Goal: Task Accomplishment & Management: Use online tool/utility

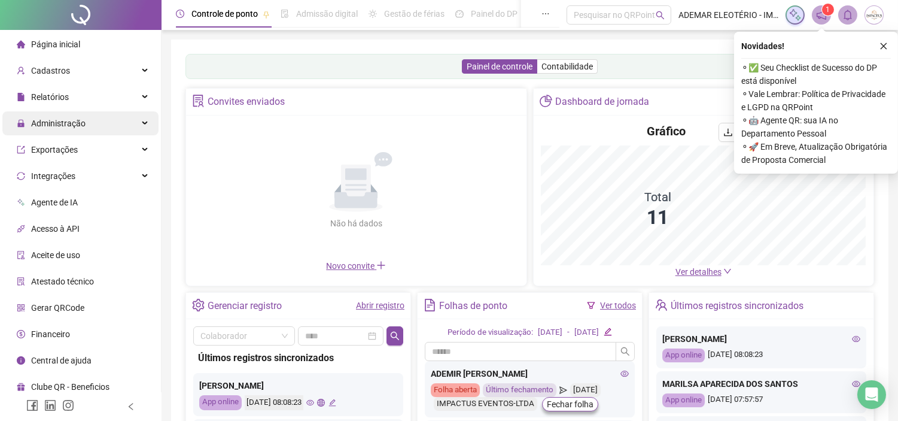
click at [123, 126] on div "Administração" at bounding box center [80, 123] width 156 height 24
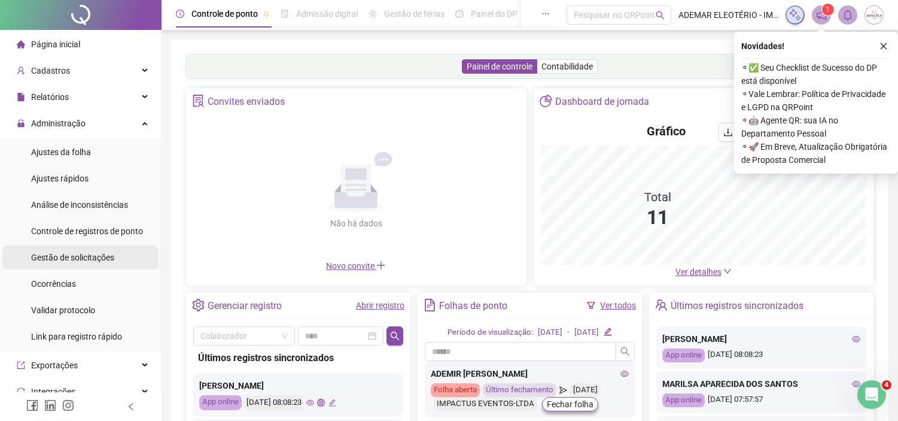
click at [88, 253] on span "Gestão de solicitações" at bounding box center [72, 258] width 83 height 10
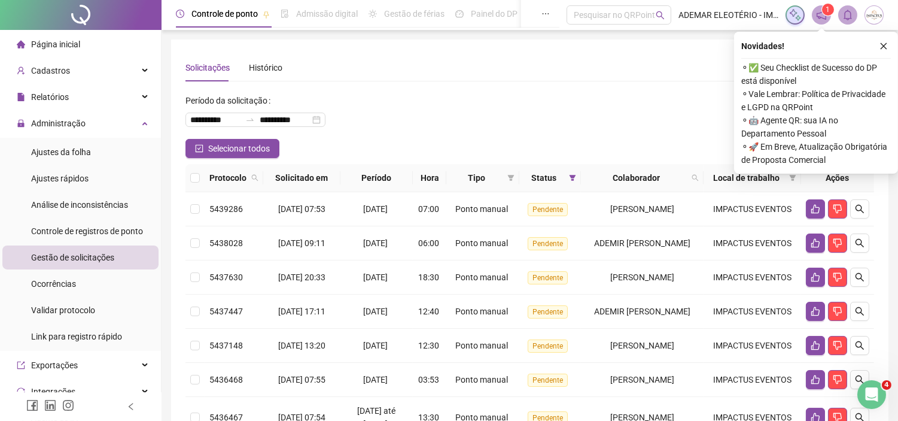
click at [887, 44] on icon "close" at bounding box center [884, 46] width 8 height 8
click at [882, 45] on div "**********" at bounding box center [529, 330] width 717 height 583
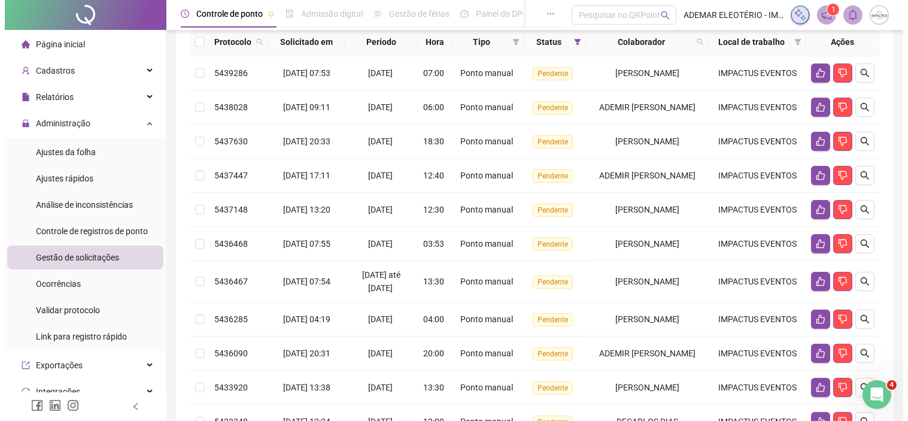
scroll to position [139, 0]
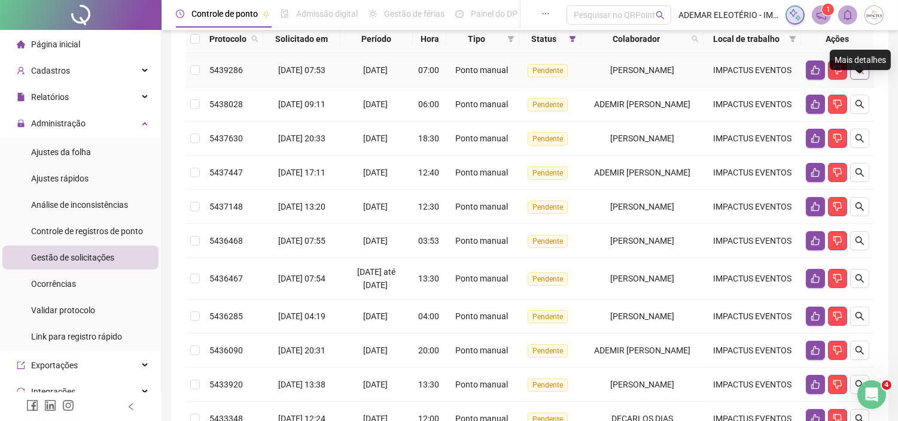
click at [862, 75] on icon "search" at bounding box center [860, 70] width 10 height 10
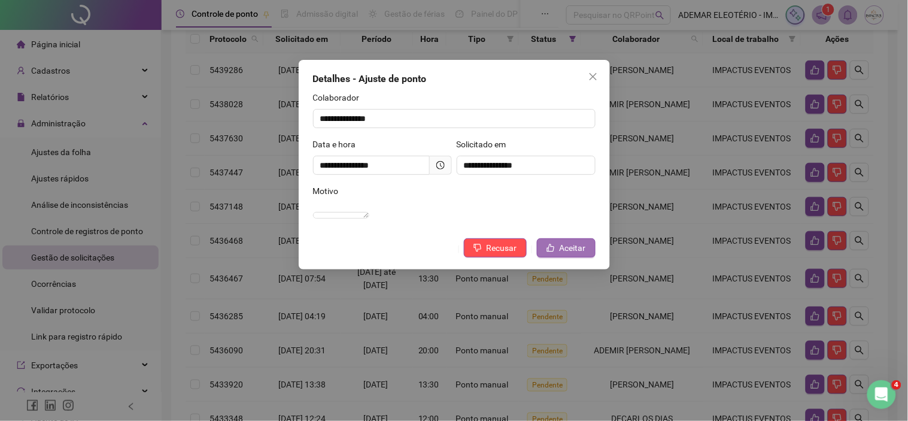
click at [571, 254] on span "Aceitar" at bounding box center [573, 247] width 26 height 13
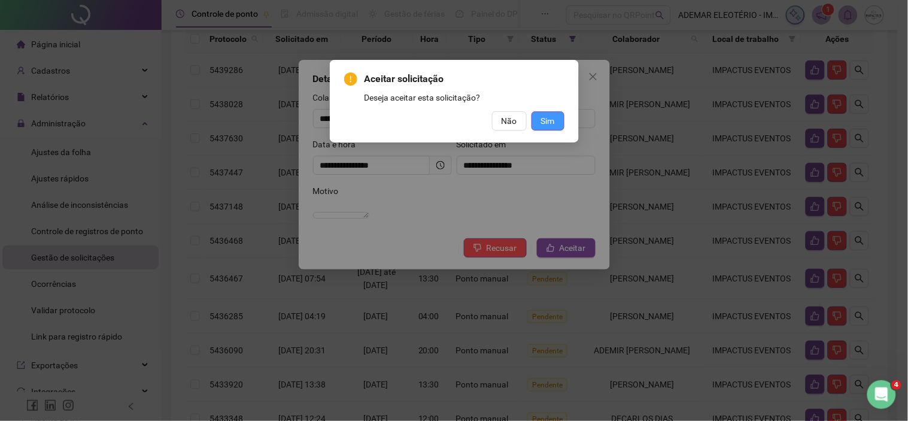
click at [554, 116] on span "Sim" at bounding box center [548, 120] width 14 height 13
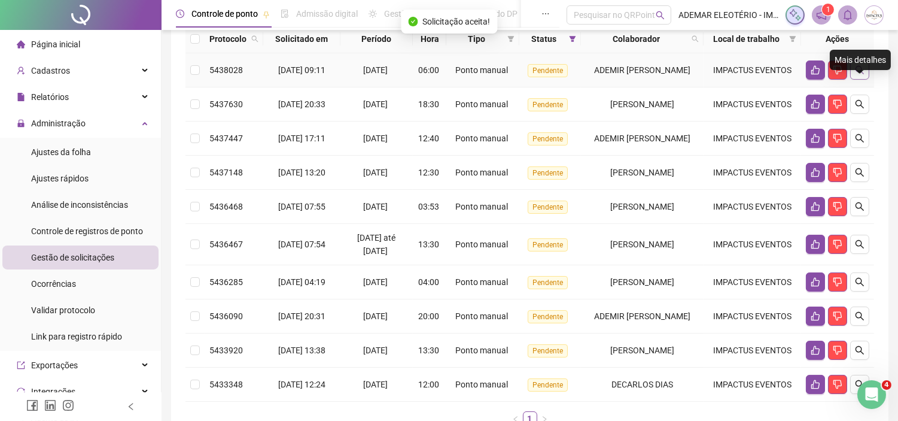
click at [859, 75] on icon "search" at bounding box center [860, 70] width 10 height 10
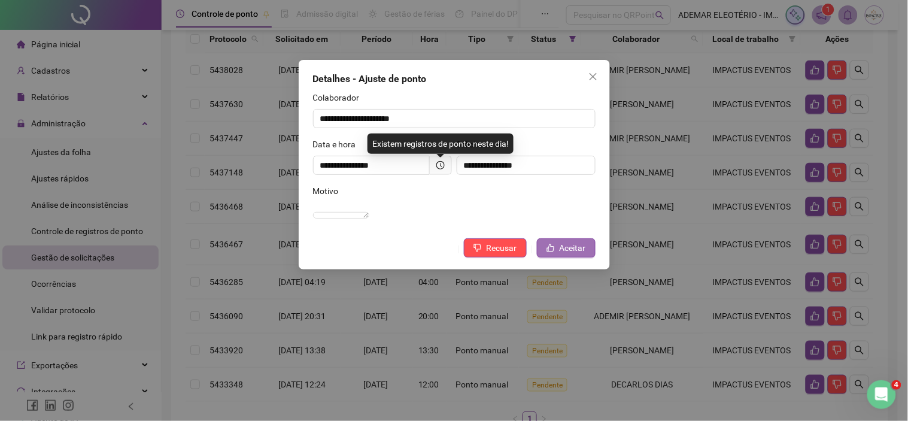
click at [570, 254] on span "Aceitar" at bounding box center [573, 247] width 26 height 13
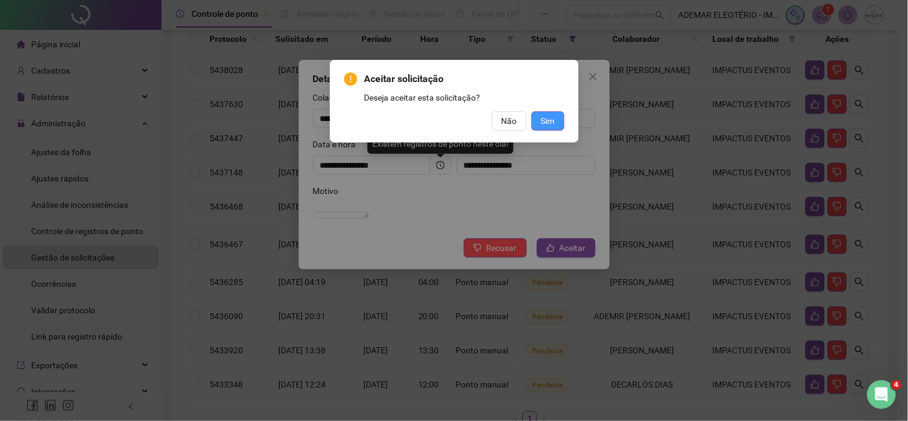
click at [555, 115] on button "Sim" at bounding box center [547, 120] width 33 height 19
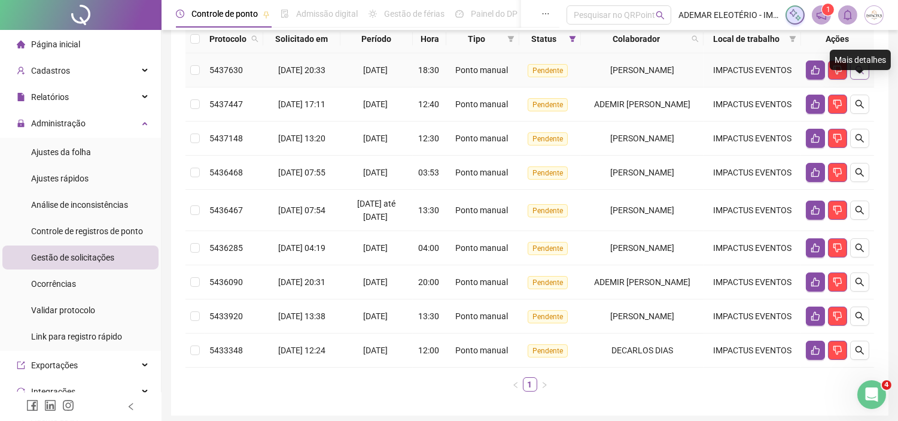
click at [866, 80] on button "button" at bounding box center [859, 69] width 19 height 19
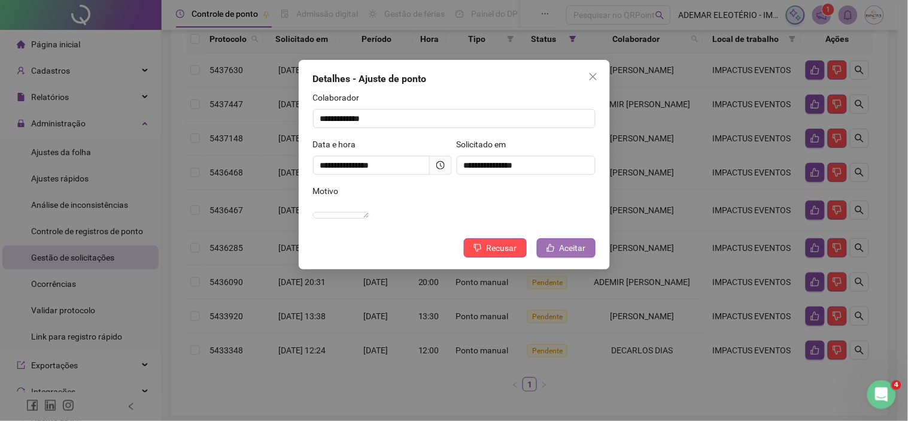
click at [569, 254] on span "Aceitar" at bounding box center [573, 247] width 26 height 13
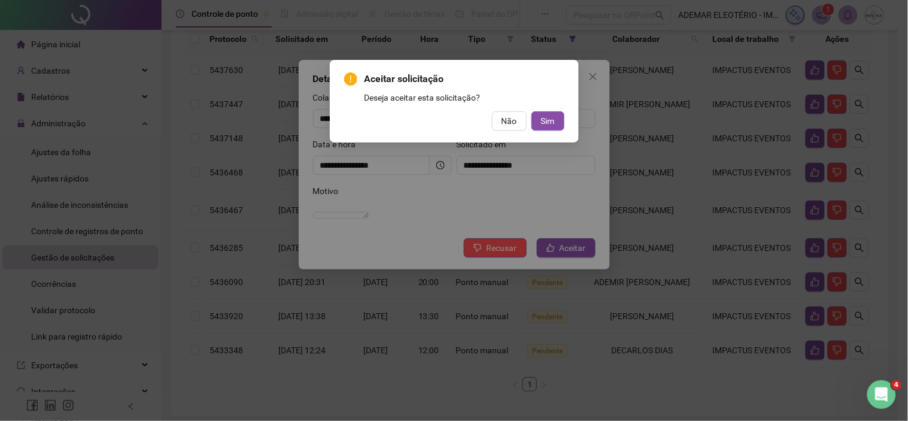
click at [564, 127] on div "Aceitar solicitação Deseja aceitar esta solicitação? Não Sim" at bounding box center [454, 101] width 249 height 83
click at [548, 123] on span "Sim" at bounding box center [548, 120] width 14 height 13
click at [543, 124] on span "Sim" at bounding box center [548, 120] width 14 height 13
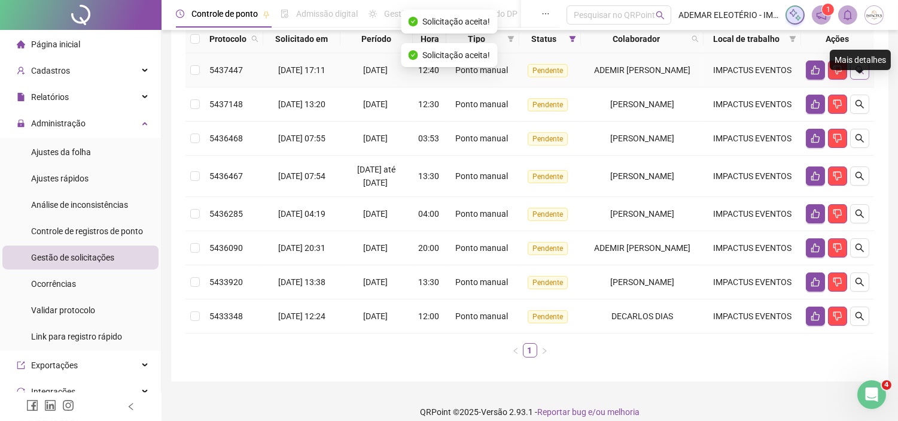
click at [862, 75] on icon "search" at bounding box center [860, 70] width 10 height 10
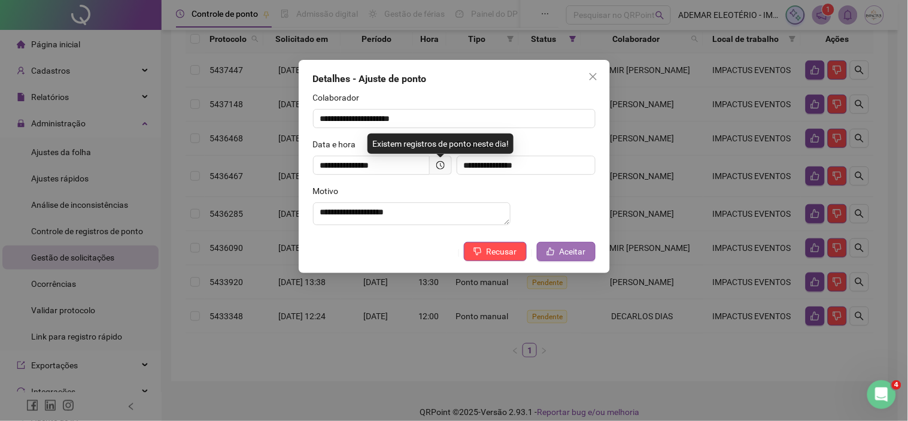
click at [576, 258] on span "Aceitar" at bounding box center [573, 251] width 26 height 13
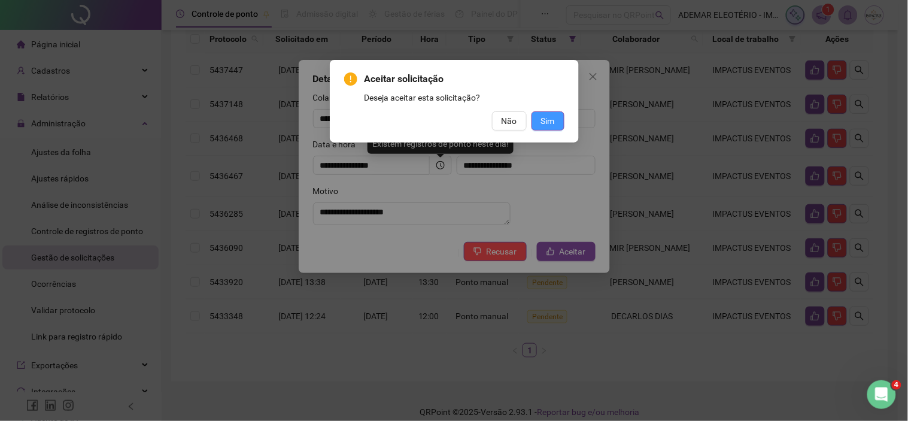
click at [543, 114] on span "Sim" at bounding box center [548, 120] width 14 height 13
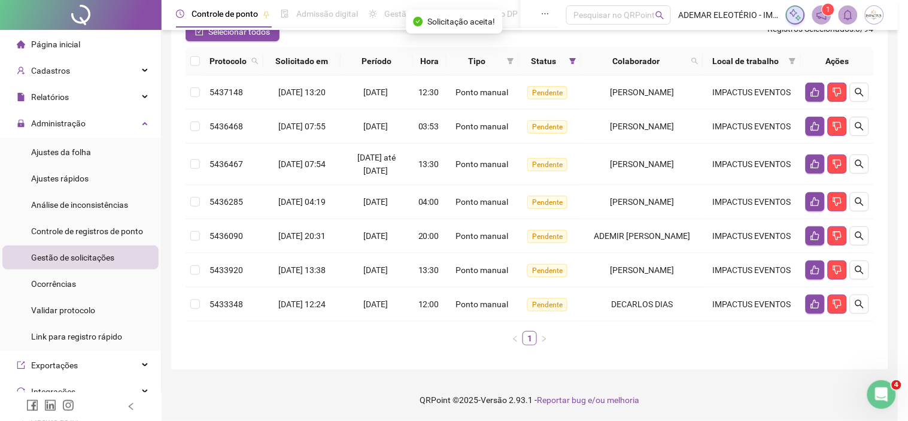
scroll to position [117, 0]
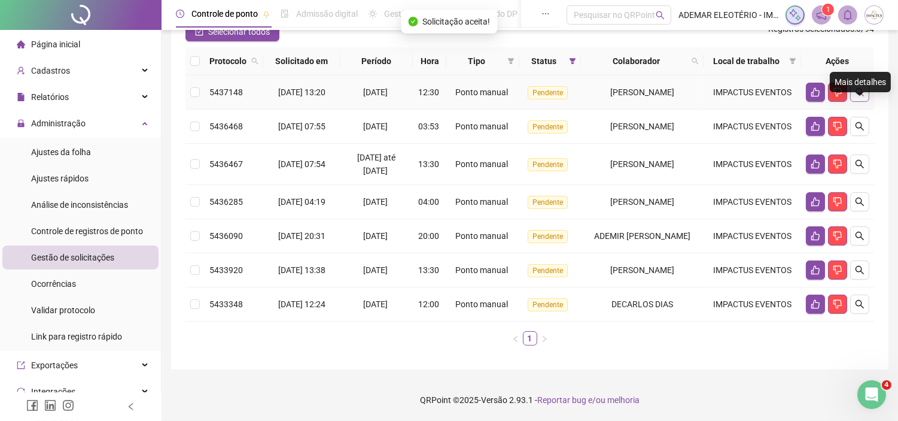
click at [860, 97] on icon "search" at bounding box center [860, 92] width 10 height 10
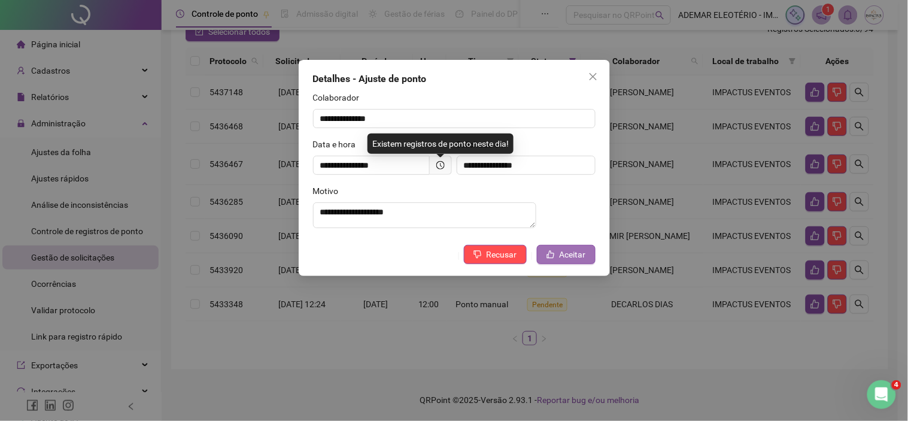
click at [577, 261] on span "Aceitar" at bounding box center [573, 254] width 26 height 13
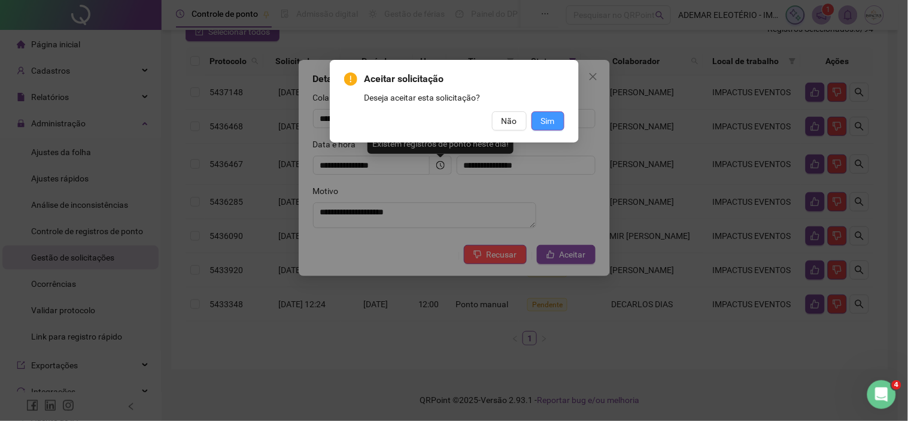
click at [546, 123] on span "Sim" at bounding box center [548, 120] width 14 height 13
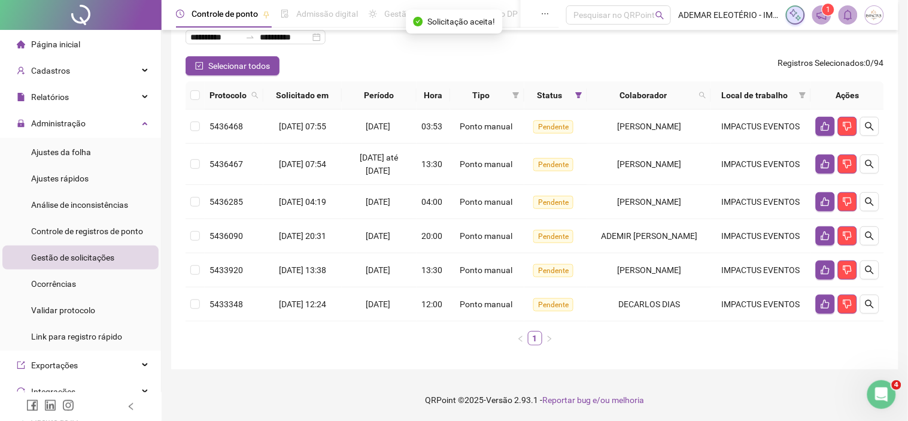
scroll to position [82, 0]
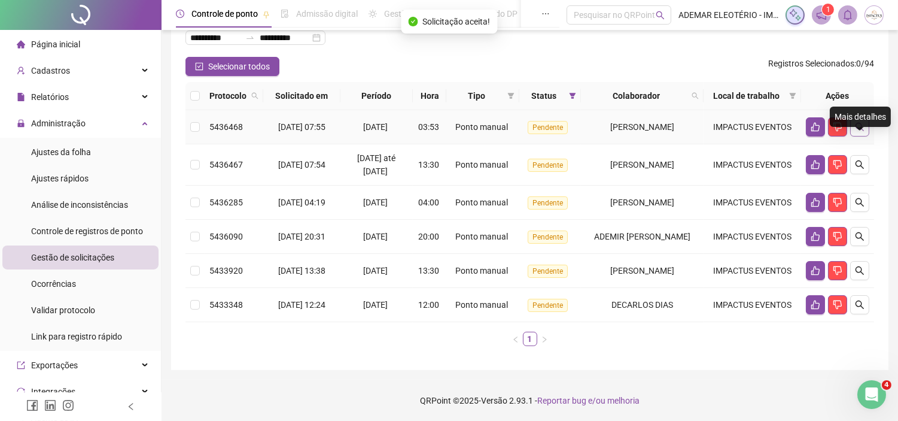
click at [862, 132] on icon "search" at bounding box center [860, 127] width 10 height 10
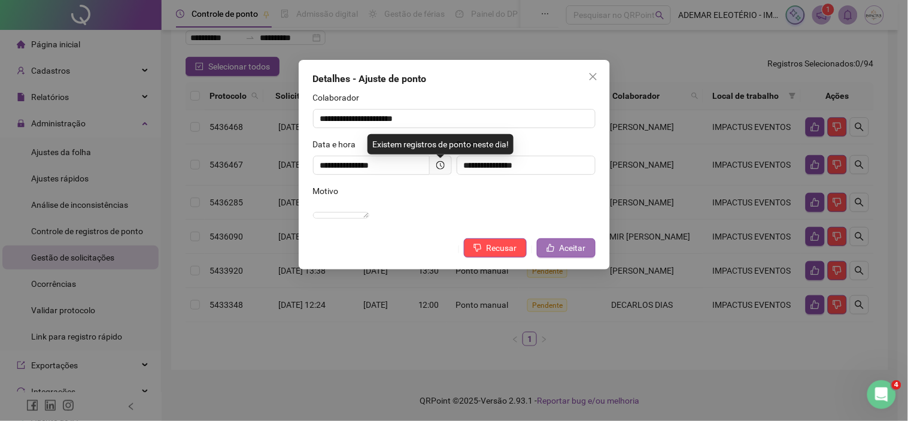
click at [576, 254] on span "Aceitar" at bounding box center [573, 247] width 26 height 13
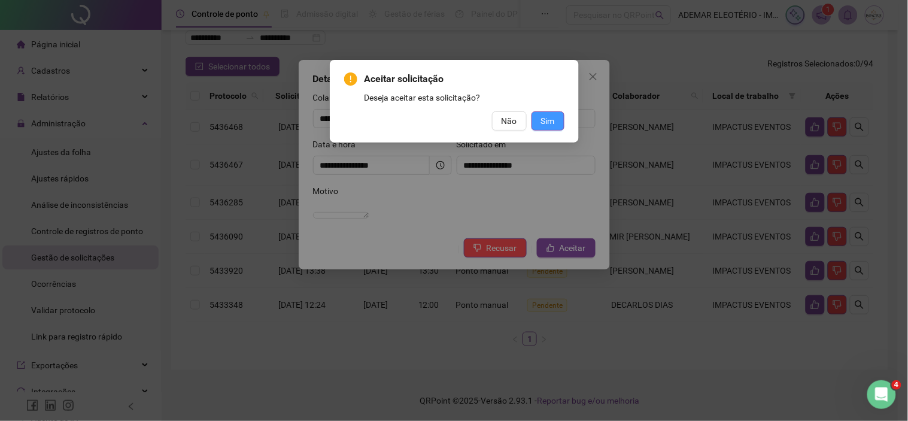
click at [545, 112] on button "Sim" at bounding box center [547, 120] width 33 height 19
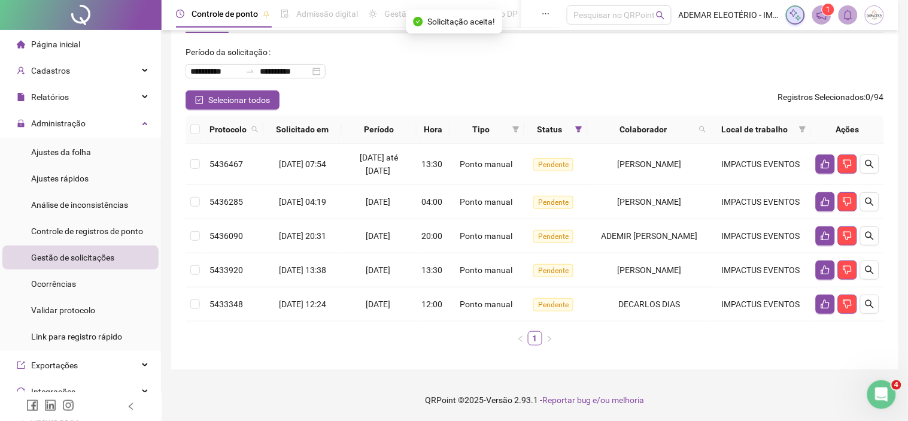
scroll to position [48, 0]
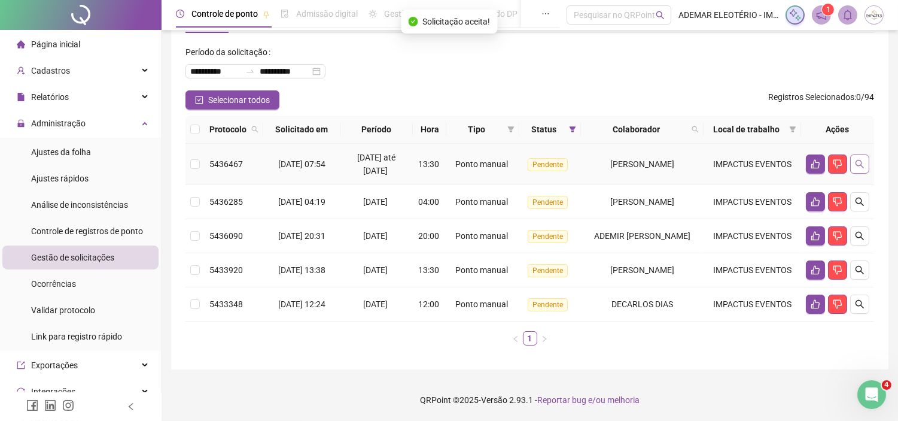
click at [859, 168] on icon "search" at bounding box center [860, 164] width 8 height 8
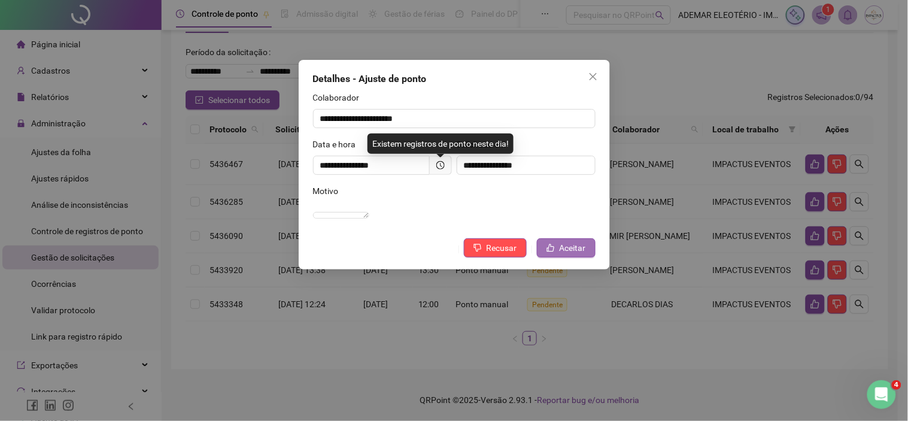
click at [573, 254] on span "Aceitar" at bounding box center [573, 247] width 26 height 13
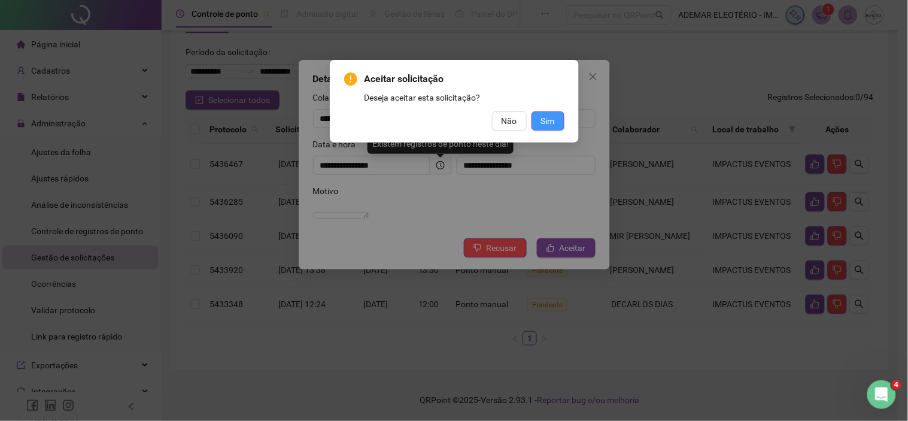
click at [558, 116] on button "Sim" at bounding box center [547, 120] width 33 height 19
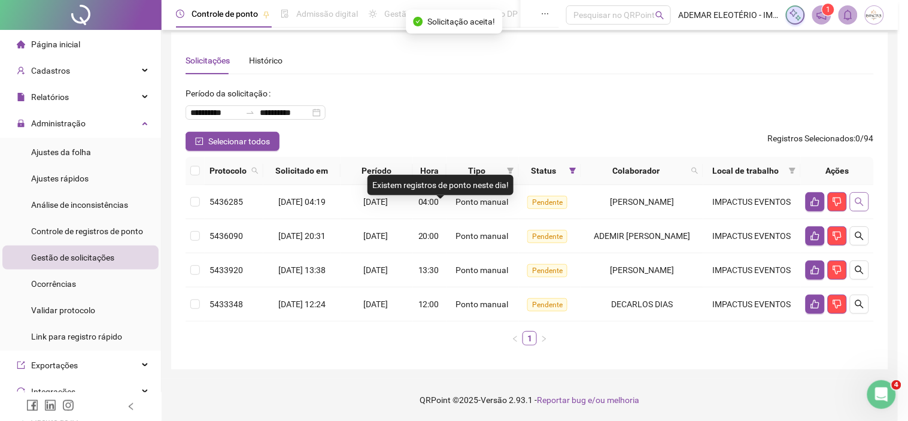
scroll to position [7, 0]
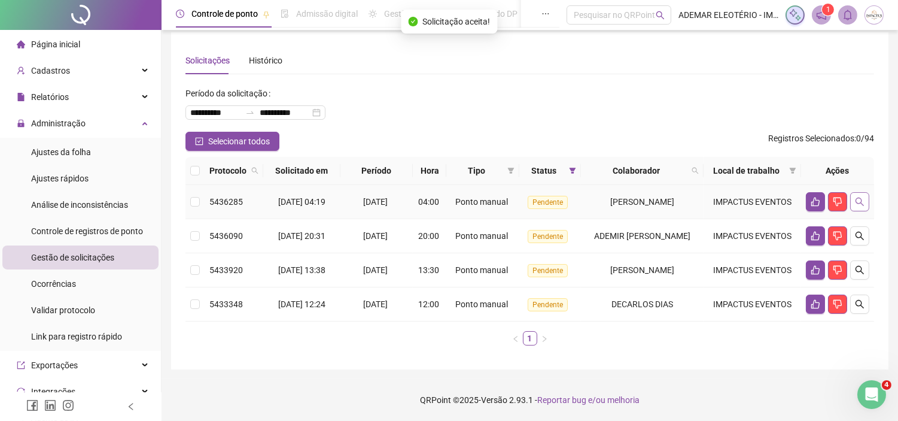
click at [862, 206] on icon "search" at bounding box center [860, 202] width 10 height 10
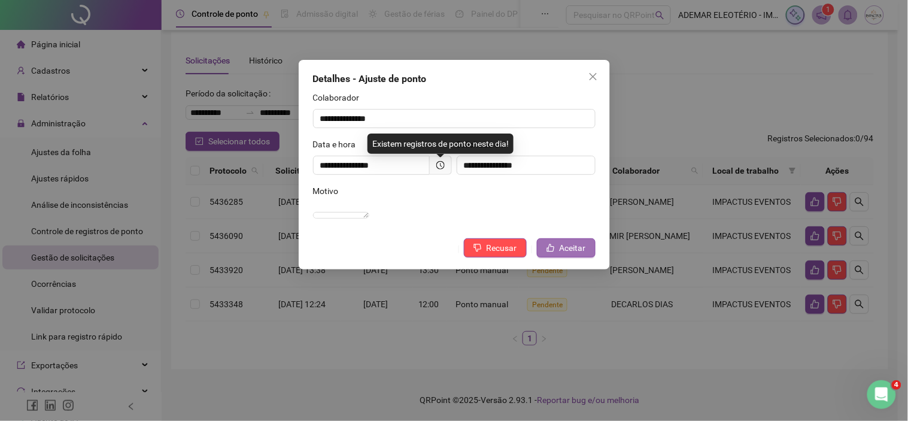
click at [581, 254] on span "Aceitar" at bounding box center [573, 247] width 26 height 13
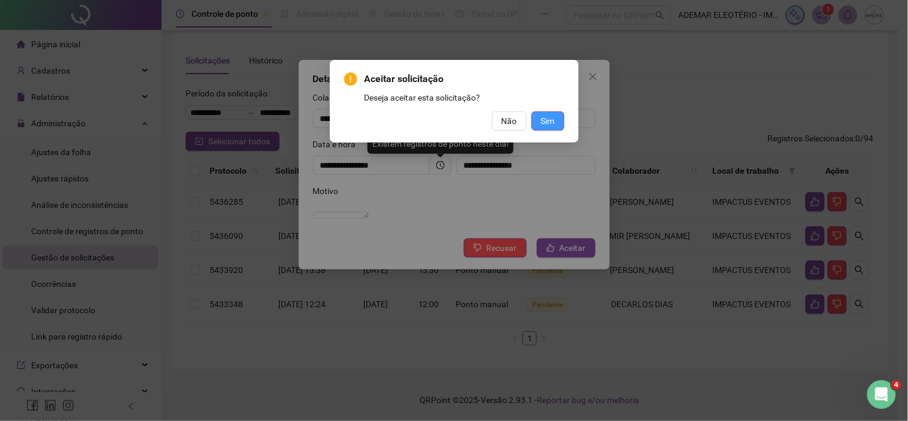
click at [551, 124] on span "Sim" at bounding box center [548, 120] width 14 height 13
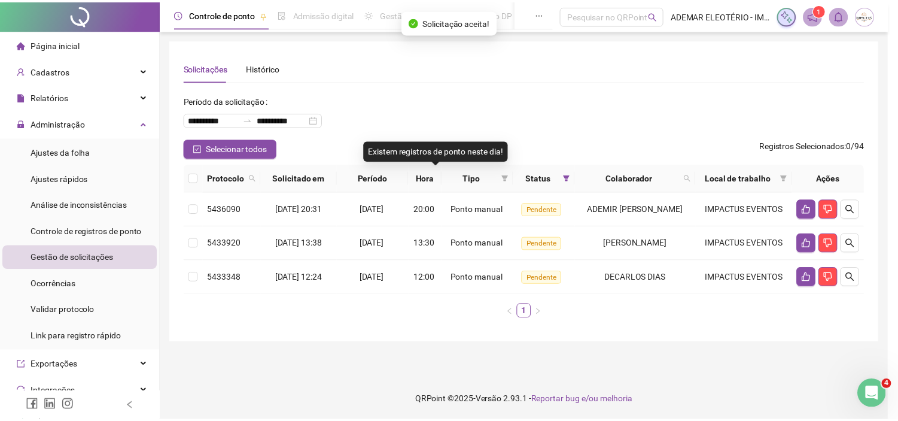
scroll to position [0, 0]
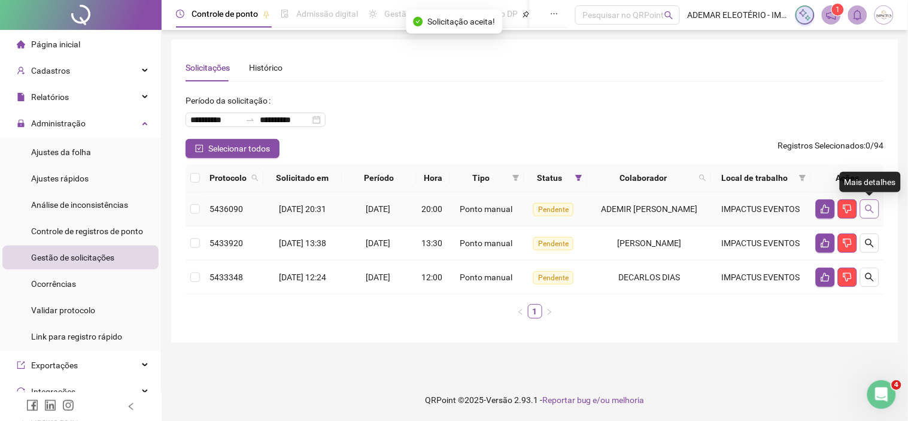
click at [865, 210] on icon "search" at bounding box center [870, 209] width 10 height 10
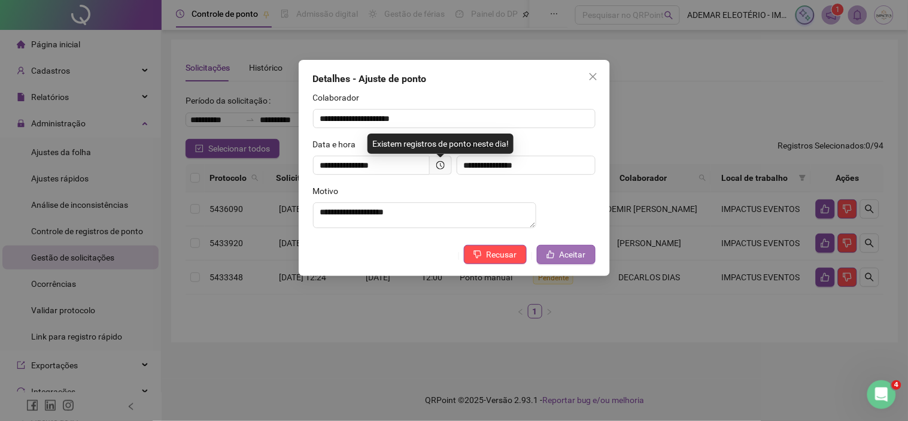
click at [565, 261] on span "Aceitar" at bounding box center [573, 254] width 26 height 13
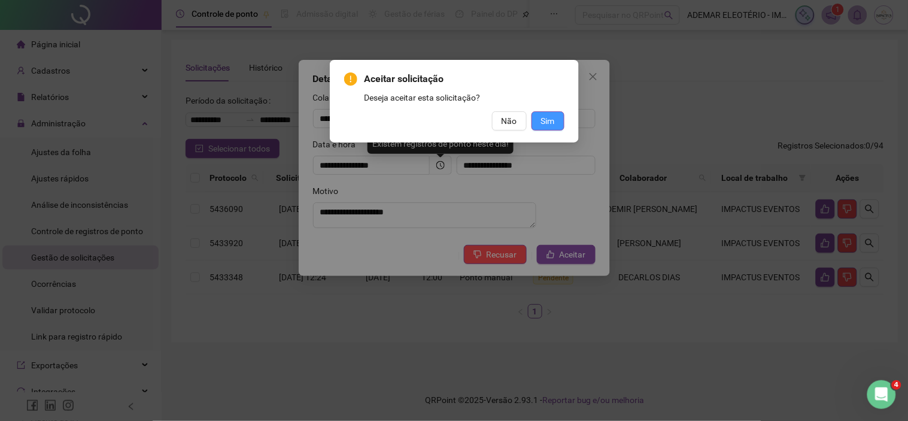
click at [551, 121] on span "Sim" at bounding box center [548, 120] width 14 height 13
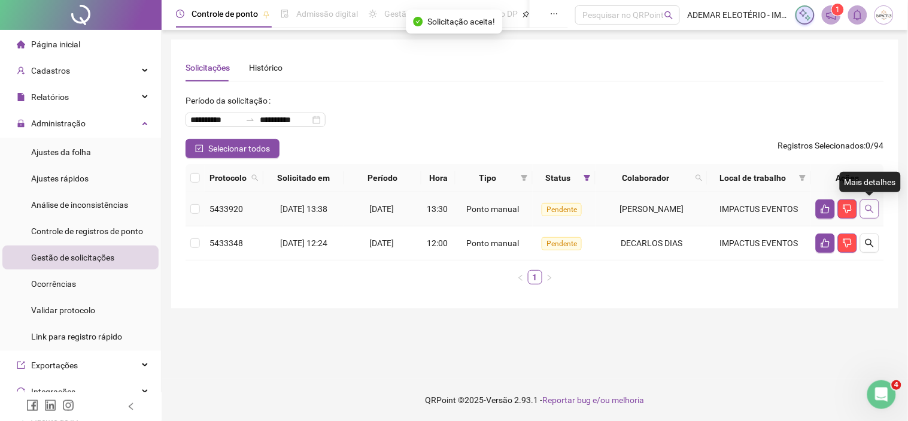
click at [872, 206] on icon "search" at bounding box center [870, 209] width 10 height 10
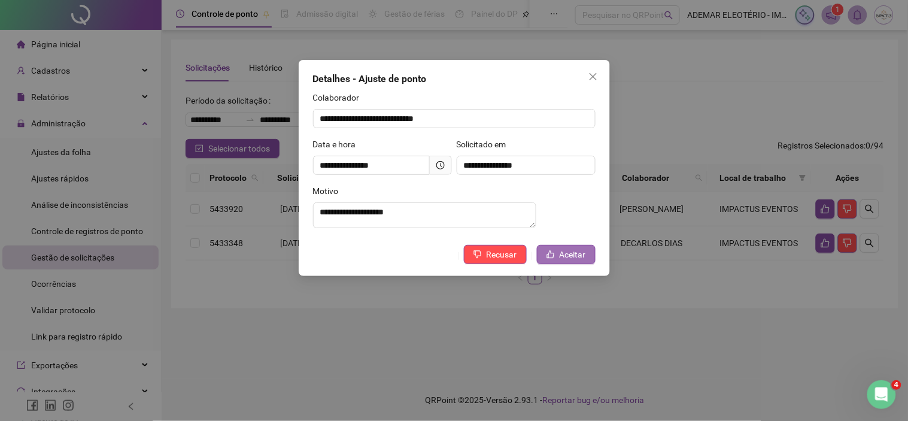
click at [562, 256] on span "Aceitar" at bounding box center [573, 254] width 26 height 13
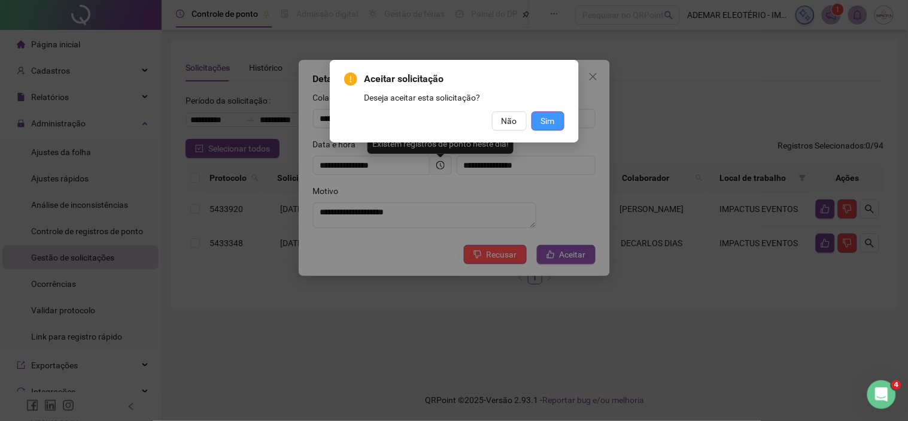
click at [551, 117] on span "Sim" at bounding box center [548, 120] width 14 height 13
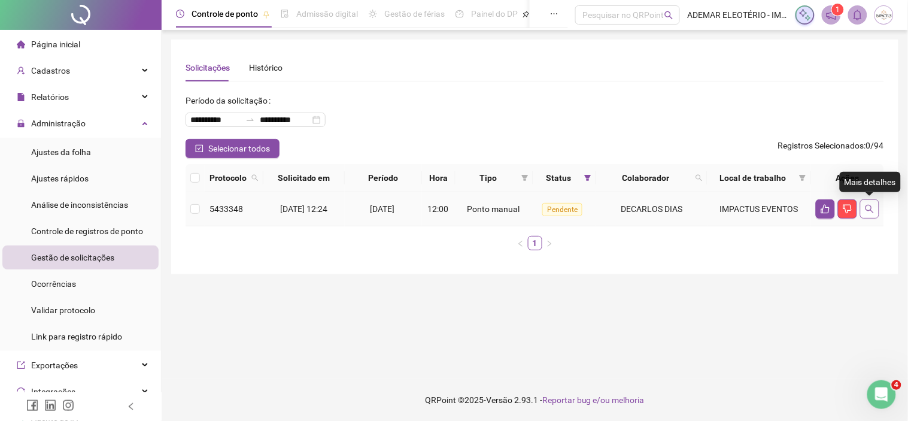
click at [872, 211] on icon "search" at bounding box center [869, 209] width 8 height 8
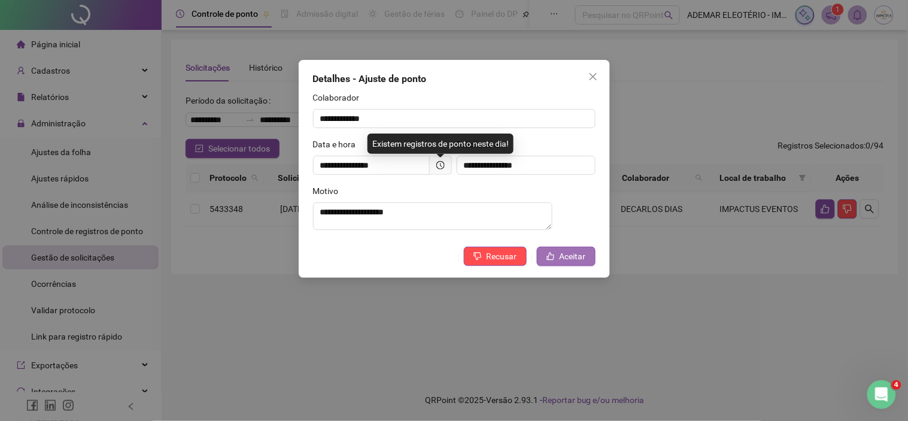
click at [561, 259] on span "Aceitar" at bounding box center [573, 256] width 26 height 13
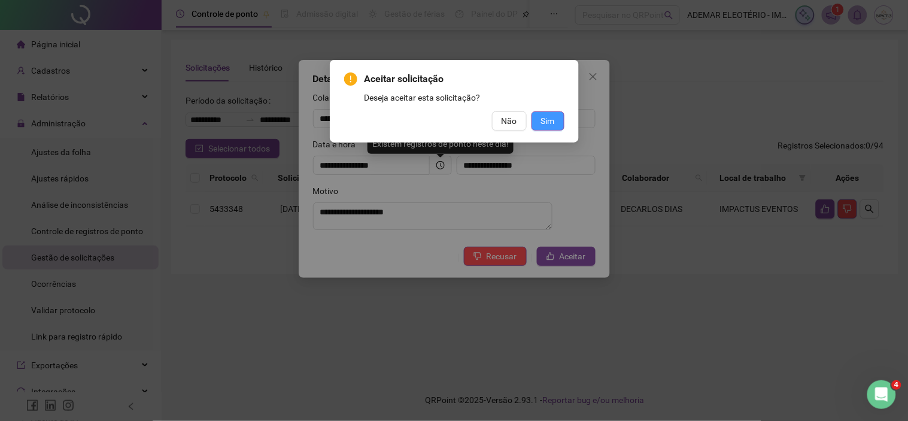
click at [552, 118] on span "Sim" at bounding box center [548, 120] width 14 height 13
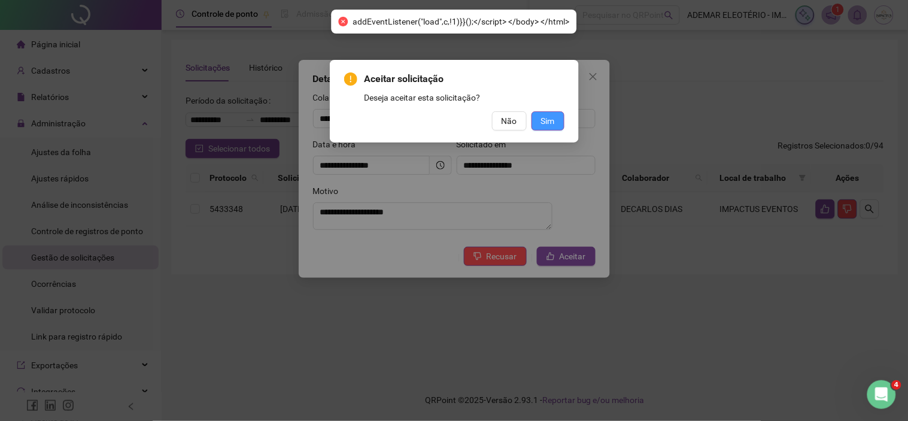
click at [552, 123] on span "Sim" at bounding box center [548, 120] width 14 height 13
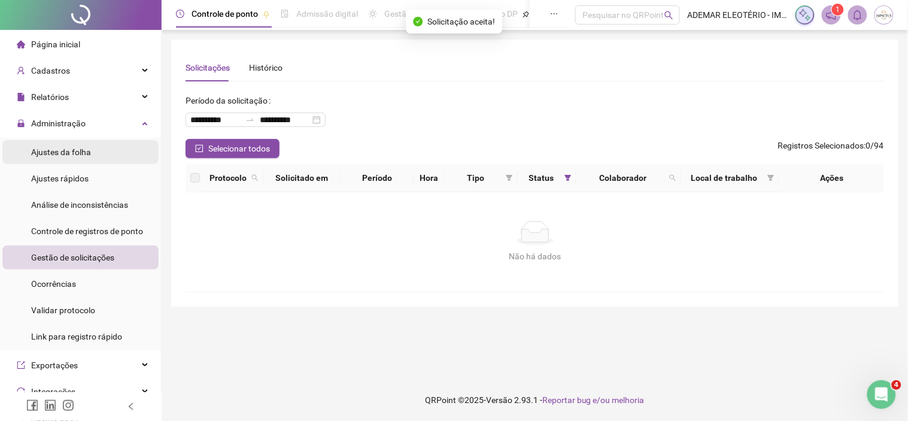
click at [74, 151] on span "Ajustes da folha" at bounding box center [61, 152] width 60 height 10
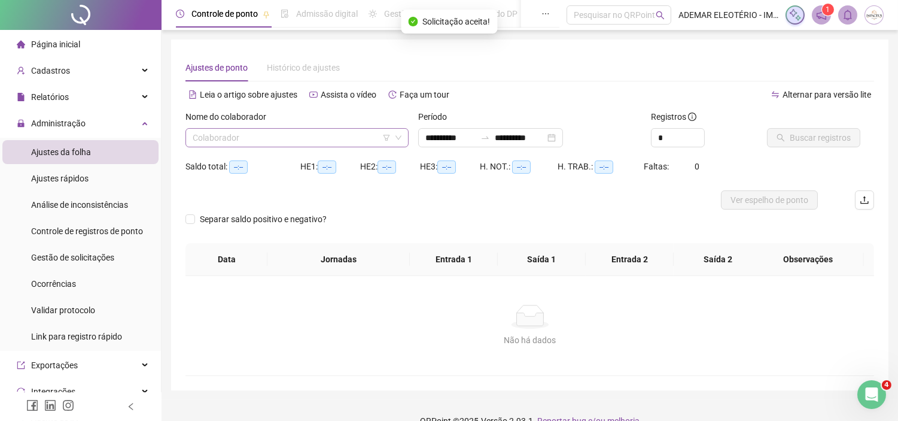
type input "**********"
click at [332, 134] on input "search" at bounding box center [292, 138] width 198 height 18
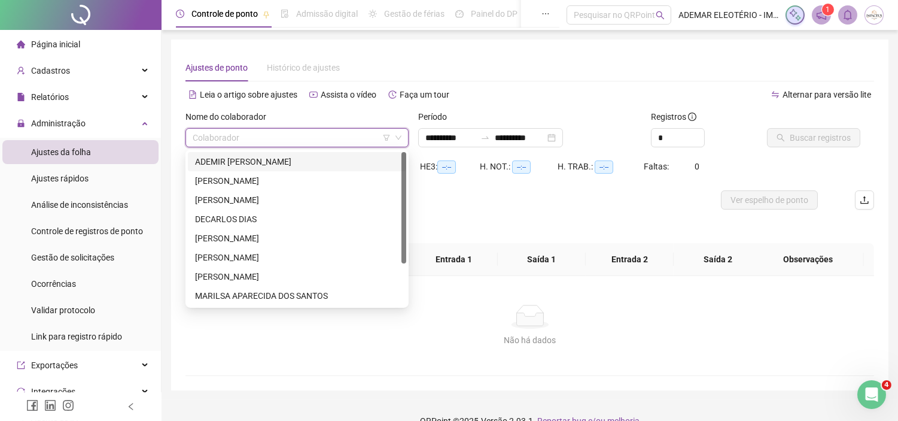
click at [236, 159] on div "ADEMIR [PERSON_NAME]" at bounding box center [297, 161] width 204 height 13
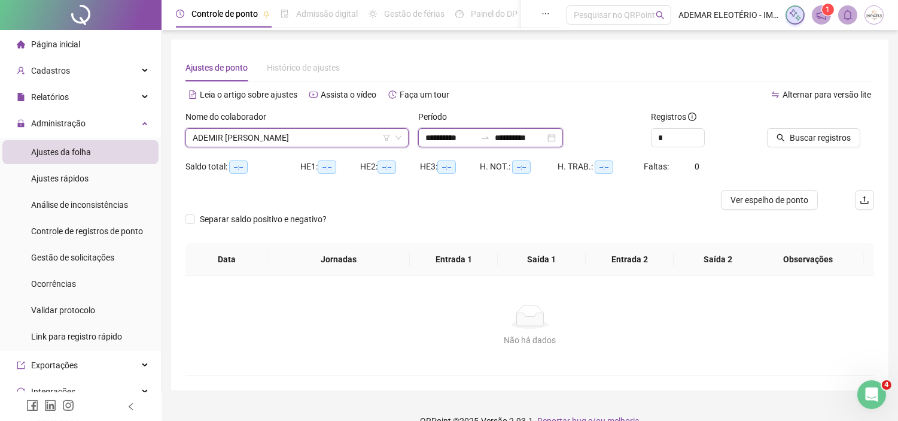
click at [437, 142] on input "**********" at bounding box center [450, 137] width 50 height 13
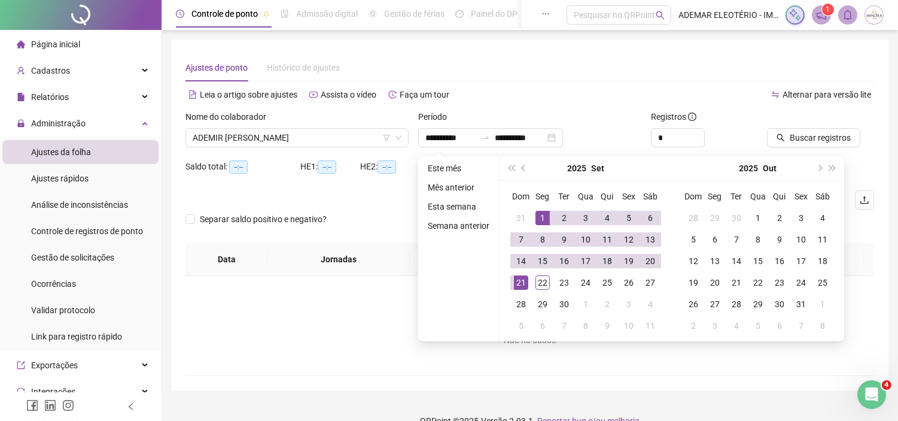
click at [333, 196] on div at bounding box center [444, 199] width 516 height 19
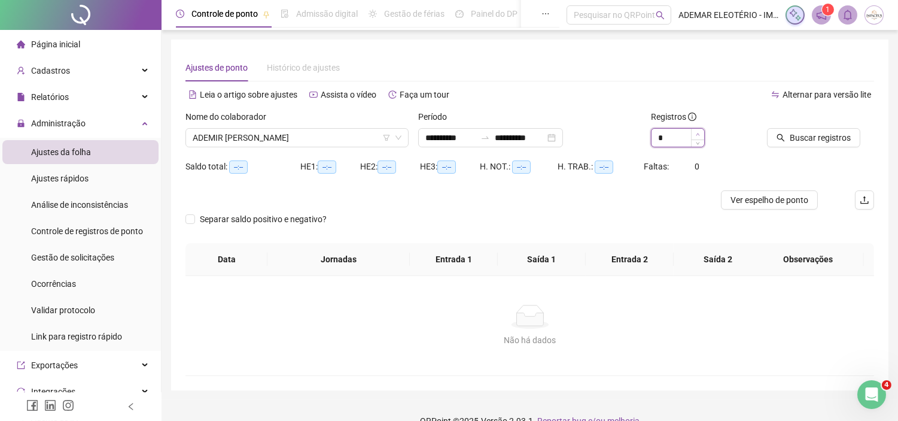
type input "*"
click at [698, 135] on icon "up" at bounding box center [698, 134] width 4 height 4
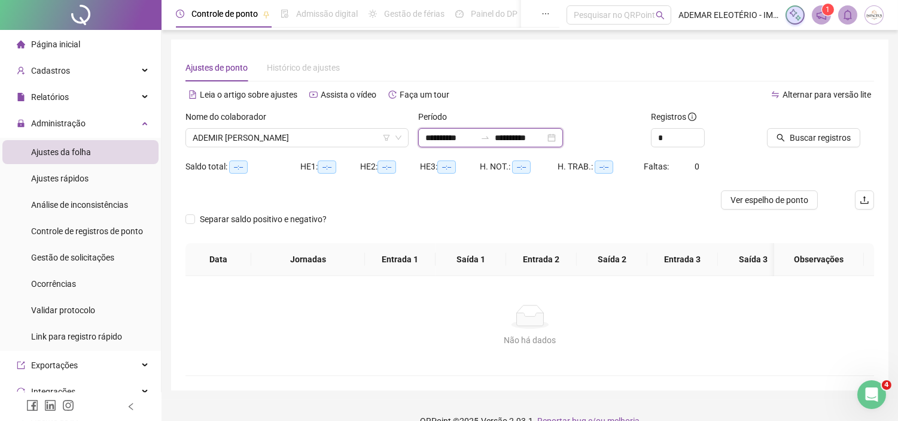
click at [454, 136] on input "**********" at bounding box center [450, 137] width 50 height 13
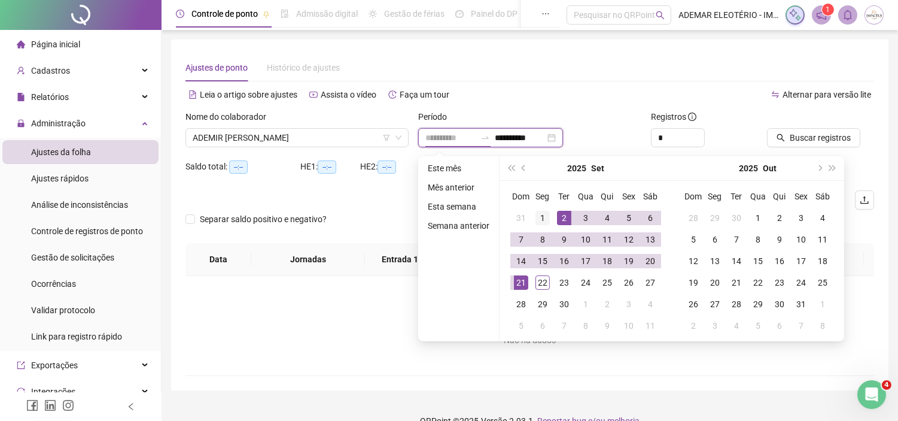
type input "**********"
click at [539, 220] on div "1" at bounding box center [543, 218] width 14 height 14
type input "**********"
click at [549, 282] on td "22" at bounding box center [543, 283] width 22 height 22
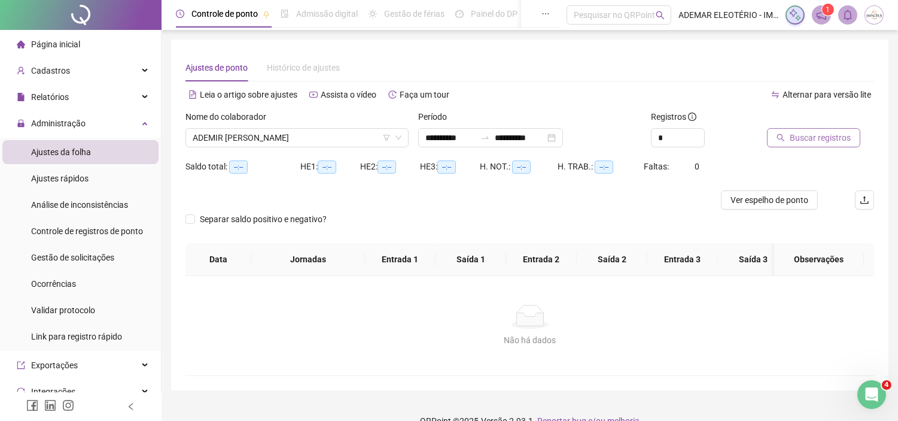
click at [823, 136] on span "Buscar registros" at bounding box center [820, 137] width 61 height 13
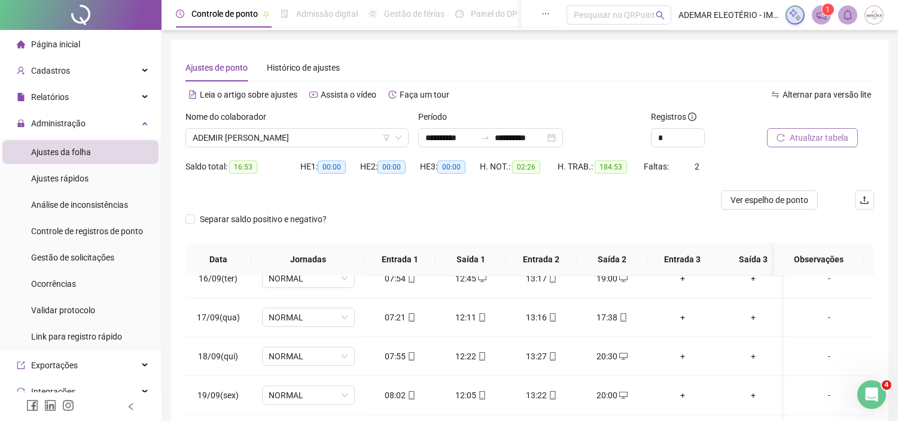
scroll to position [176, 0]
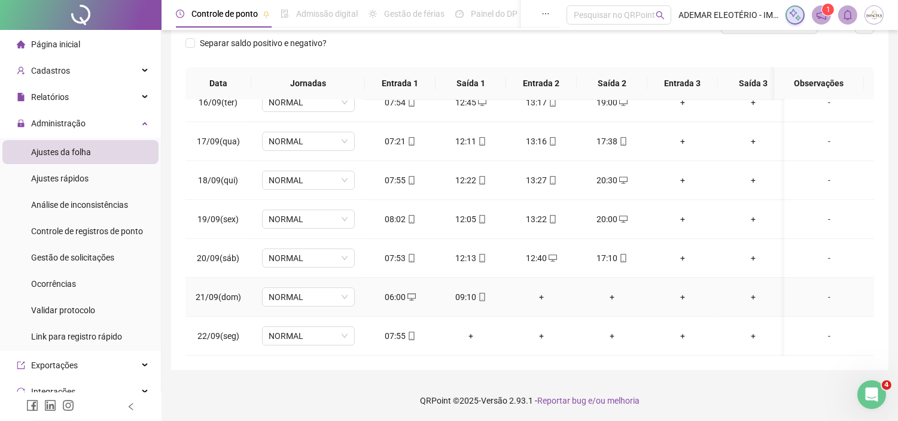
click at [479, 293] on icon "mobile" at bounding box center [481, 297] width 5 height 8
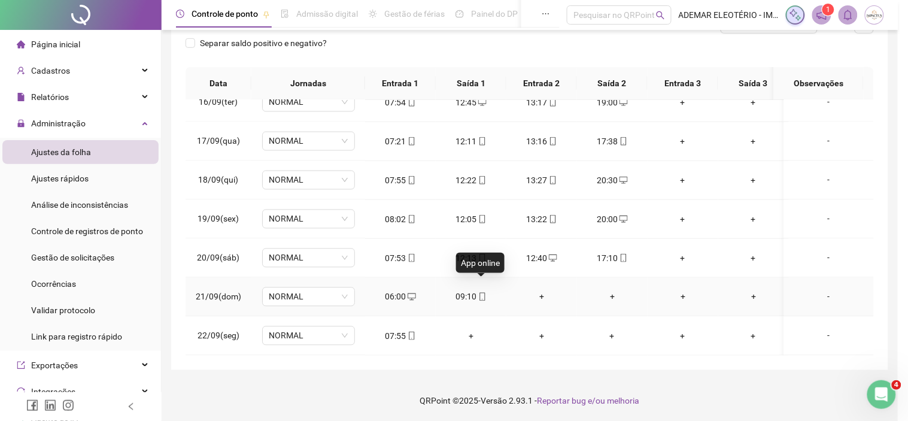
type input "**********"
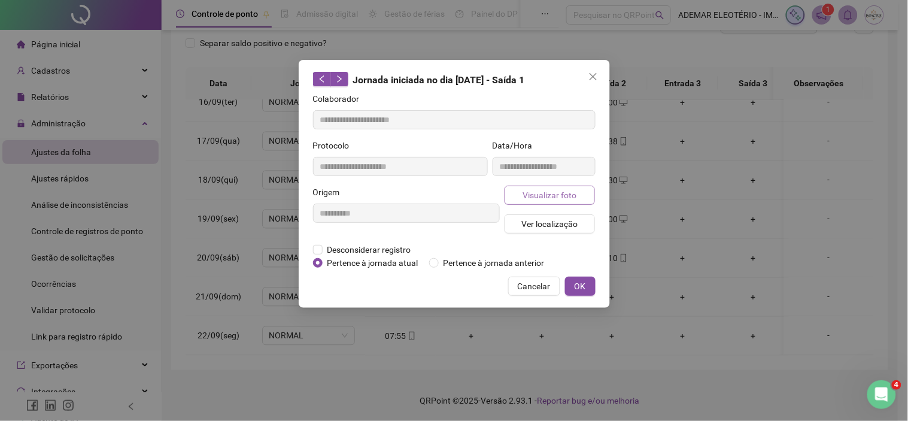
click at [542, 194] on span "Visualizar foto" at bounding box center [549, 194] width 54 height 13
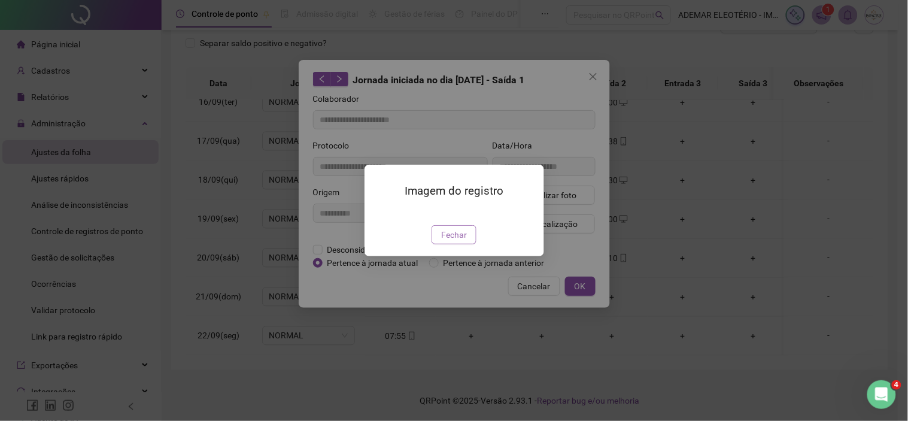
click at [456, 241] on span "Fechar" at bounding box center [454, 234] width 26 height 13
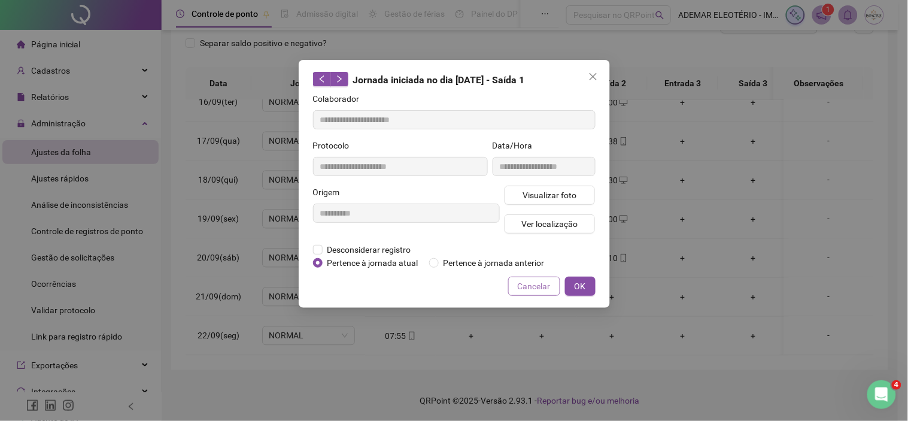
click at [530, 287] on span "Cancelar" at bounding box center [534, 285] width 33 height 13
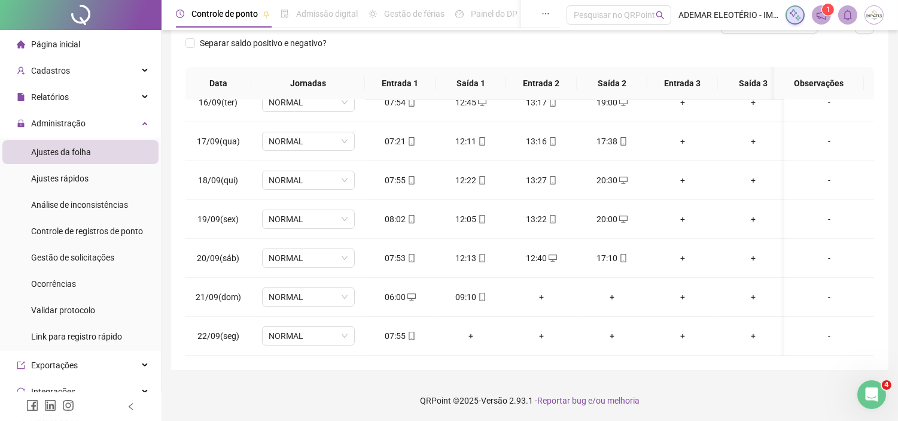
scroll to position [0, 0]
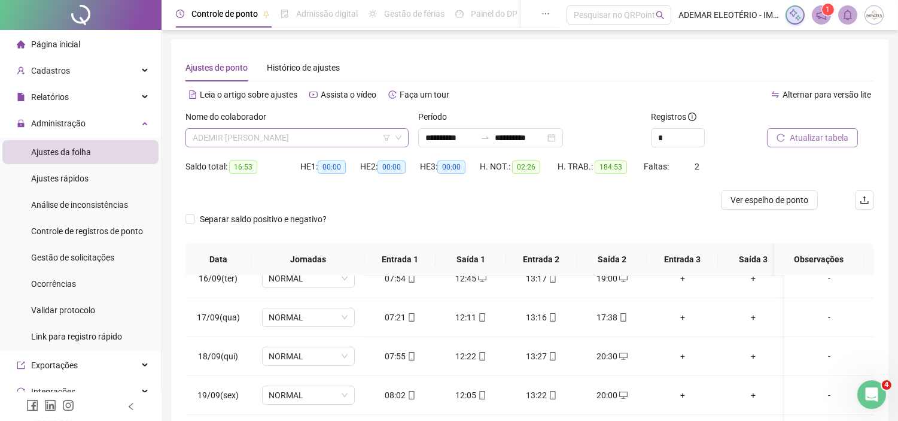
click at [326, 133] on span "ADEMIR [PERSON_NAME]" at bounding box center [297, 138] width 209 height 18
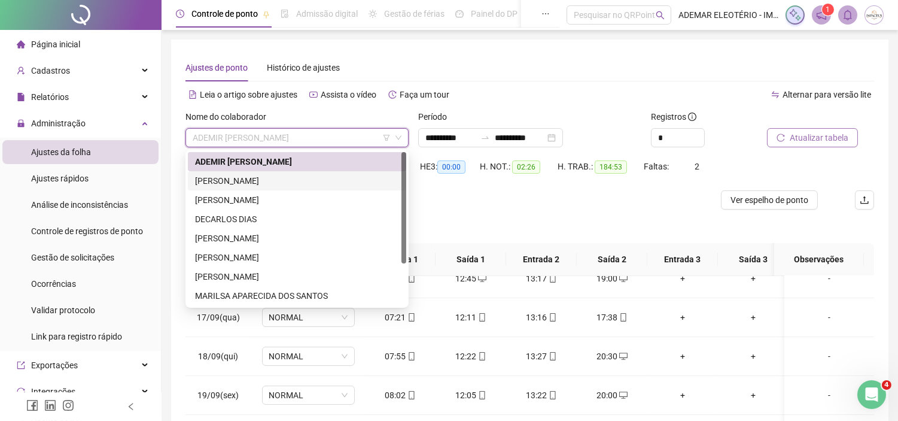
scroll to position [176, 0]
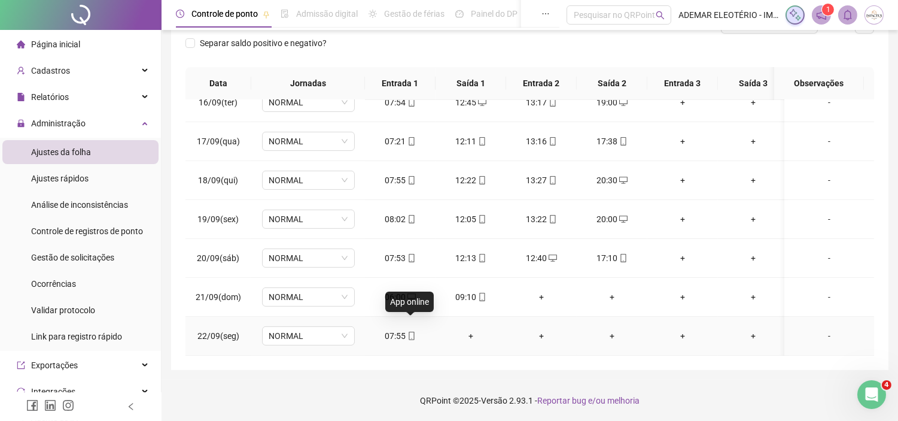
click at [411, 332] on icon "mobile" at bounding box center [412, 336] width 8 height 8
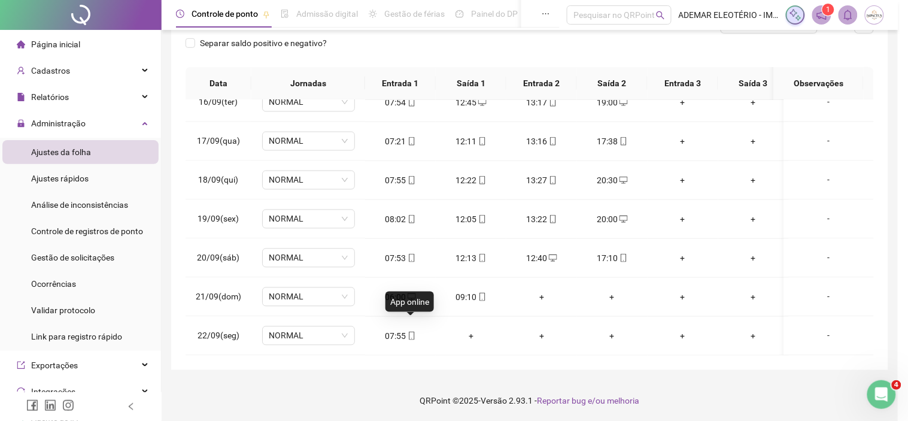
type input "**********"
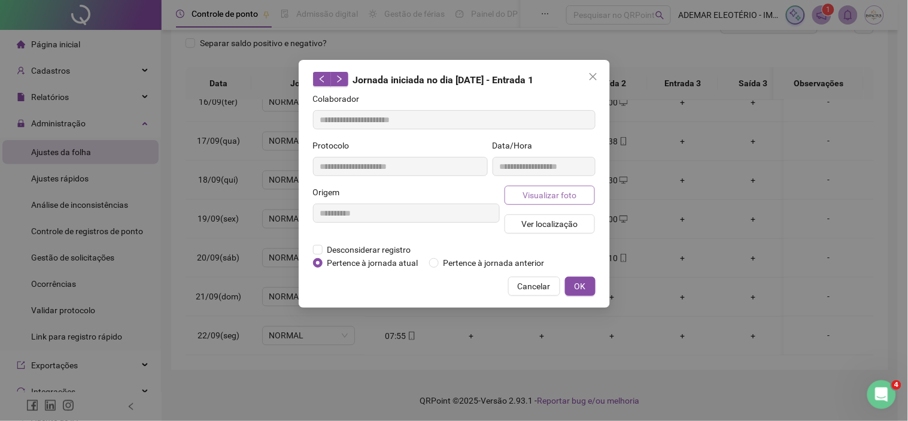
click at [553, 194] on span "Visualizar foto" at bounding box center [549, 194] width 54 height 13
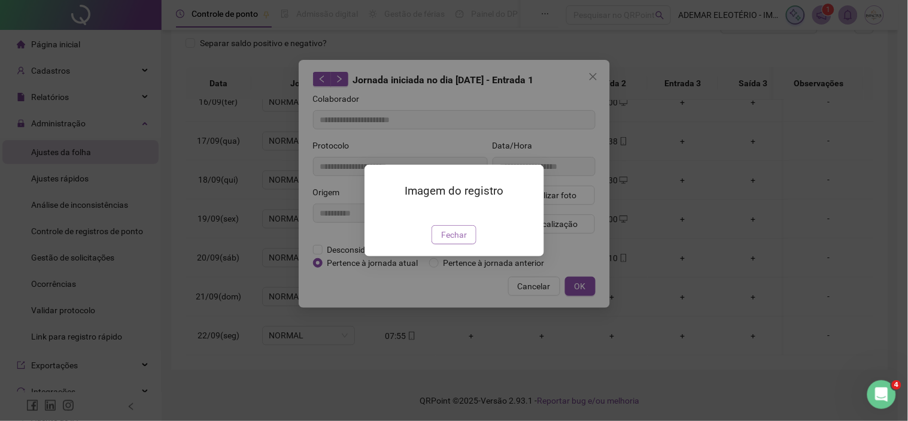
click at [449, 241] on span "Fechar" at bounding box center [454, 234] width 26 height 13
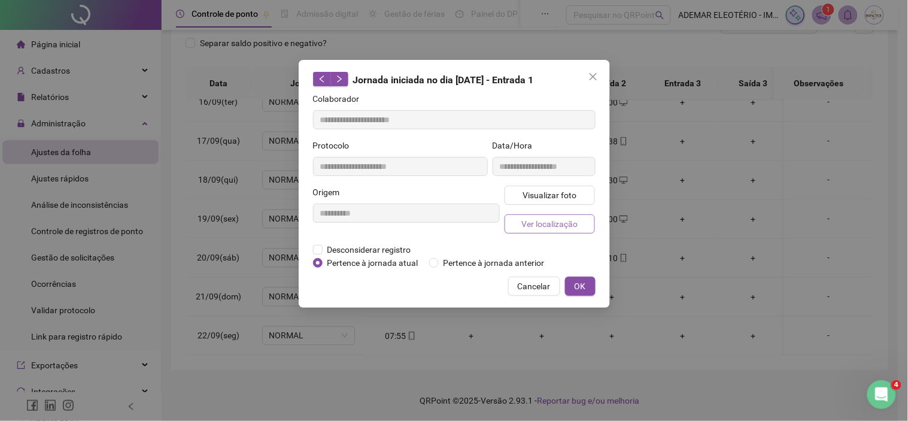
click at [539, 224] on span "Ver localização" at bounding box center [549, 223] width 56 height 13
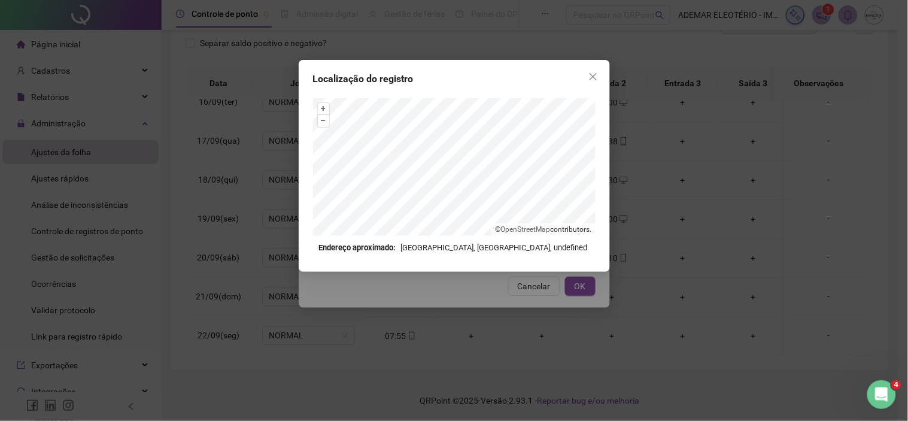
click at [453, 217] on div "Localização do registro + – ⇧ › © OpenStreetMap contributors. Endereço aproxima…" at bounding box center [454, 166] width 311 height 212
drag, startPoint x: 448, startPoint y: 94, endPoint x: 434, endPoint y: 261, distance: 168.1
click at [434, 261] on div "Localização do registro + – ⇧ › © OpenStreetMap contributors. Endereço aproxima…" at bounding box center [454, 166] width 311 height 212
click at [592, 73] on icon "close" at bounding box center [593, 77] width 10 height 10
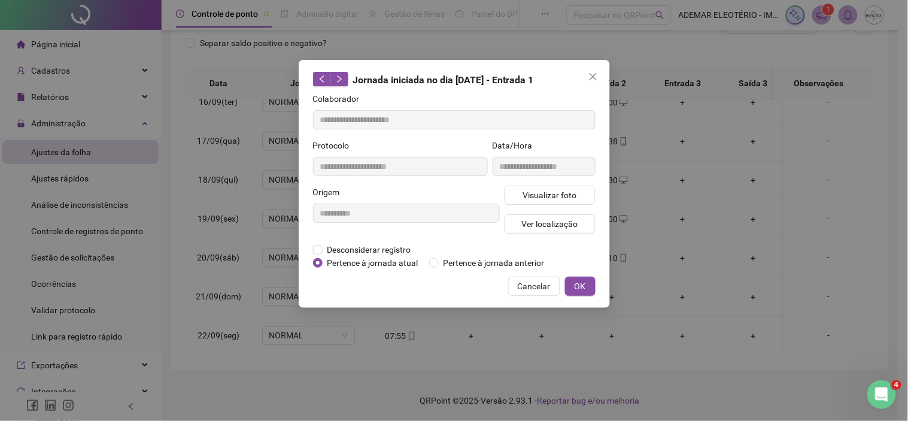
click at [534, 288] on span "Cancelar" at bounding box center [534, 285] width 33 height 13
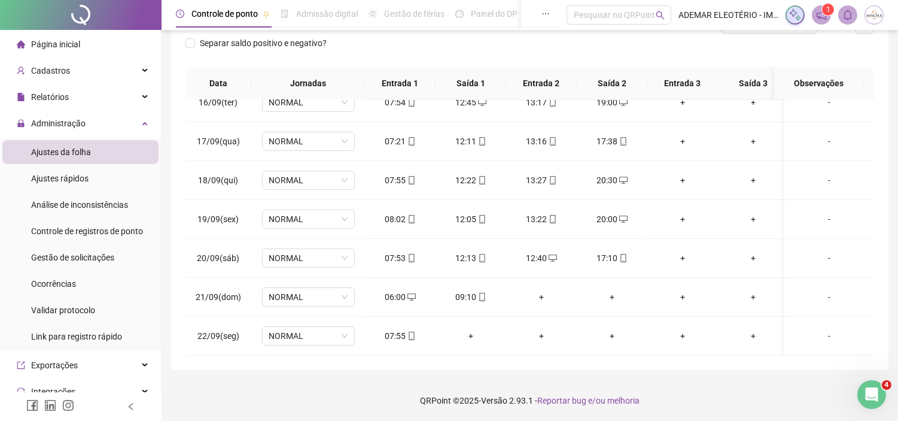
scroll to position [0, 0]
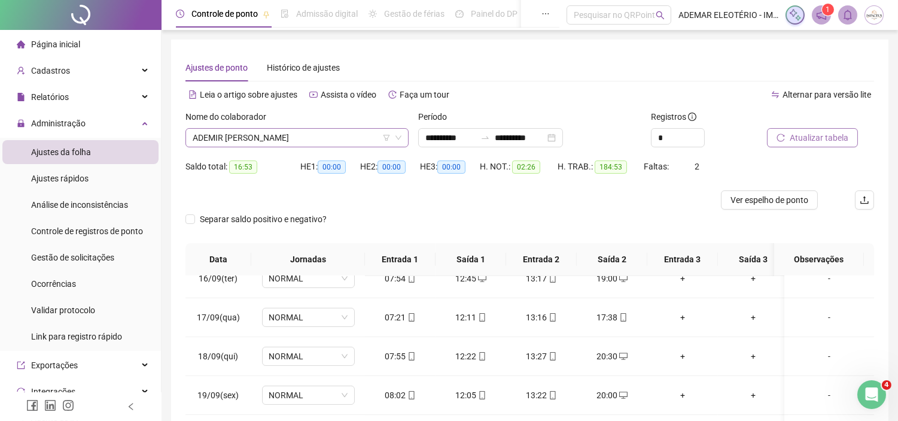
click at [320, 136] on span "ADEMIR [PERSON_NAME]" at bounding box center [297, 138] width 209 height 18
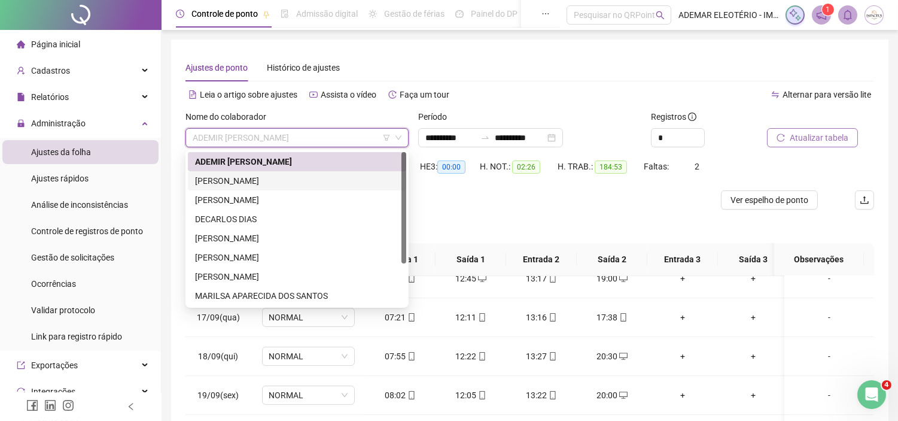
click at [256, 172] on div "[PERSON_NAME]" at bounding box center [297, 180] width 218 height 19
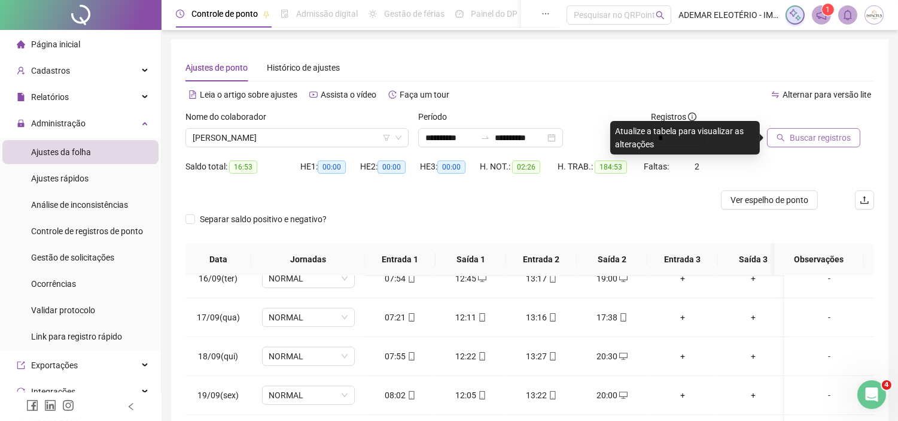
drag, startPoint x: 811, startPoint y: 148, endPoint x: 811, endPoint y: 141, distance: 7.2
click at [811, 147] on div "Buscar registros" at bounding box center [820, 133] width 117 height 47
click at [811, 140] on span "Buscar registros" at bounding box center [820, 137] width 61 height 13
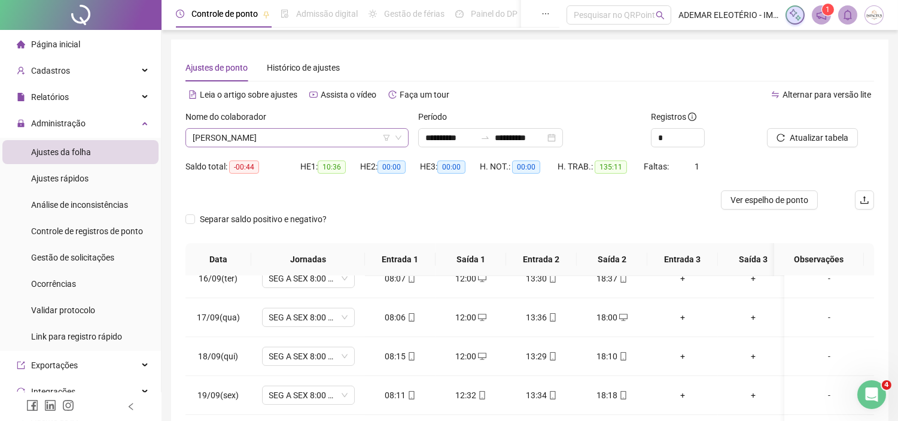
click at [325, 135] on span "[PERSON_NAME]" at bounding box center [297, 138] width 209 height 18
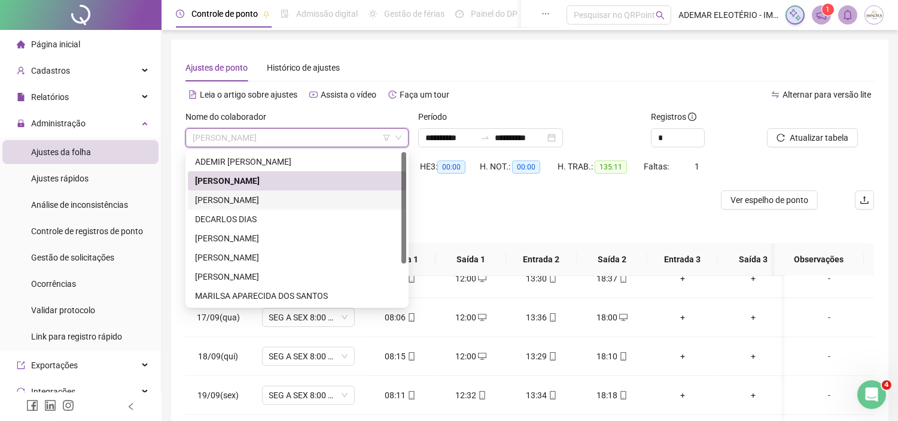
click at [236, 205] on div "[PERSON_NAME]" at bounding box center [297, 199] width 204 height 13
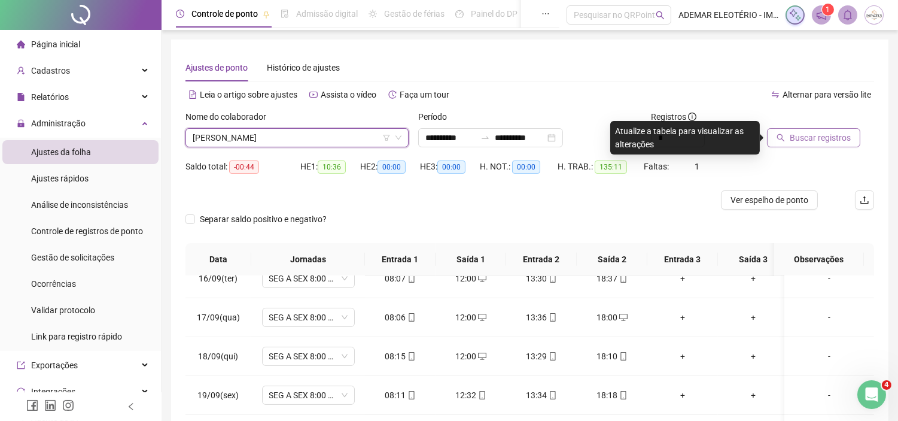
click at [793, 139] on span "Buscar registros" at bounding box center [820, 137] width 61 height 13
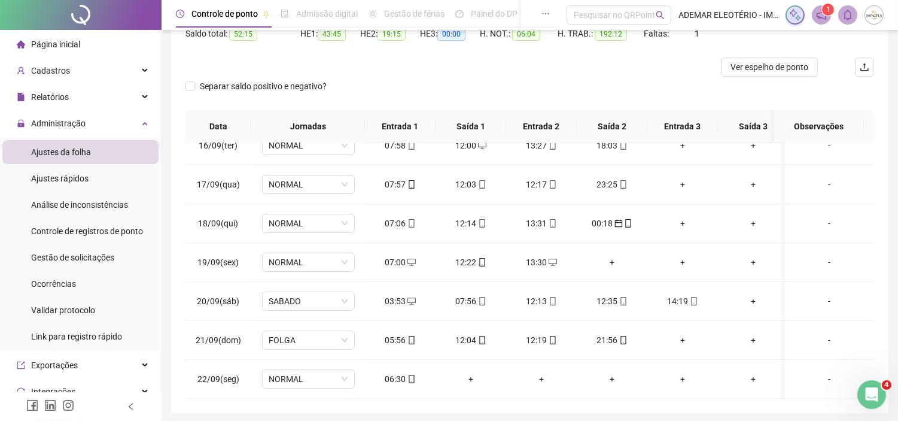
scroll to position [176, 0]
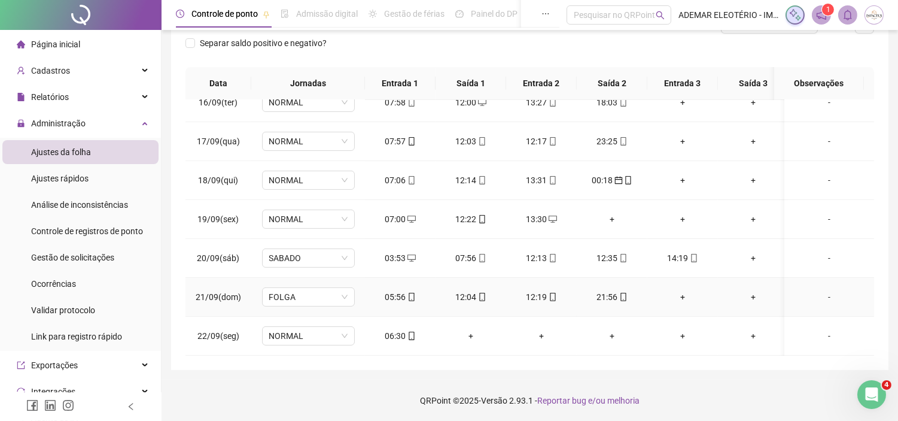
click at [618, 293] on span "mobile" at bounding box center [623, 297] width 10 height 8
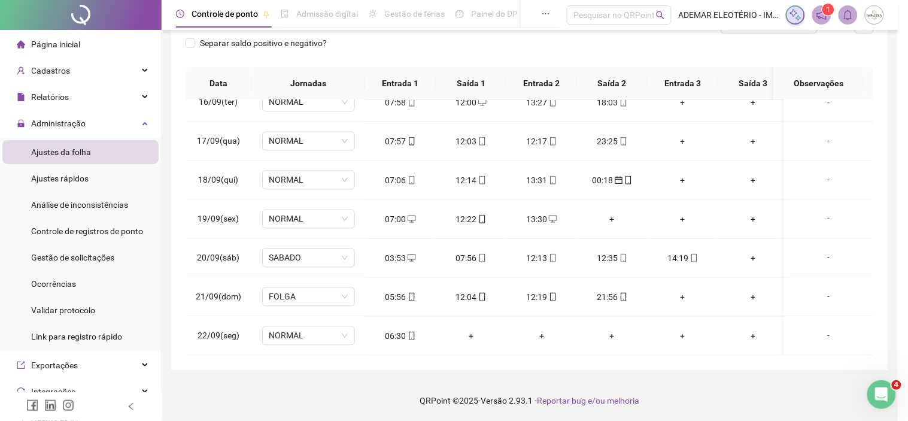
type input "**********"
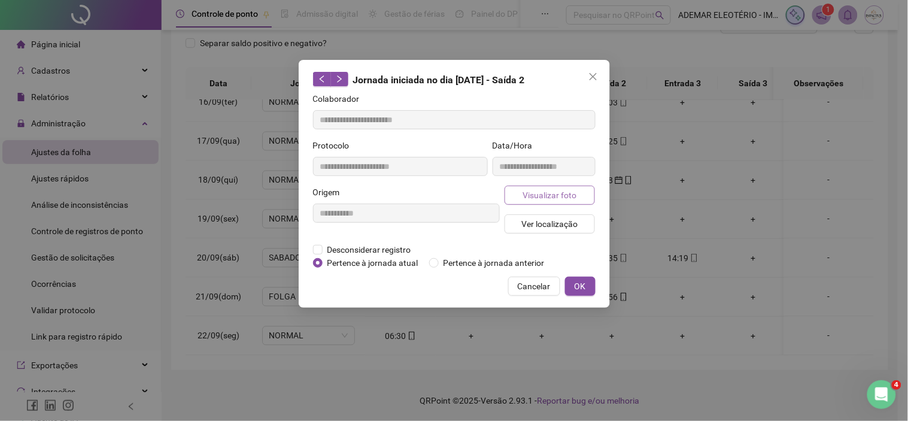
click at [546, 194] on span "Visualizar foto" at bounding box center [549, 194] width 54 height 13
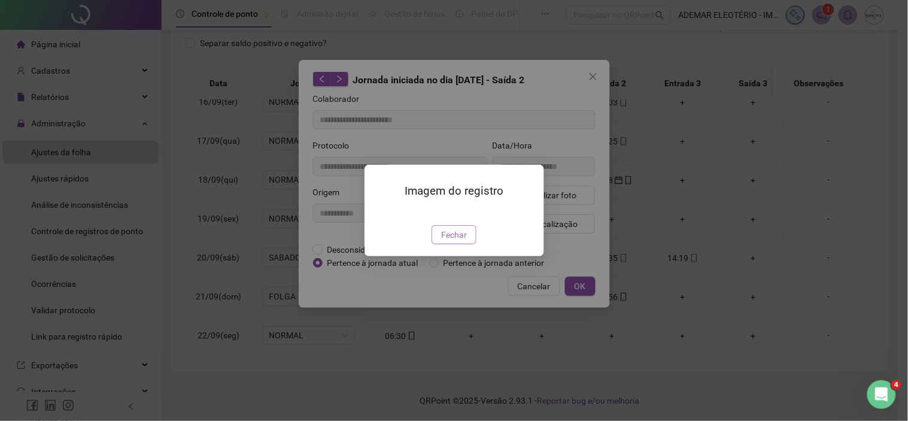
click at [379, 212] on img at bounding box center [379, 212] width 0 height 0
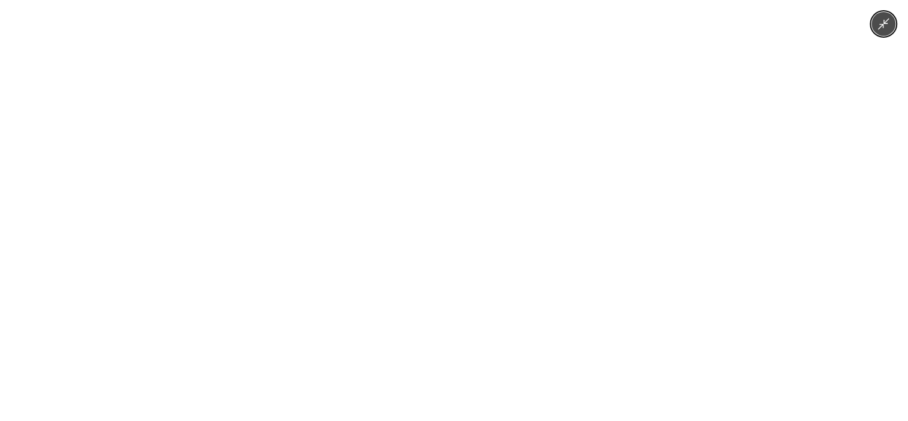
click at [454, 238] on img at bounding box center [453, 210] width 315 height 421
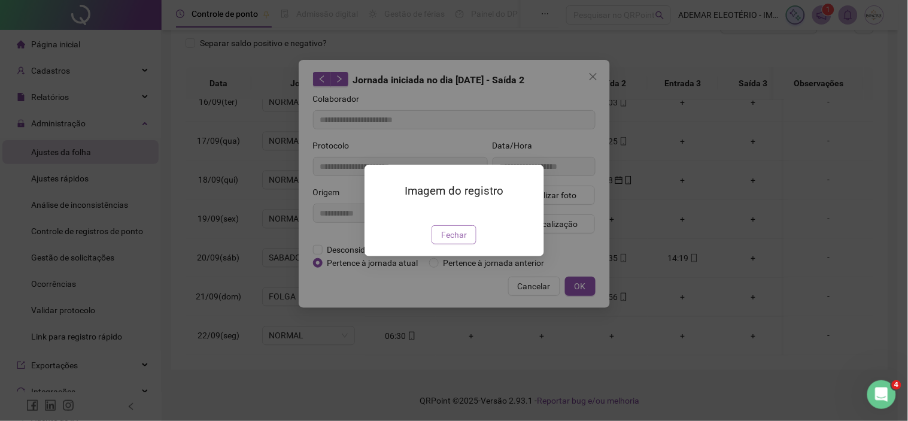
click at [454, 241] on span "Fechar" at bounding box center [454, 234] width 26 height 13
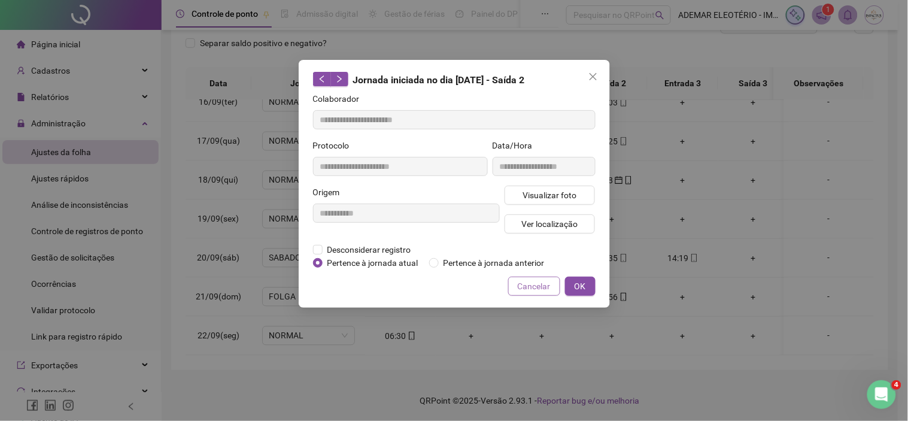
click at [546, 290] on span "Cancelar" at bounding box center [534, 285] width 33 height 13
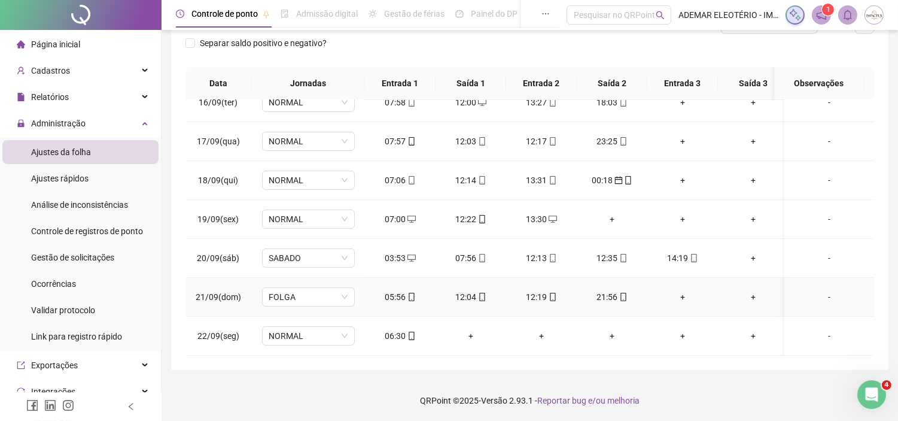
click at [618, 293] on span "mobile" at bounding box center [623, 297] width 10 height 8
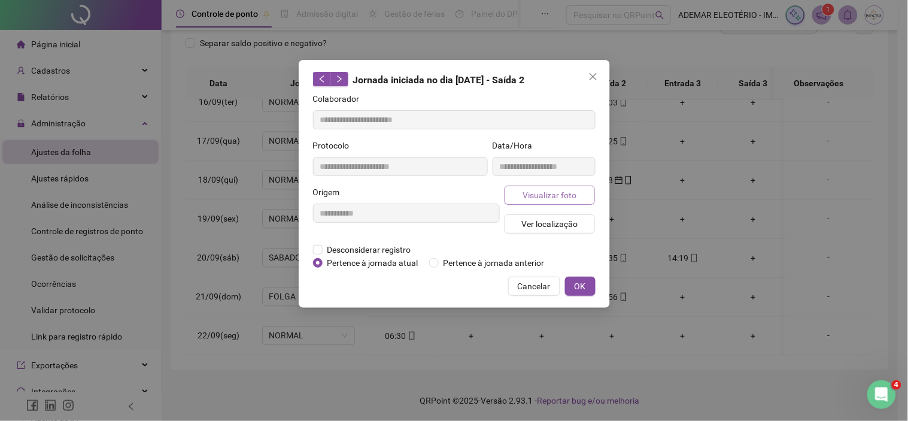
click at [529, 190] on span "Visualizar foto" at bounding box center [549, 194] width 54 height 13
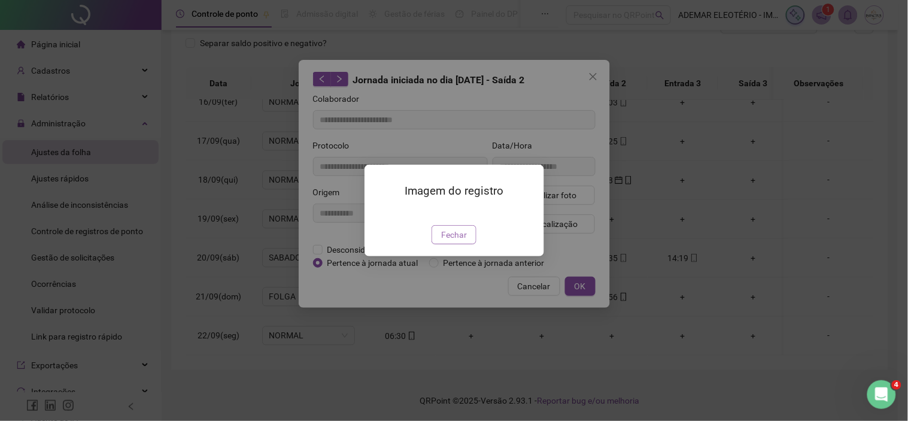
click at [443, 241] on span "Fechar" at bounding box center [454, 234] width 26 height 13
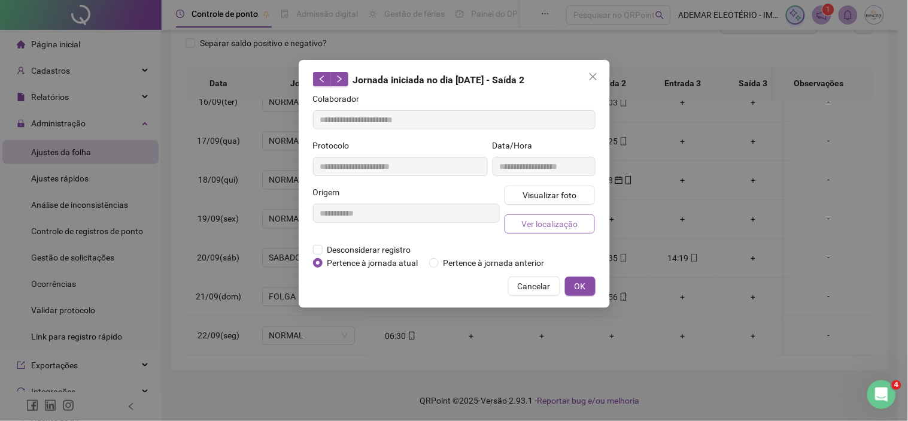
click at [540, 228] on span "Ver localização" at bounding box center [549, 223] width 56 height 13
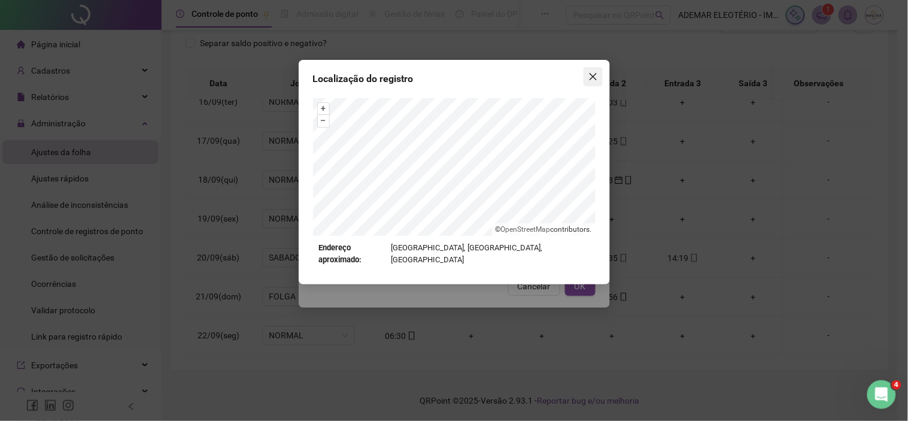
click at [595, 81] on button "Close" at bounding box center [592, 76] width 19 height 19
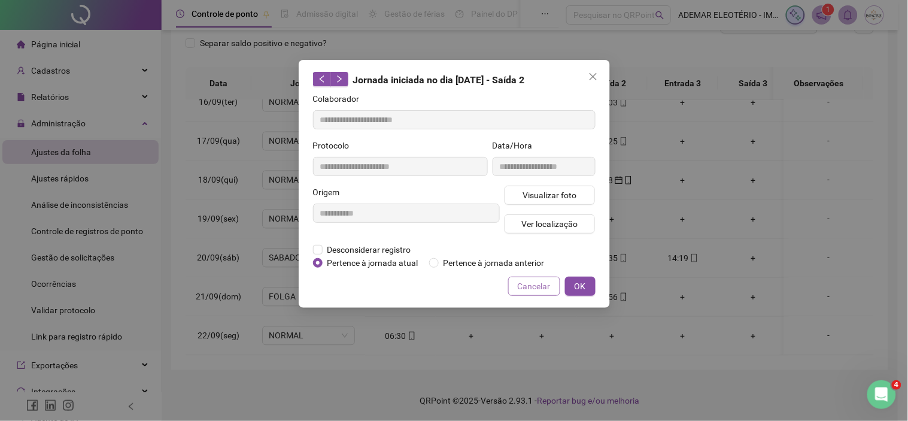
click at [539, 291] on span "Cancelar" at bounding box center [534, 285] width 33 height 13
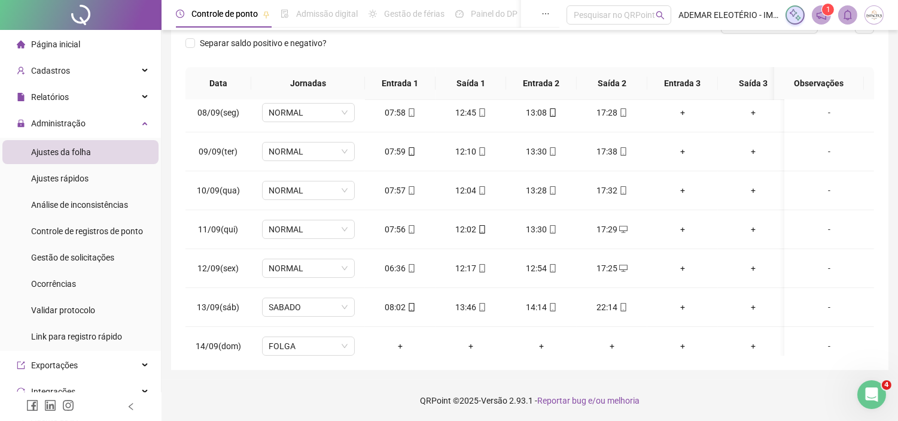
scroll to position [0, 0]
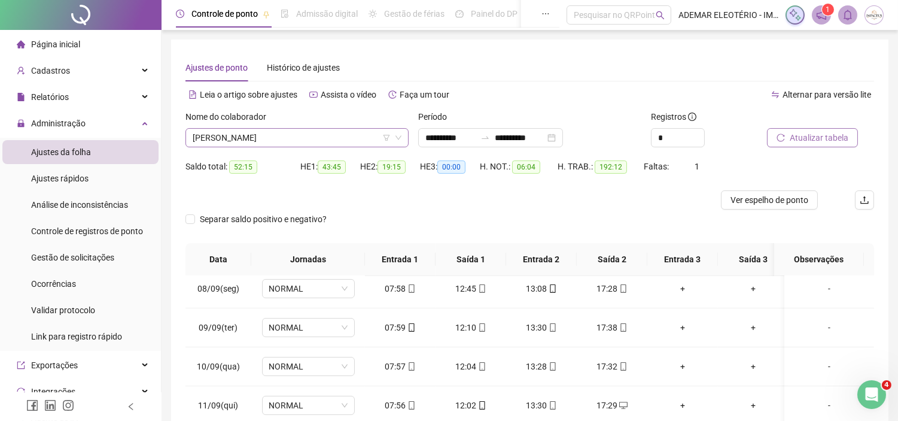
click at [360, 140] on span "[PERSON_NAME]" at bounding box center [297, 138] width 209 height 18
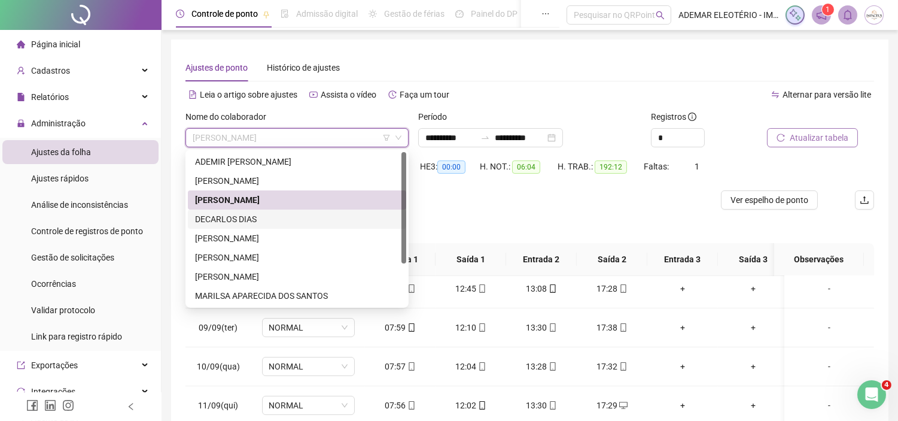
click at [222, 221] on div "DECARLOS DIAS" at bounding box center [297, 218] width 204 height 13
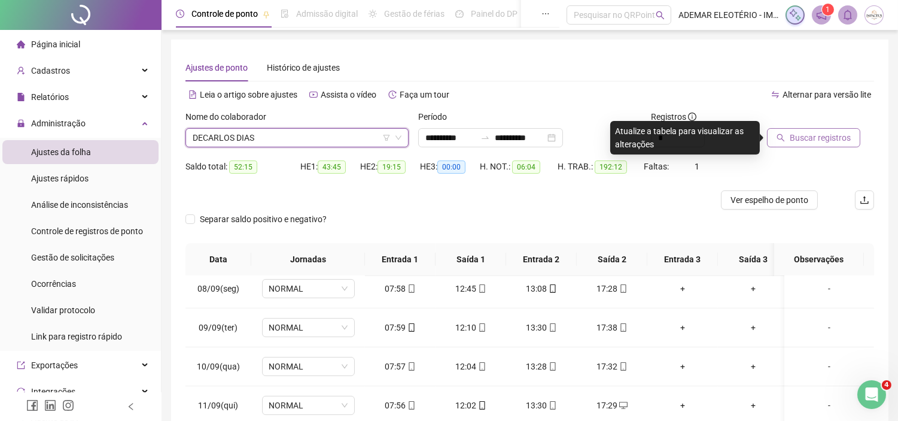
click at [810, 139] on span "Buscar registros" at bounding box center [820, 137] width 61 height 13
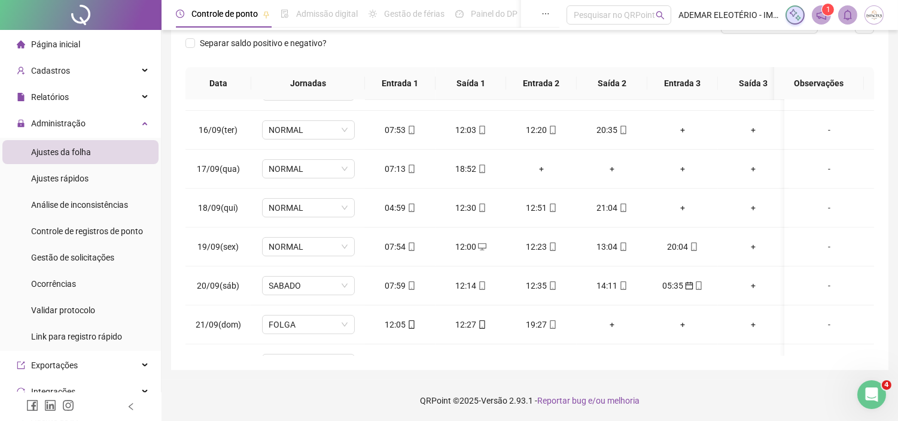
scroll to position [578, 0]
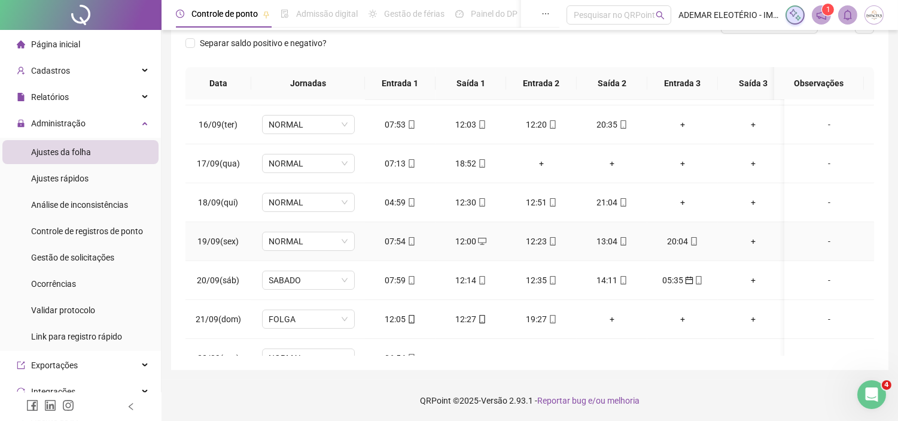
click at [467, 244] on div "12:00" at bounding box center [470, 241] width 51 height 13
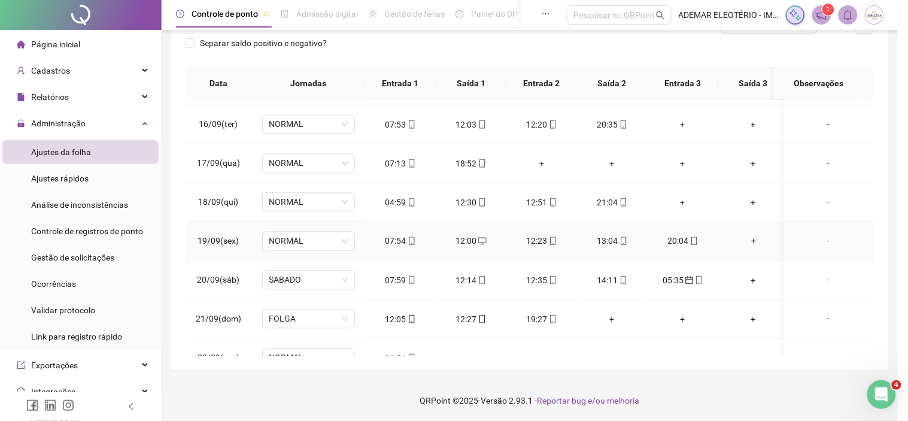
type input "**********"
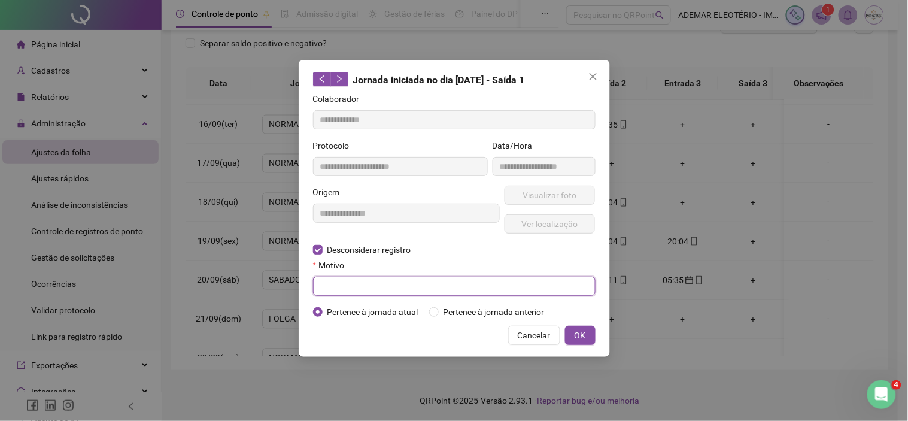
click at [371, 290] on input "text" at bounding box center [454, 285] width 282 height 19
type input "**********"
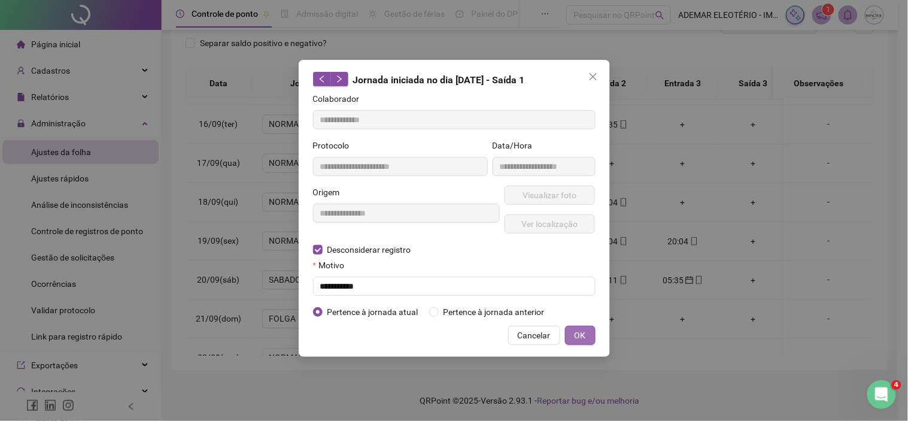
click at [592, 335] on button "OK" at bounding box center [580, 335] width 31 height 19
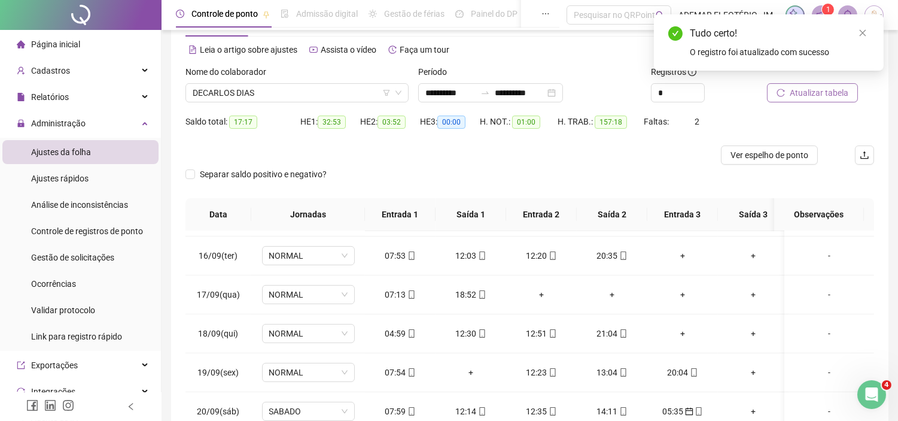
scroll to position [43, 0]
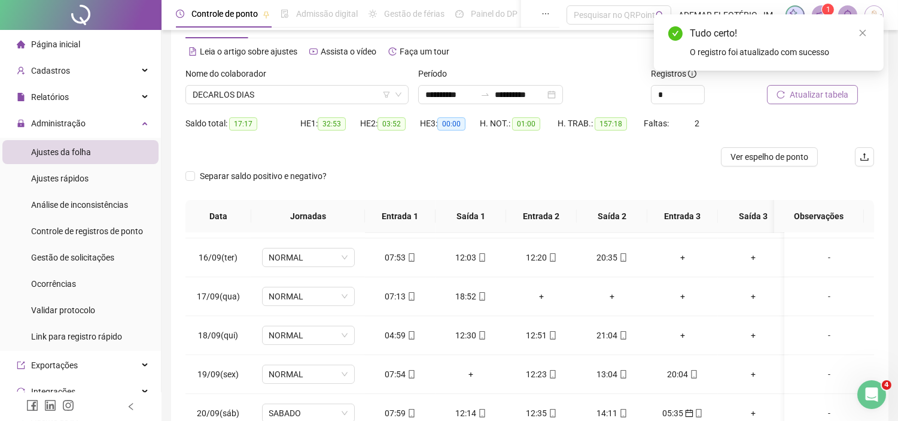
click at [816, 98] on span "Atualizar tabela" at bounding box center [819, 94] width 59 height 13
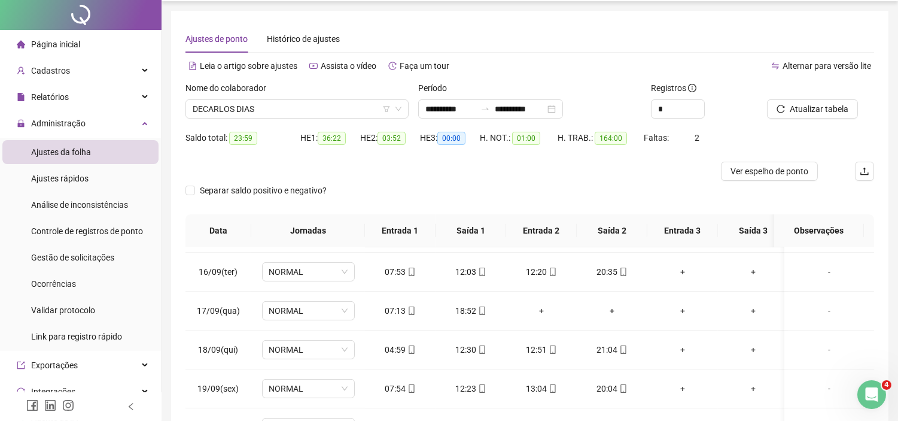
scroll to position [0, 0]
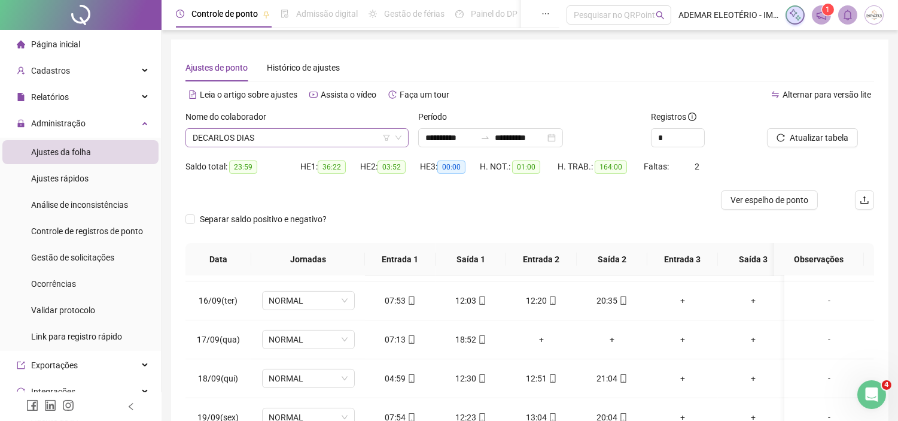
click at [336, 136] on span "DECARLOS DIAS" at bounding box center [297, 138] width 209 height 18
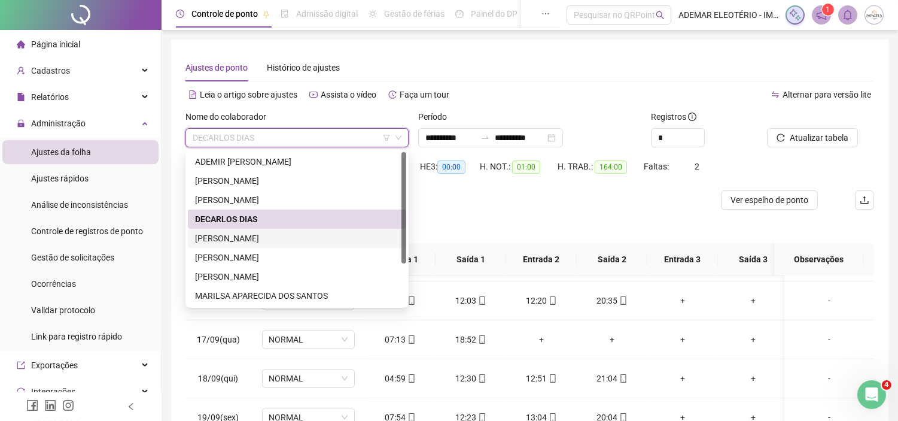
click at [208, 238] on div "[PERSON_NAME]" at bounding box center [297, 238] width 204 height 13
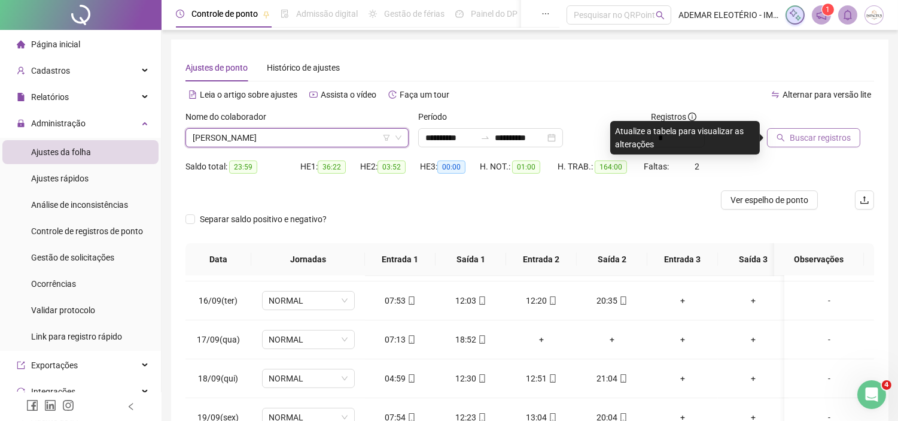
click at [792, 141] on span "Buscar registros" at bounding box center [820, 137] width 61 height 13
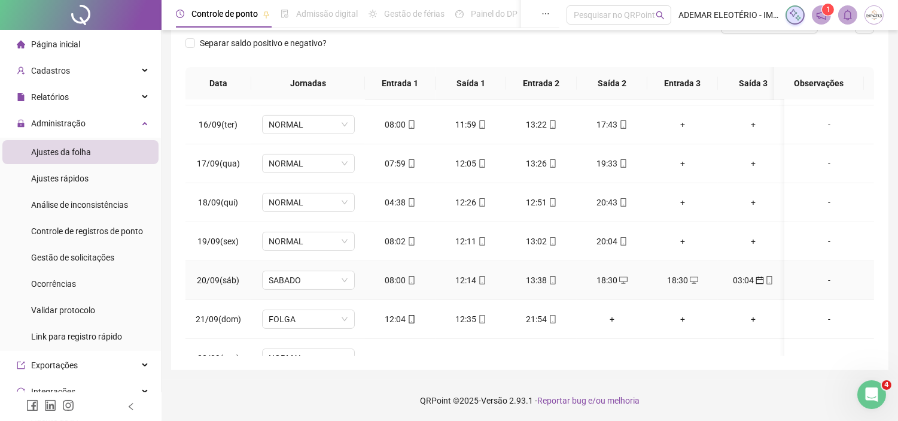
click at [750, 278] on div "03:04" at bounding box center [753, 279] width 51 height 13
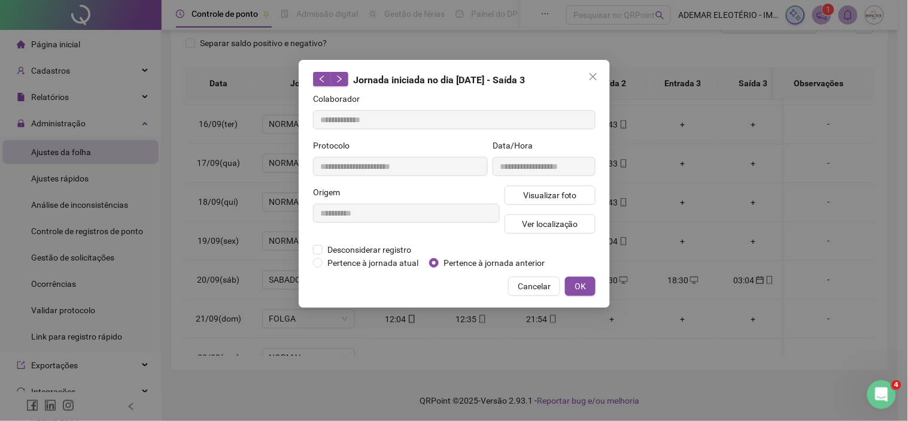
type input "**********"
click at [584, 290] on span "OK" at bounding box center [579, 285] width 11 height 13
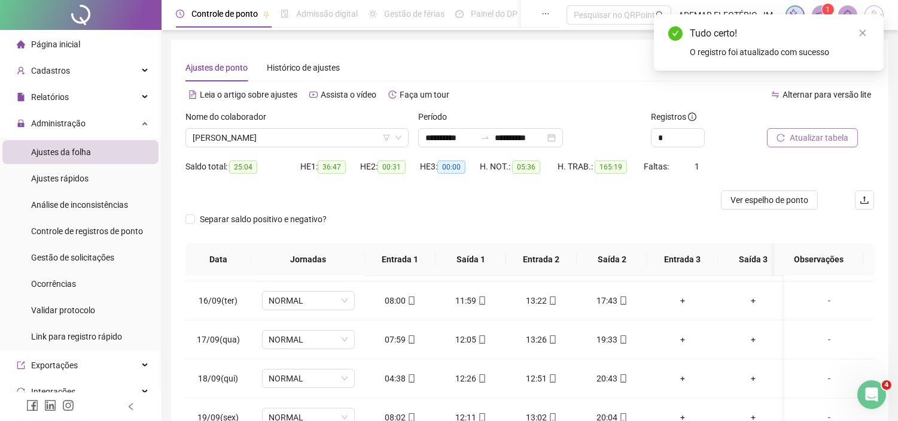
click at [827, 134] on span "Atualizar tabela" at bounding box center [819, 137] width 59 height 13
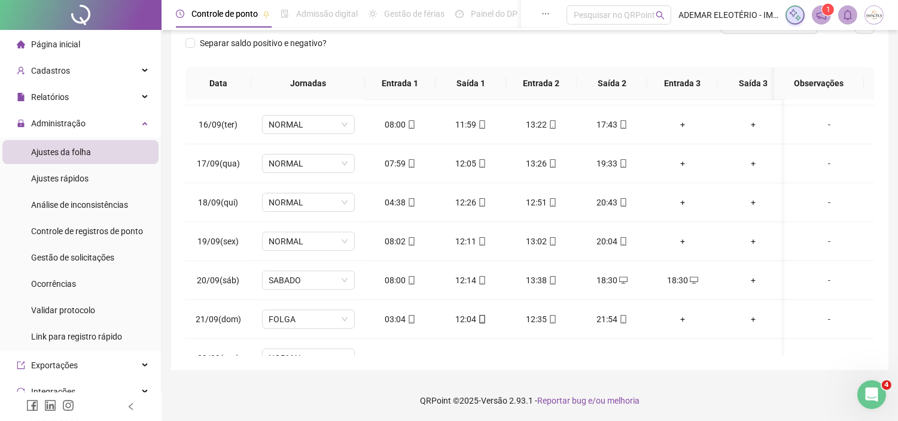
scroll to position [612, 0]
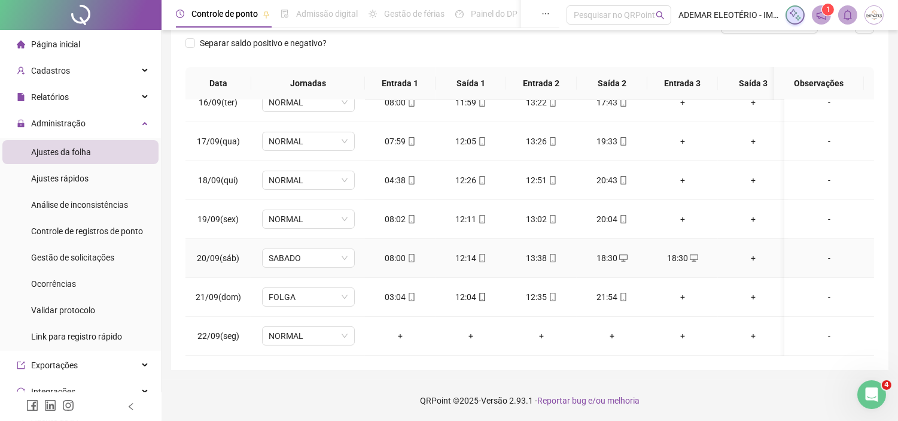
click at [612, 253] on div "18:30" at bounding box center [611, 257] width 51 height 13
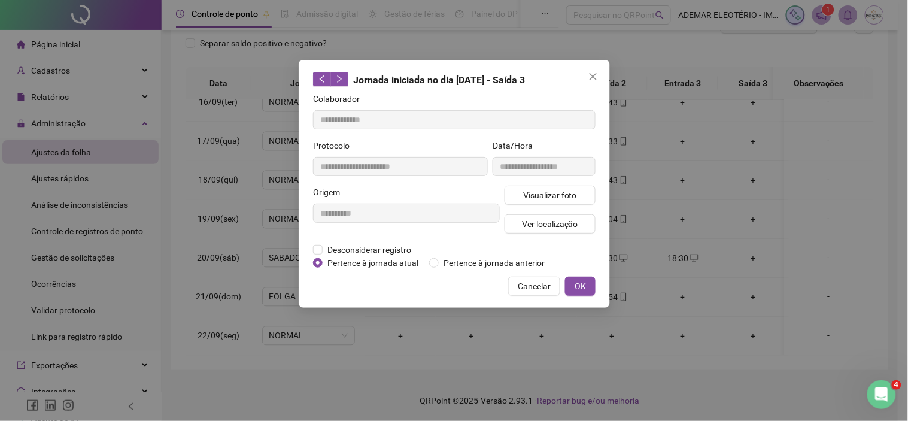
type input "**********"
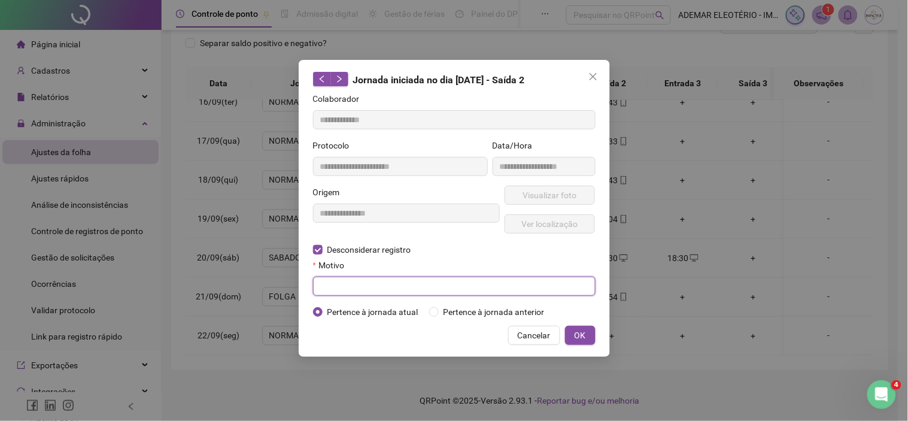
click at [343, 291] on input "text" at bounding box center [454, 285] width 282 height 19
type input "**********"
click at [579, 345] on div "**********" at bounding box center [454, 208] width 311 height 297
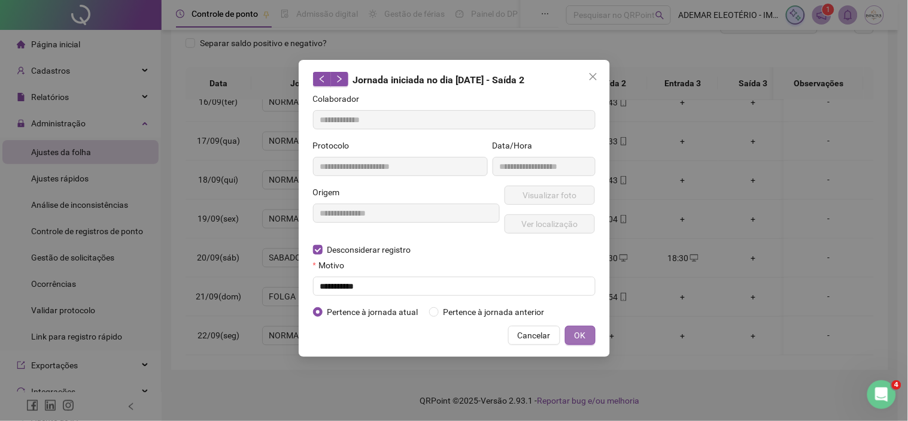
click at [579, 336] on span "OK" at bounding box center [579, 335] width 11 height 13
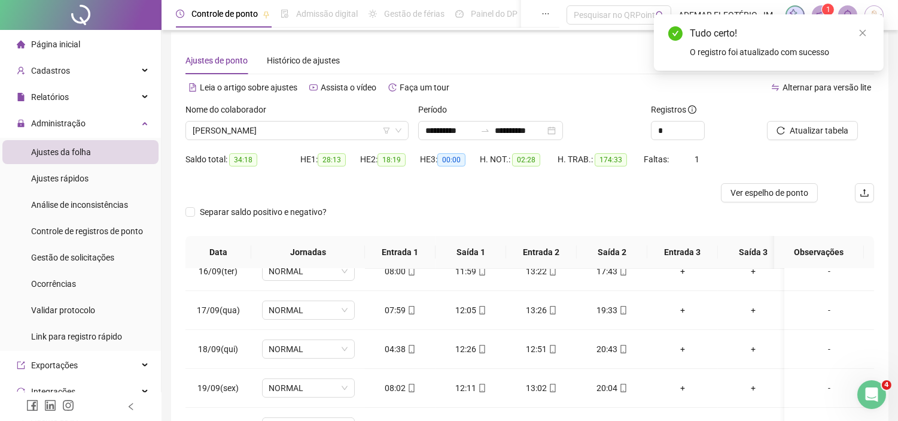
scroll to position [0, 0]
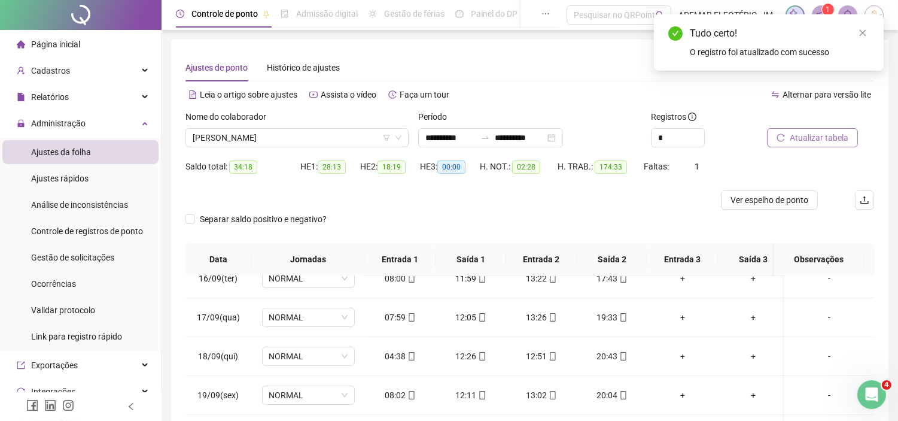
click at [815, 140] on span "Atualizar tabela" at bounding box center [819, 137] width 59 height 13
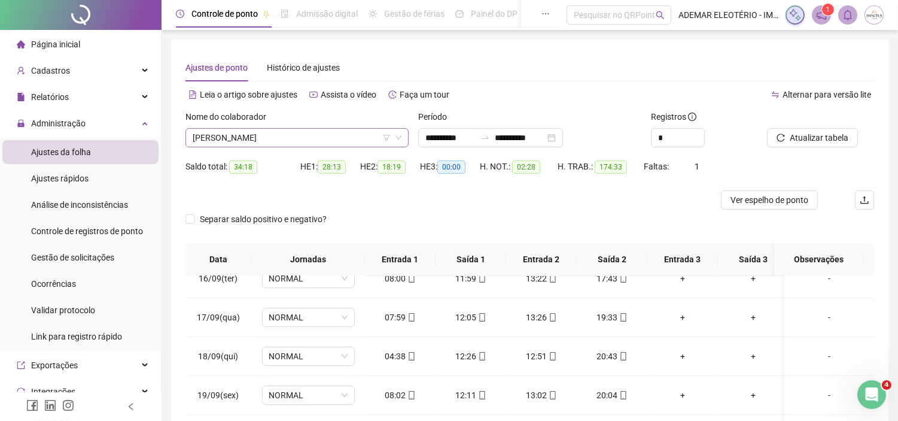
click at [304, 134] on span "[PERSON_NAME]" at bounding box center [297, 138] width 209 height 18
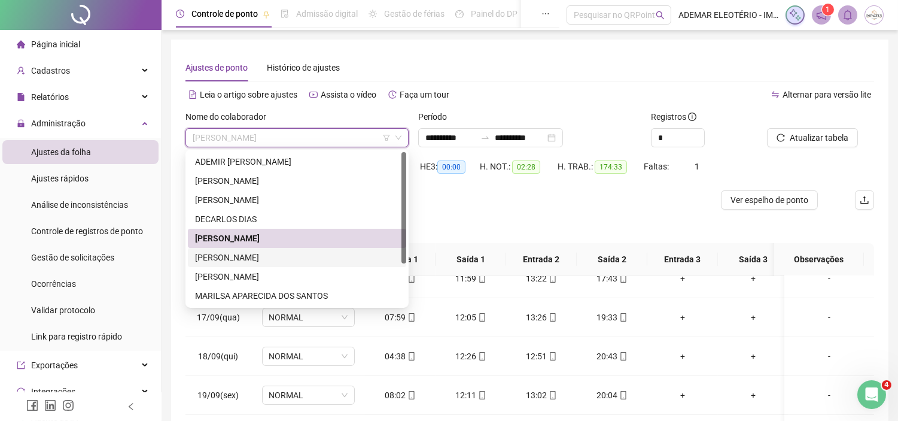
click at [230, 260] on div "[PERSON_NAME]" at bounding box center [297, 257] width 204 height 13
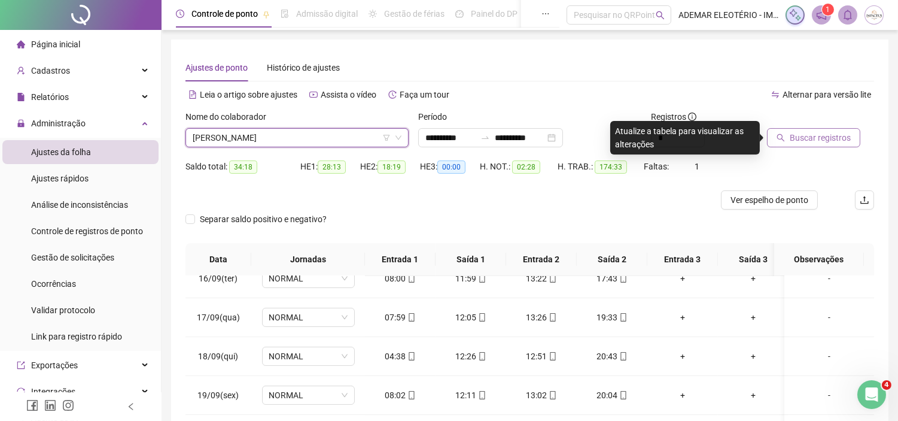
click at [822, 136] on span "Buscar registros" at bounding box center [820, 137] width 61 height 13
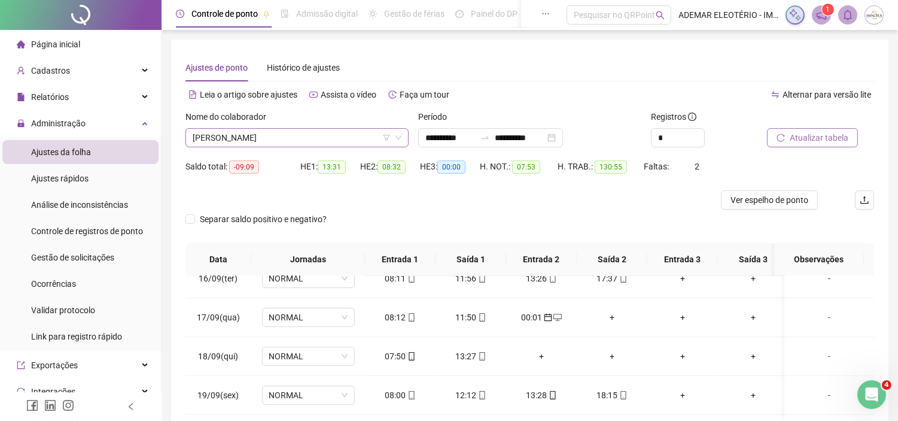
click at [346, 135] on span "[PERSON_NAME]" at bounding box center [297, 138] width 209 height 18
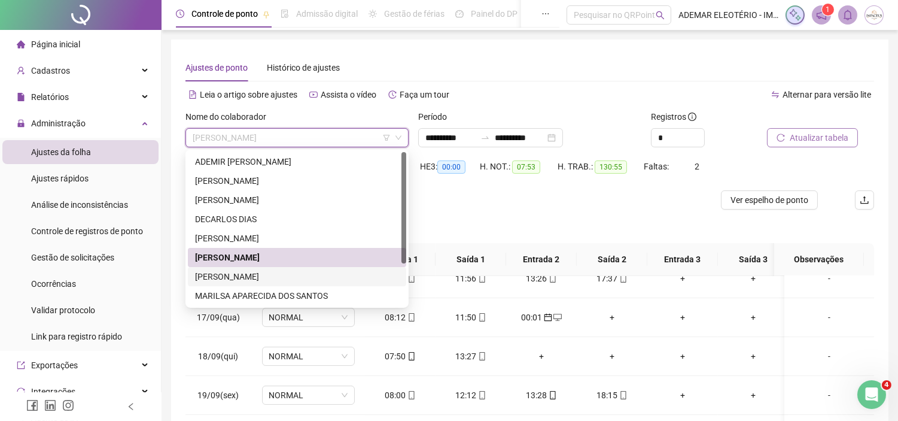
click at [242, 280] on div "[PERSON_NAME]" at bounding box center [297, 276] width 204 height 13
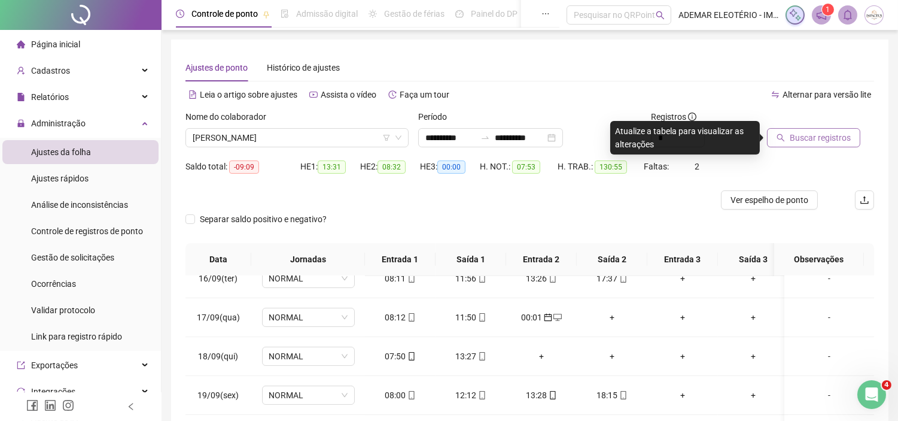
click at [833, 142] on span "Buscar registros" at bounding box center [820, 137] width 61 height 13
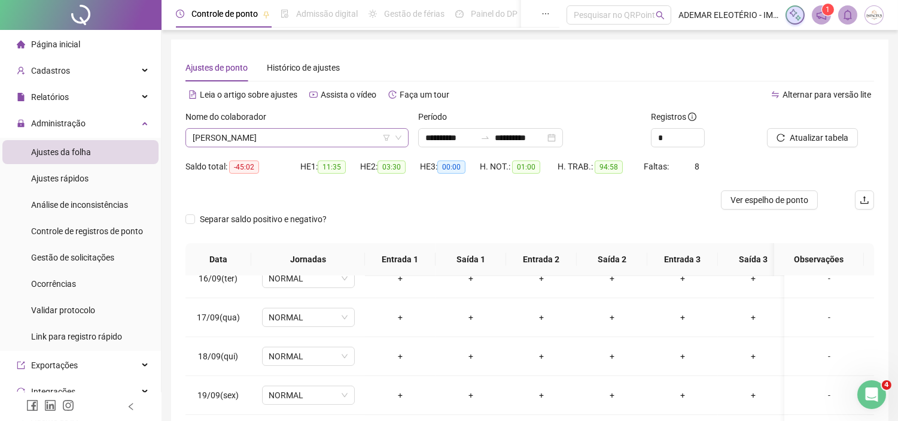
click at [342, 138] on span "[PERSON_NAME]" at bounding box center [297, 138] width 209 height 18
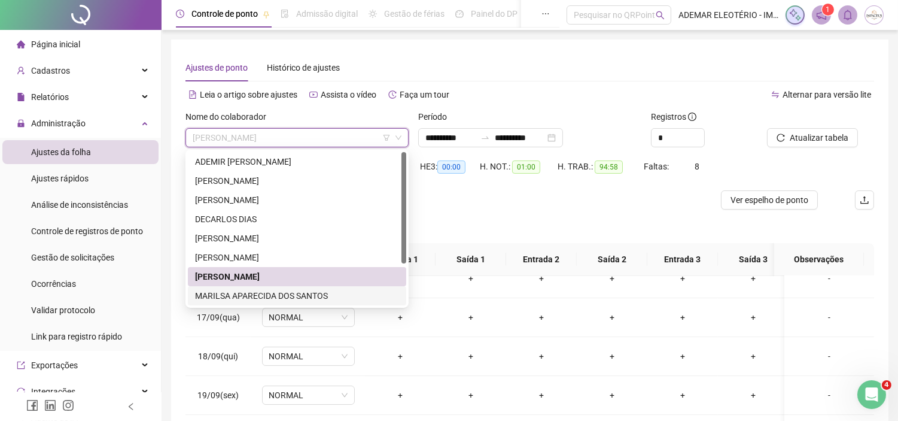
click at [220, 300] on div "MARILSA APARECIDA DOS SANTOS" at bounding box center [297, 295] width 204 height 13
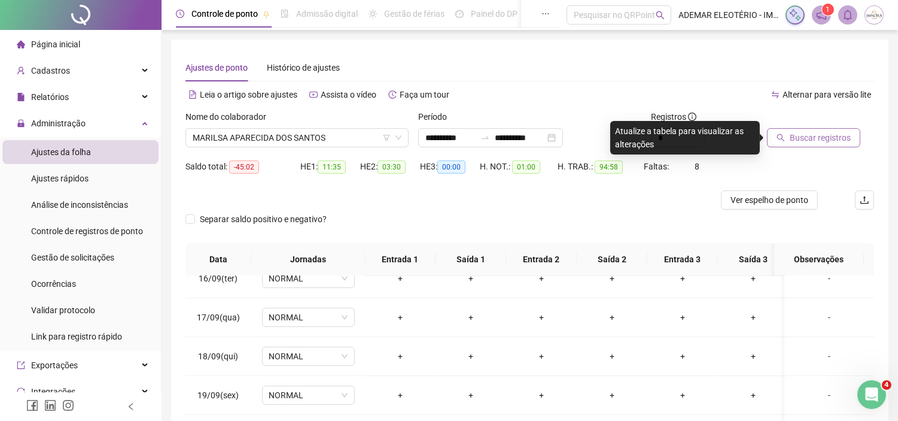
click at [785, 142] on button "Buscar registros" at bounding box center [813, 137] width 93 height 19
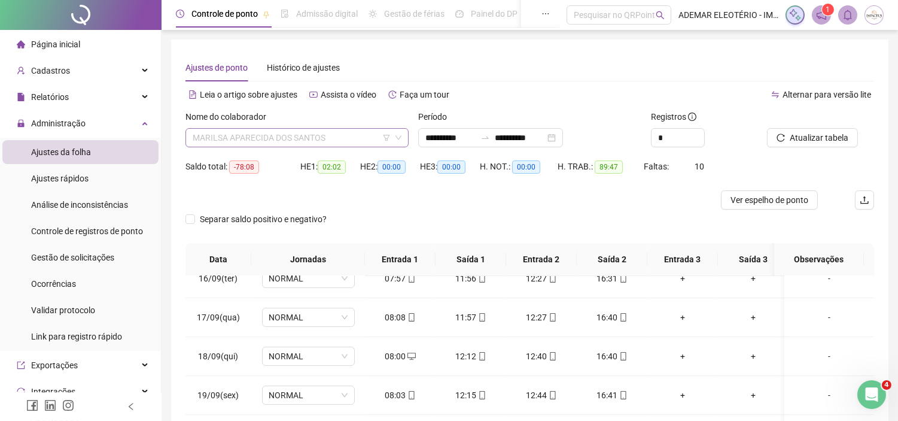
click at [335, 138] on span "MARILSA APARECIDA DOS SANTOS" at bounding box center [297, 138] width 209 height 18
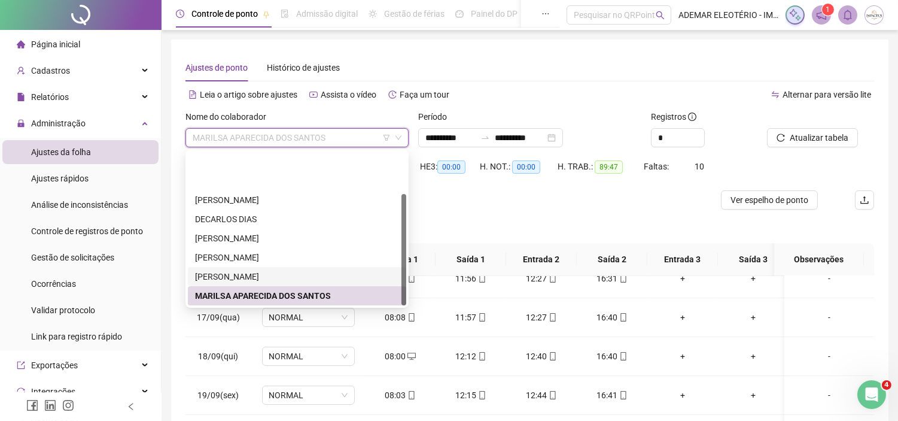
scroll to position [57, 0]
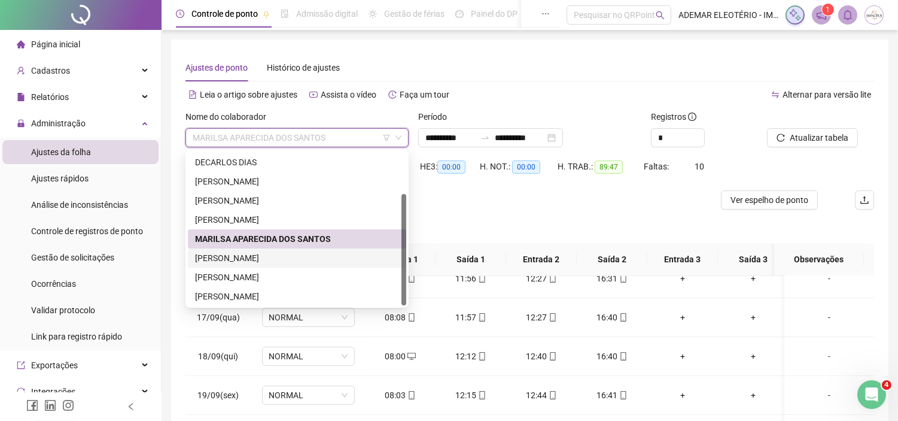
click at [243, 259] on div "[PERSON_NAME]" at bounding box center [297, 257] width 204 height 13
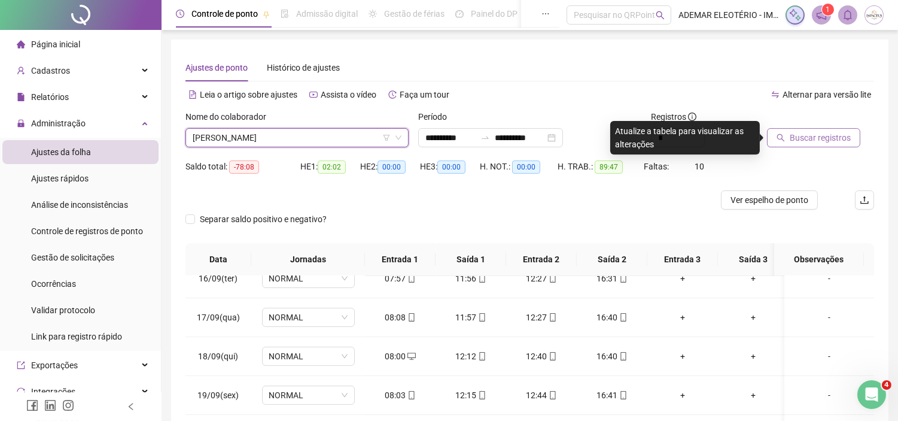
click at [808, 133] on span "Buscar registros" at bounding box center [820, 137] width 61 height 13
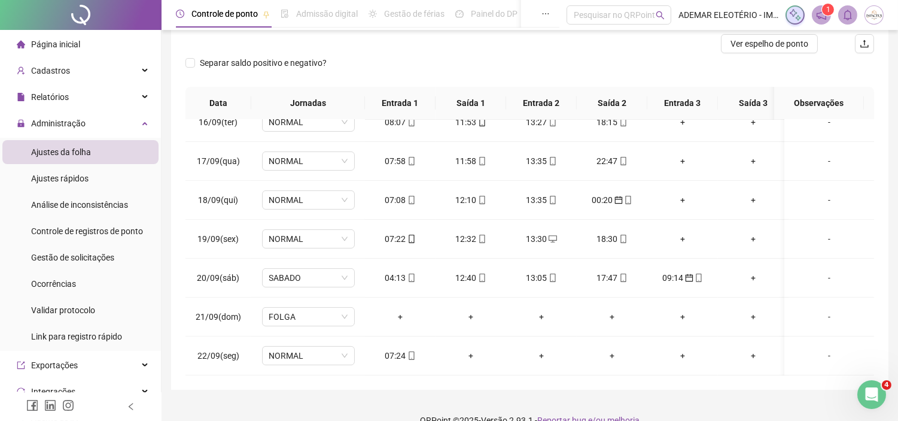
scroll to position [153, 0]
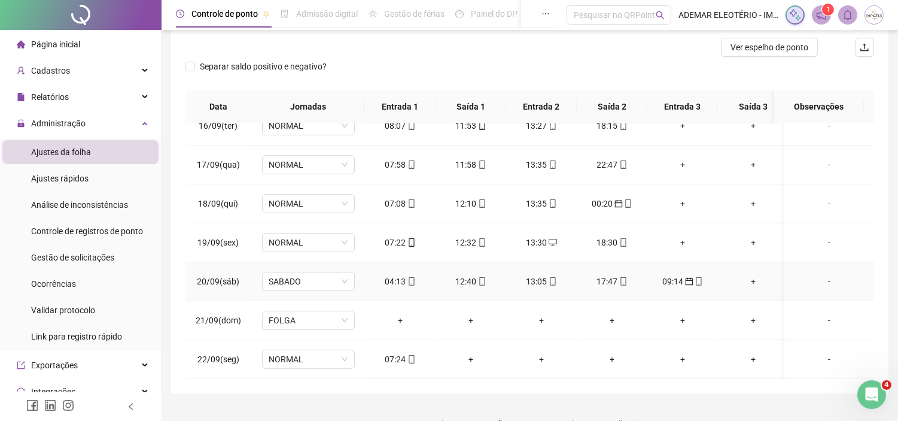
click at [674, 275] on div "09:14" at bounding box center [682, 281] width 51 height 13
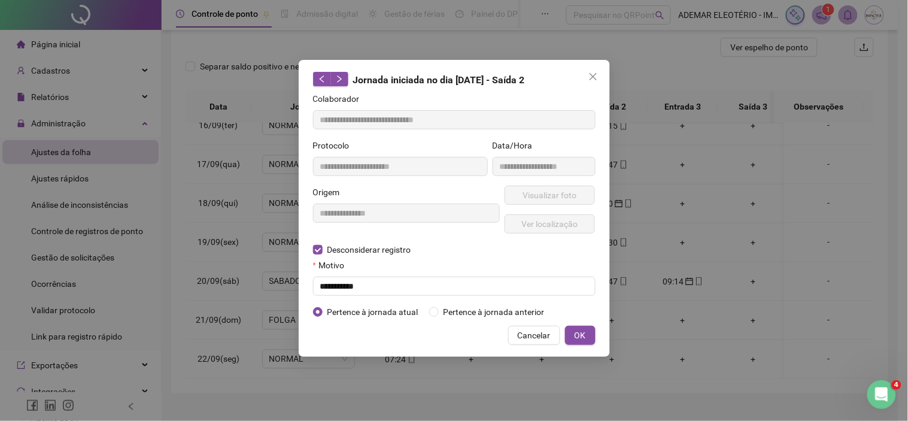
type input "**********"
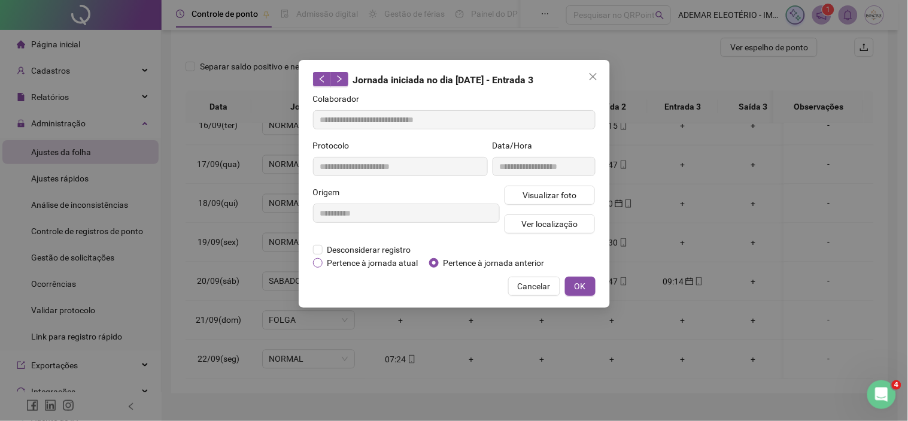
click at [323, 263] on span "Pertence à jornada atual" at bounding box center [373, 262] width 101 height 13
click at [583, 291] on span "OK" at bounding box center [579, 285] width 11 height 13
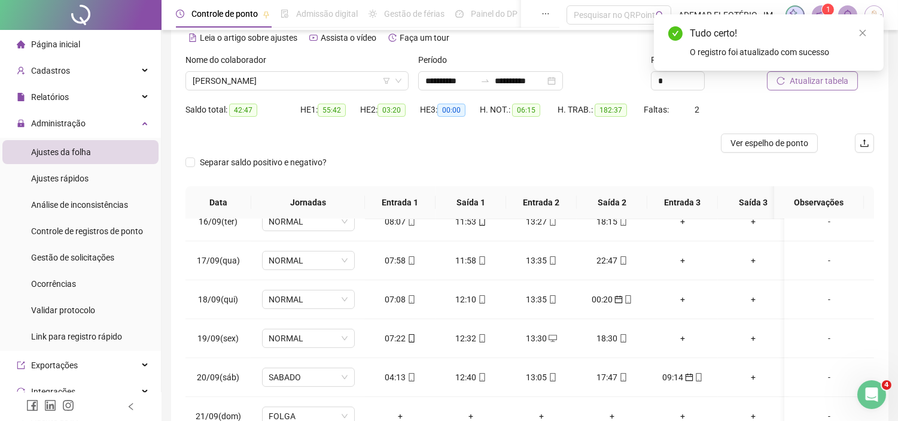
scroll to position [47, 0]
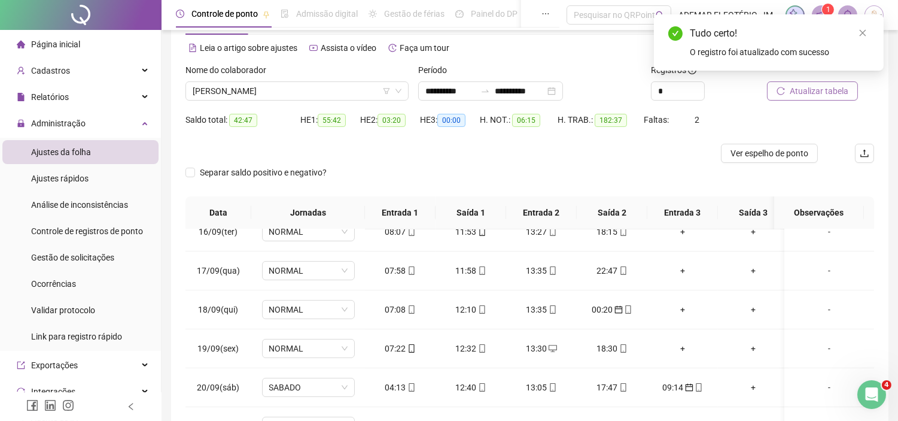
click at [834, 85] on span "Atualizar tabela" at bounding box center [819, 90] width 59 height 13
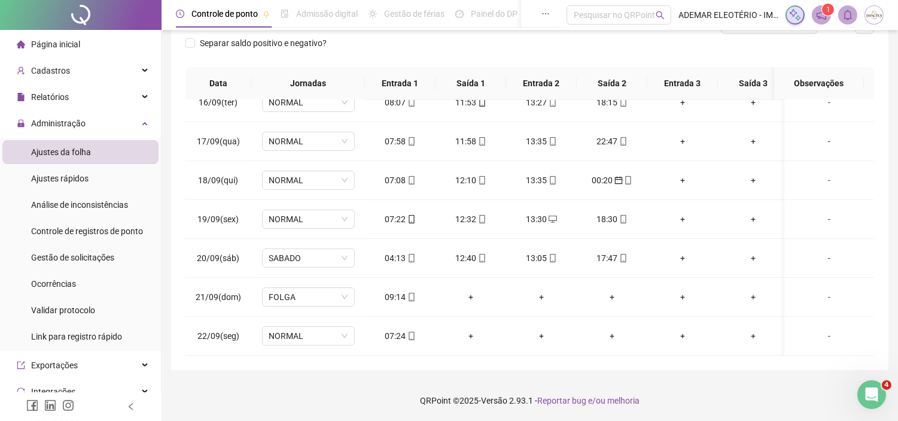
scroll to position [0, 0]
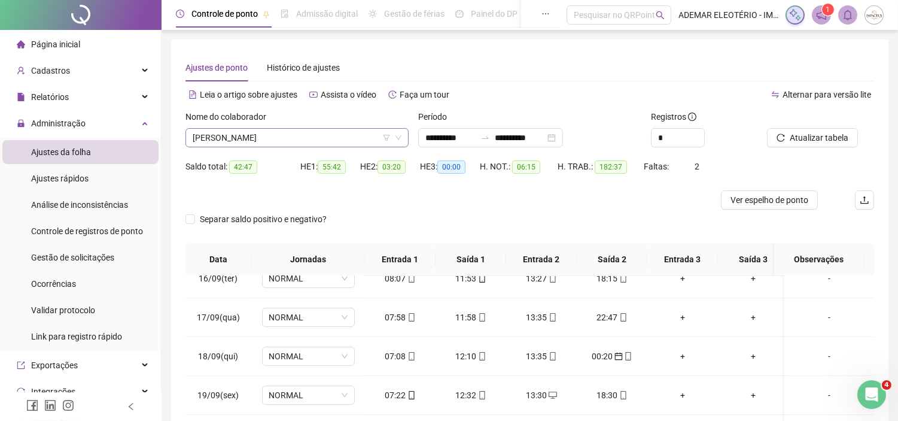
click at [321, 136] on span "[PERSON_NAME]" at bounding box center [297, 138] width 209 height 18
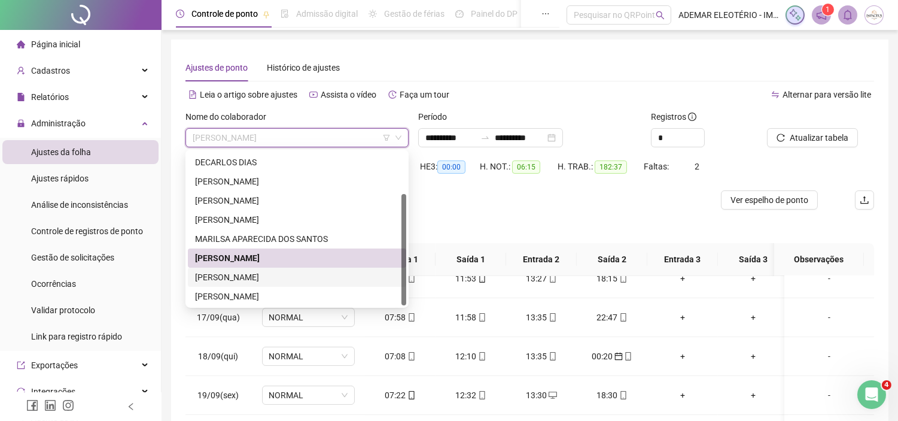
click at [208, 276] on div "[PERSON_NAME]" at bounding box center [297, 276] width 204 height 13
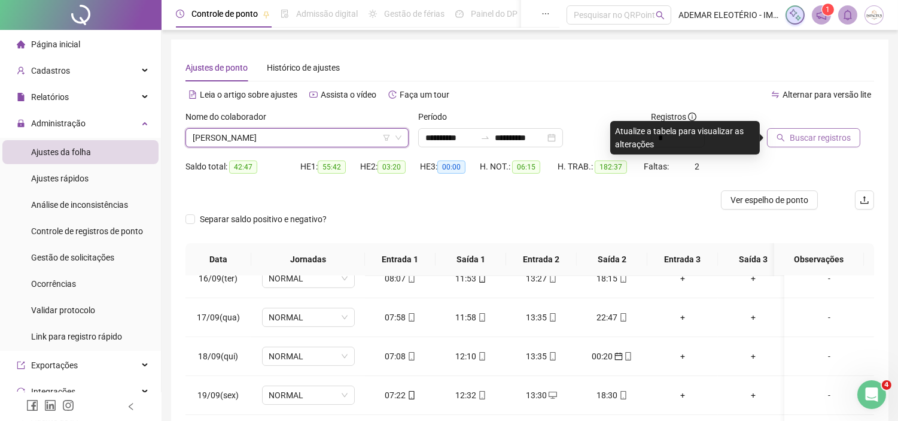
click at [834, 136] on span "Buscar registros" at bounding box center [820, 137] width 61 height 13
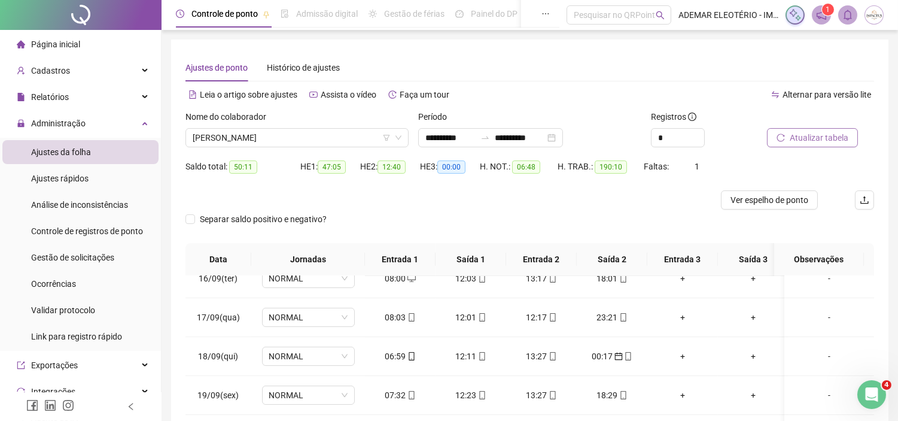
scroll to position [176, 0]
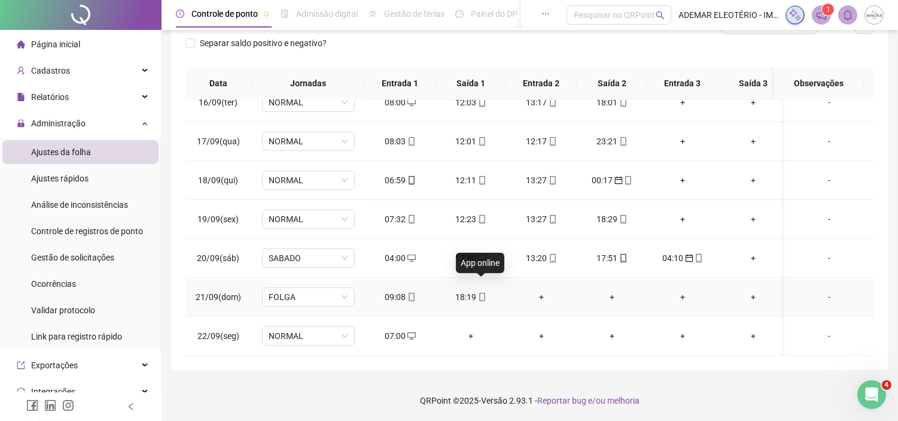
click at [482, 293] on icon "mobile" at bounding box center [482, 297] width 8 height 8
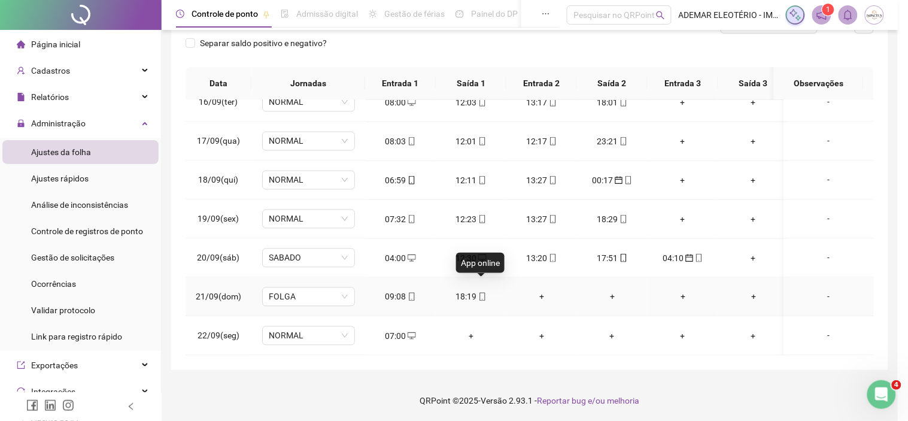
type input "**********"
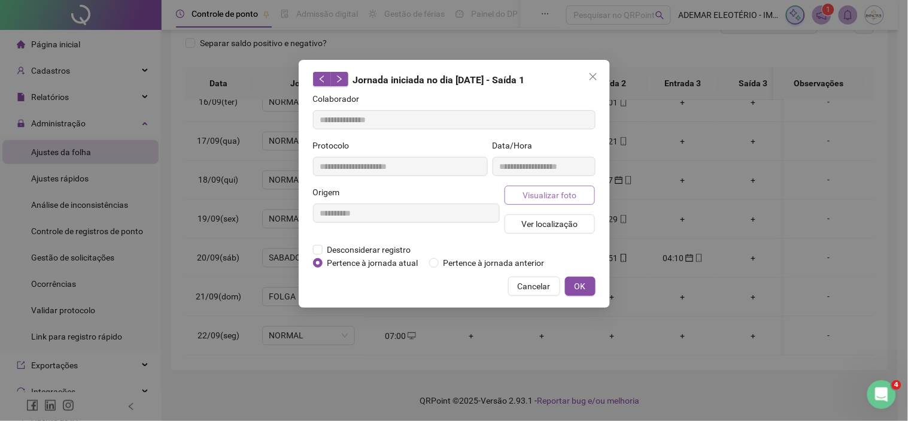
click at [557, 187] on button "Visualizar foto" at bounding box center [549, 195] width 91 height 19
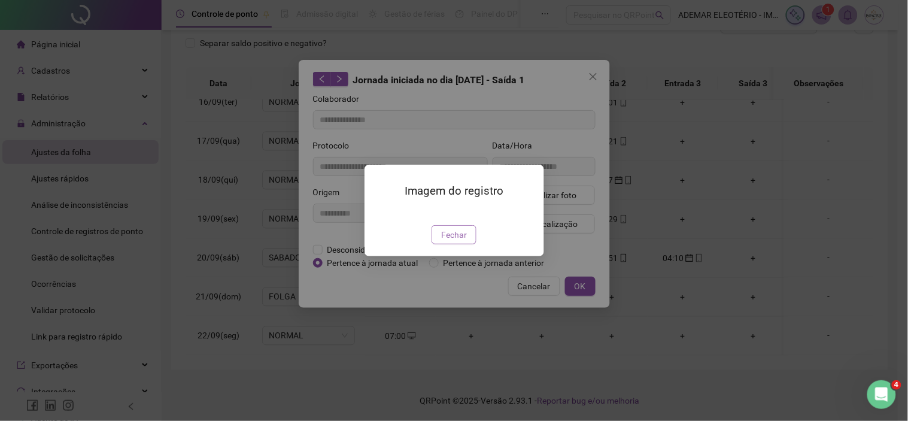
click at [449, 241] on span "Fechar" at bounding box center [454, 234] width 26 height 13
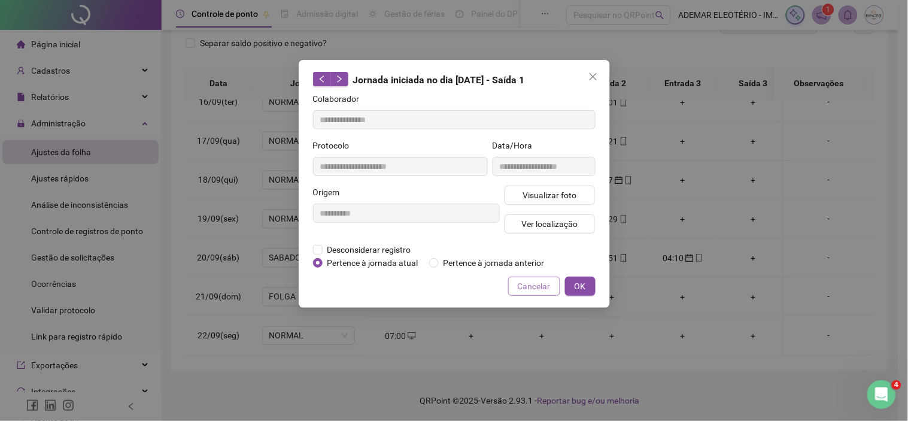
click at [524, 287] on span "Cancelar" at bounding box center [534, 285] width 33 height 13
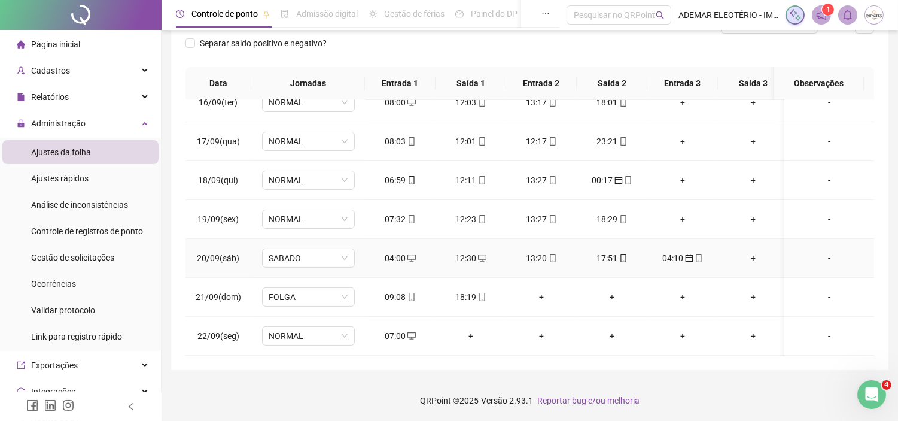
click at [684, 254] on span "calendar" at bounding box center [689, 258] width 10 height 8
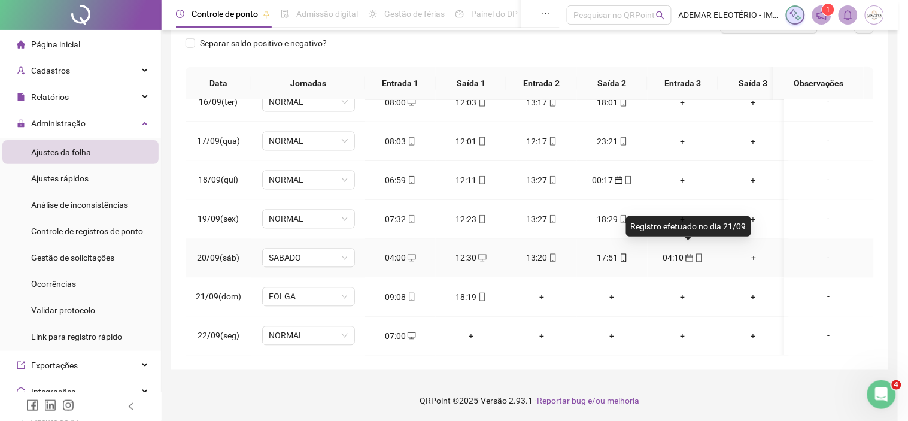
type input "**********"
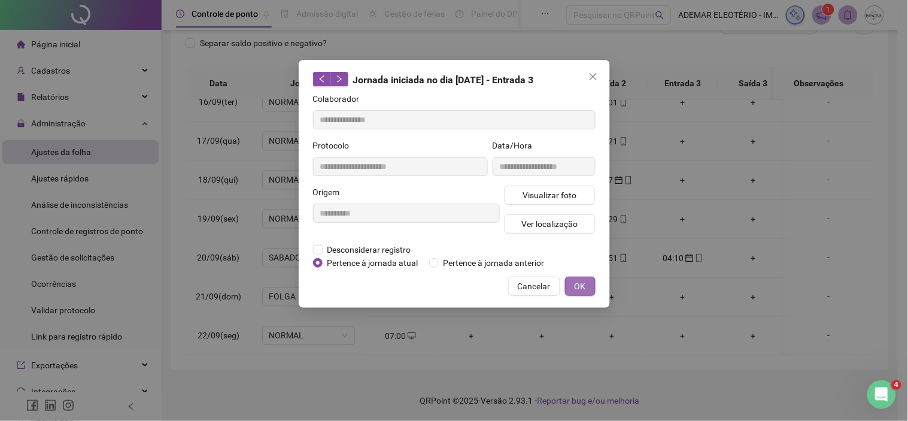
click at [573, 279] on button "OK" at bounding box center [580, 285] width 31 height 19
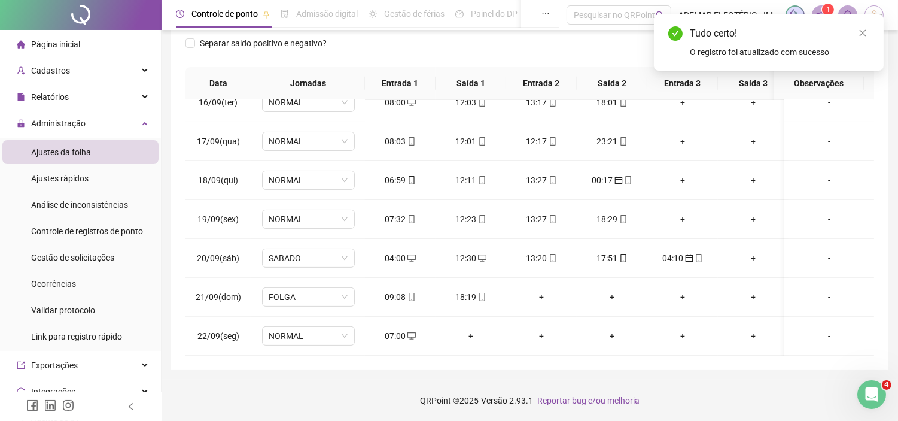
scroll to position [0, 0]
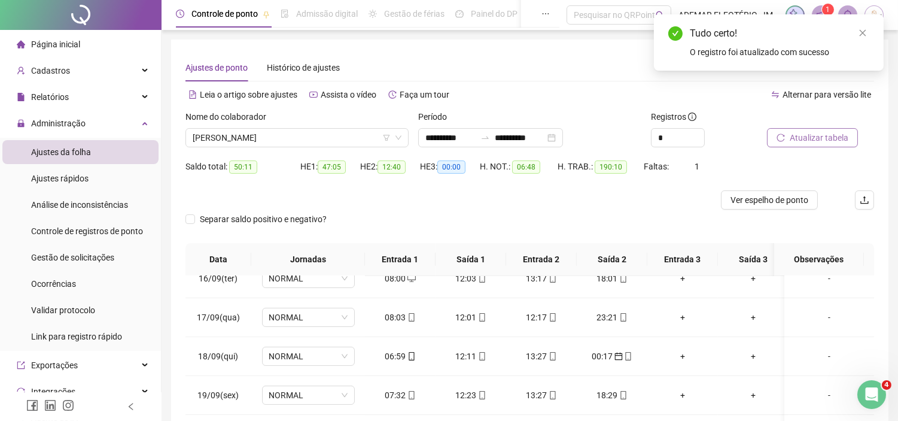
click at [823, 146] on button "Atualizar tabela" at bounding box center [812, 137] width 91 height 19
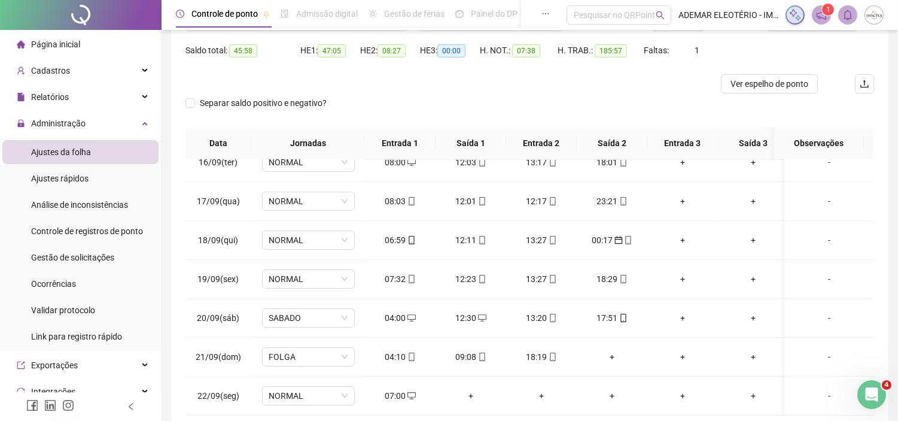
scroll to position [176, 0]
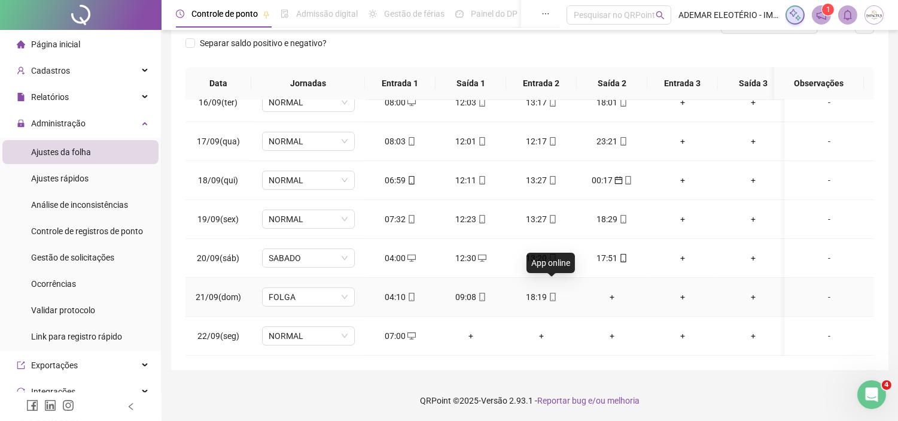
click at [551, 293] on icon "mobile" at bounding box center [553, 297] width 8 height 8
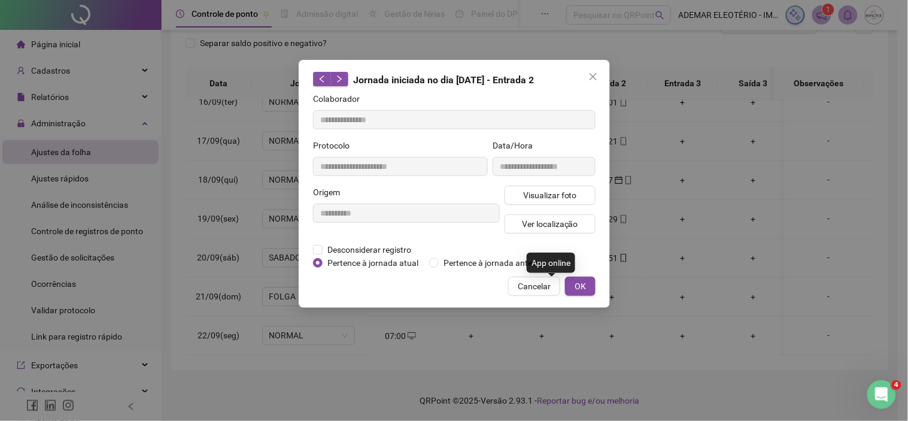
type input "**********"
click at [543, 196] on span "Visualizar foto" at bounding box center [549, 194] width 54 height 13
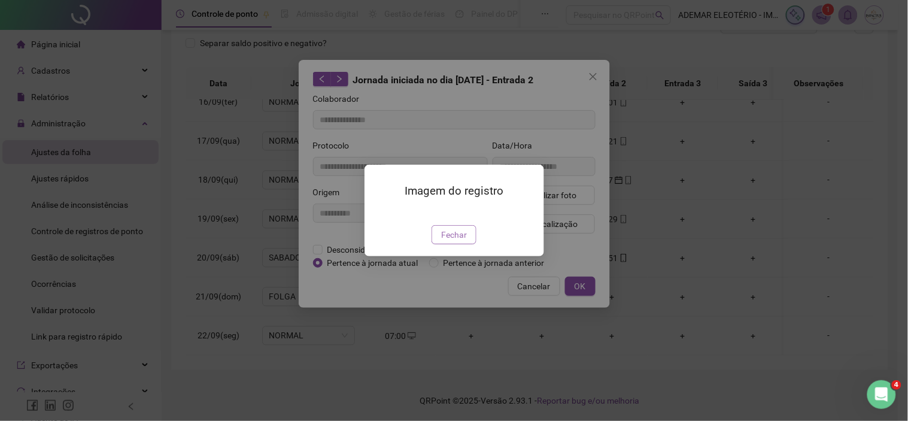
click at [451, 241] on span "Fechar" at bounding box center [454, 234] width 26 height 13
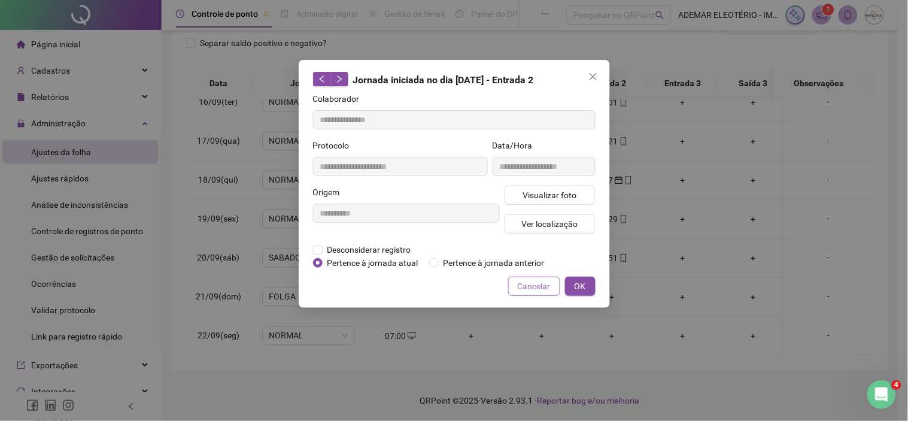
click at [542, 288] on span "Cancelar" at bounding box center [534, 285] width 33 height 13
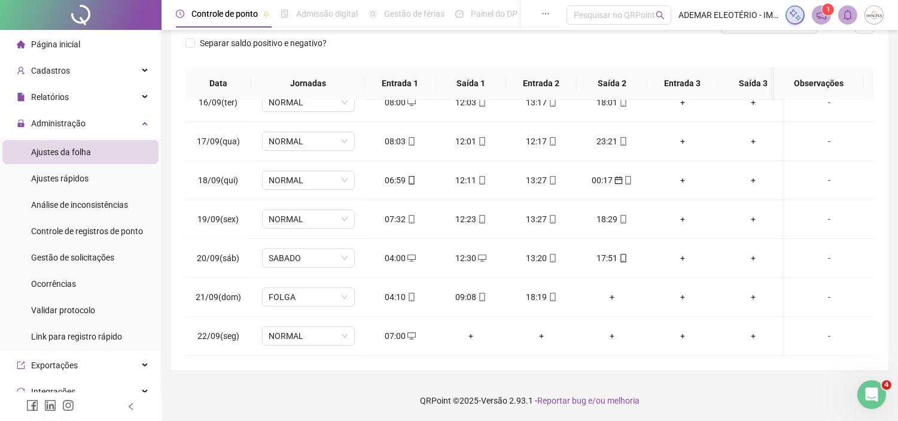
scroll to position [0, 0]
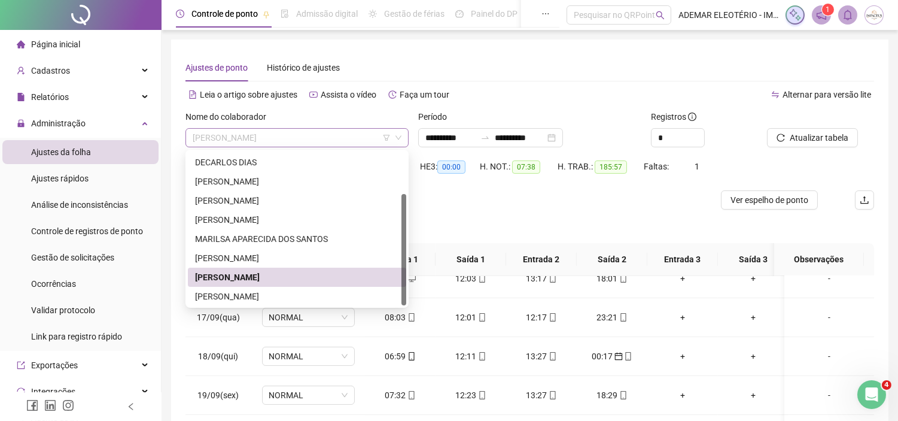
click at [302, 141] on span "[PERSON_NAME]" at bounding box center [297, 138] width 209 height 18
click at [237, 299] on div "[PERSON_NAME]" at bounding box center [297, 296] width 204 height 13
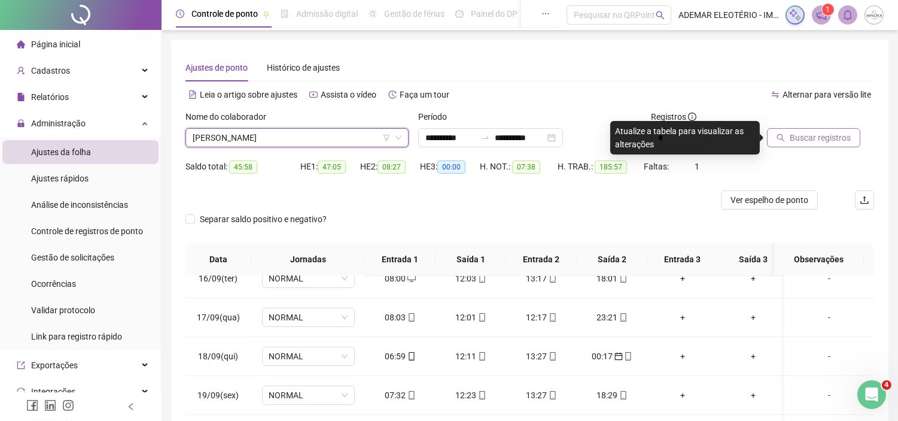
click at [817, 139] on span "Buscar registros" at bounding box center [820, 137] width 61 height 13
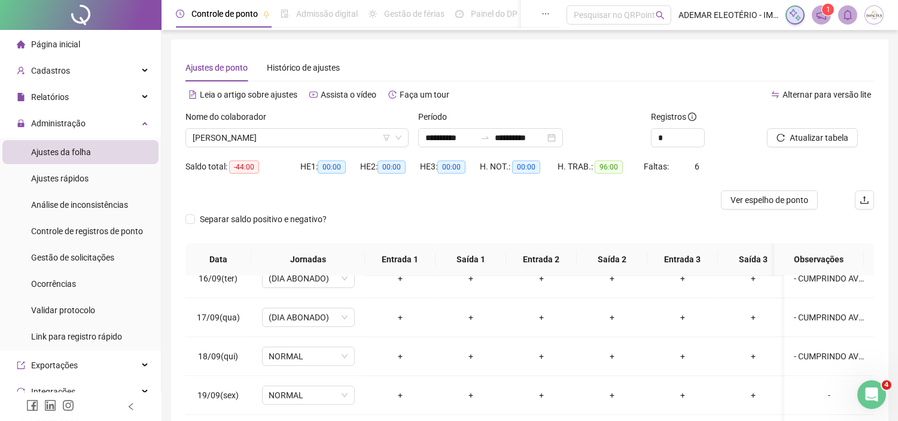
scroll to position [176, 0]
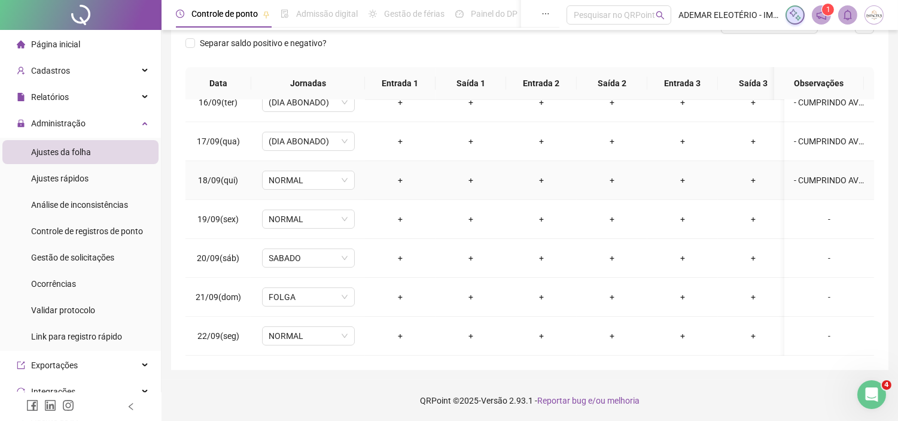
click at [826, 174] on div "- CUMPRINDO AVISO PRÉVIO" at bounding box center [829, 180] width 71 height 13
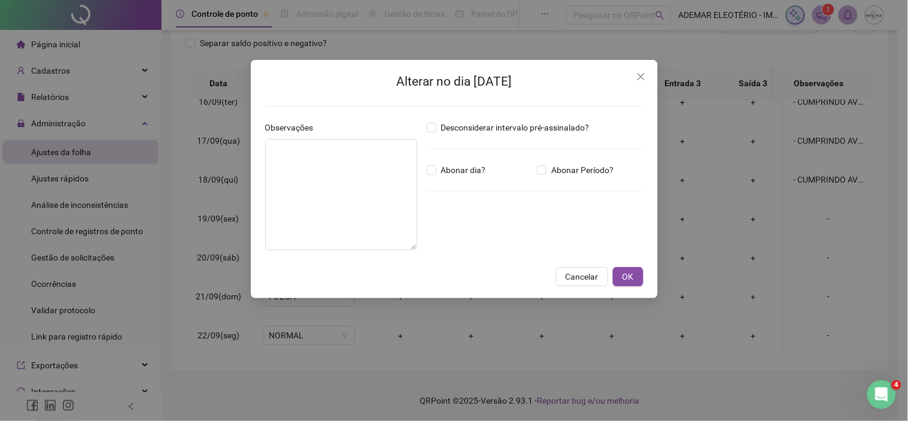
type textarea "**********"
drag, startPoint x: 392, startPoint y: 152, endPoint x: 212, endPoint y: 172, distance: 180.6
click at [212, 172] on div "**********" at bounding box center [454, 210] width 908 height 421
click at [627, 273] on span "OK" at bounding box center [627, 276] width 11 height 13
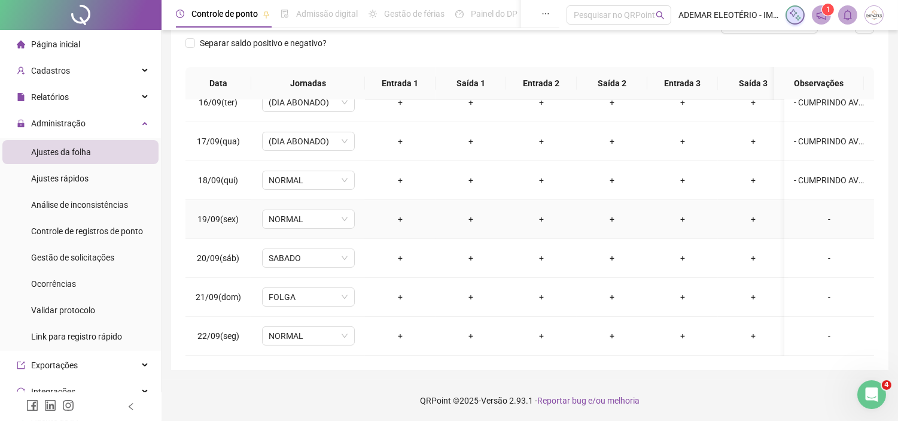
click at [829, 215] on td "-" at bounding box center [829, 219] width 90 height 39
click at [817, 212] on div "-" at bounding box center [829, 218] width 71 height 13
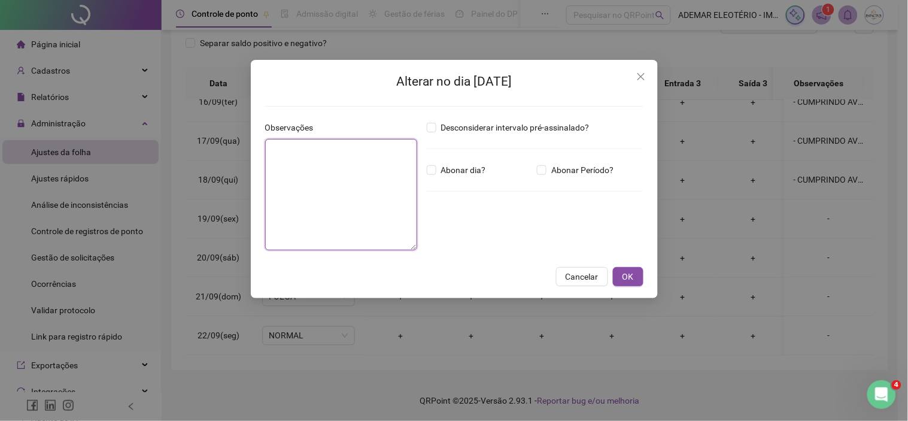
click at [349, 192] on textarea at bounding box center [341, 194] width 152 height 111
paste textarea "**********"
type textarea "**********"
click at [630, 269] on button "OK" at bounding box center [628, 276] width 31 height 19
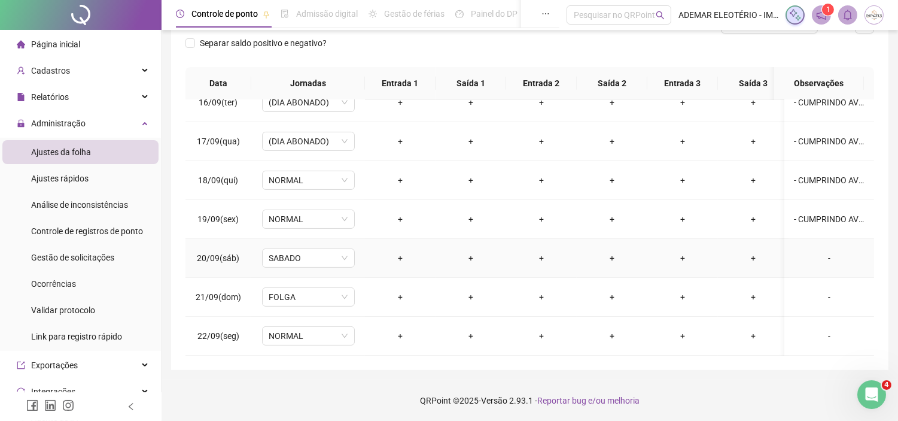
click at [822, 251] on div "-" at bounding box center [829, 257] width 71 height 13
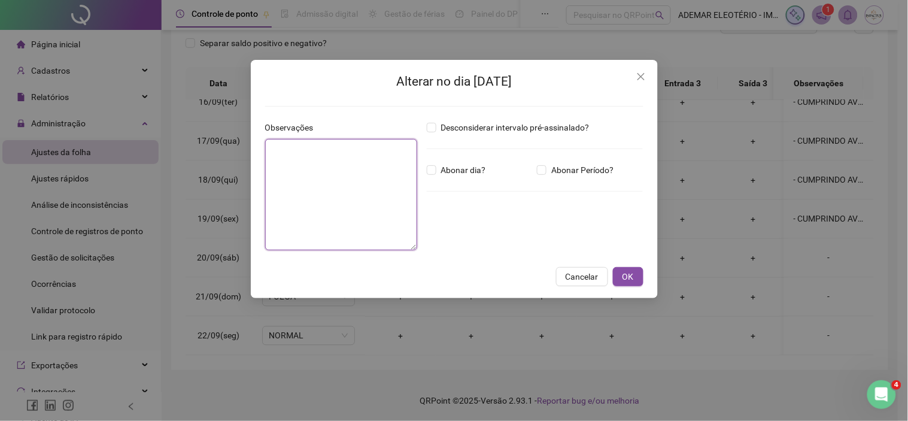
click at [303, 210] on textarea at bounding box center [341, 194] width 152 height 111
paste textarea "**********"
type textarea "**********"
click at [436, 169] on label "Abonar dia?" at bounding box center [459, 169] width 64 height 13
click at [632, 277] on span "OK" at bounding box center [627, 276] width 11 height 13
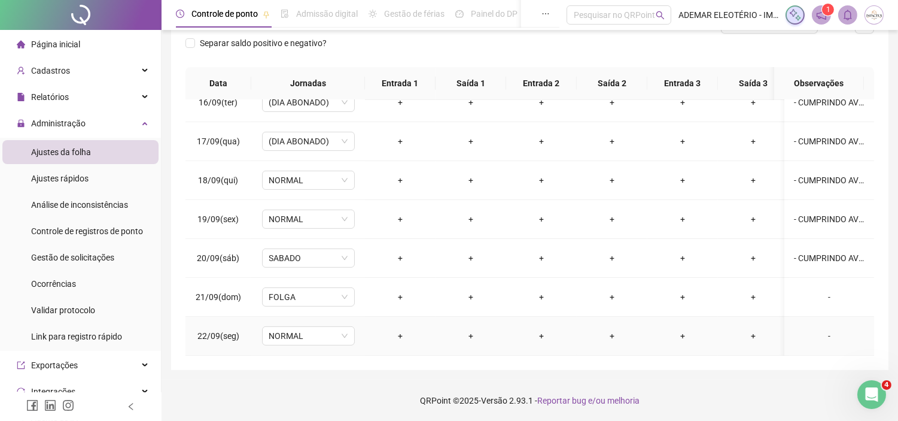
click at [834, 329] on div "-" at bounding box center [829, 335] width 71 height 13
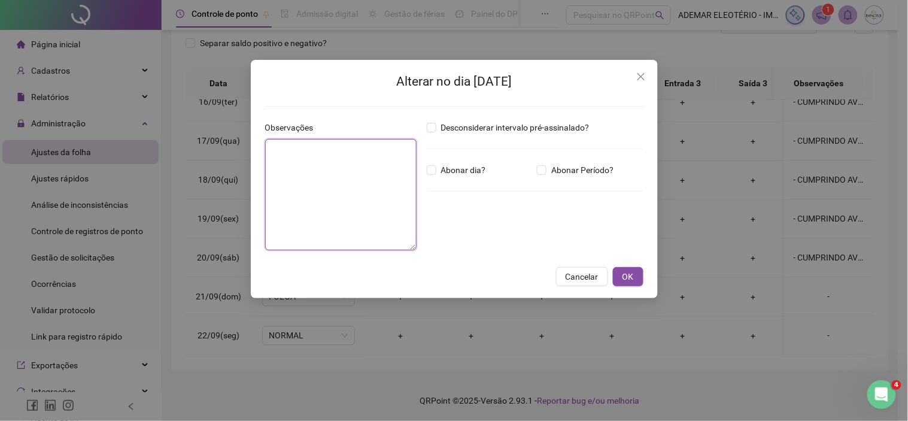
click at [325, 172] on textarea at bounding box center [340, 194] width 151 height 111
paste textarea "**********"
type textarea "**********"
click at [629, 275] on span "OK" at bounding box center [627, 276] width 11 height 13
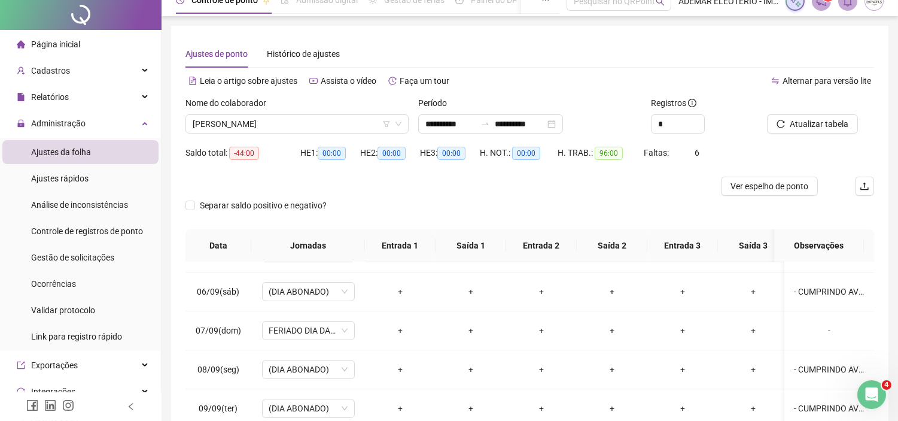
scroll to position [0, 0]
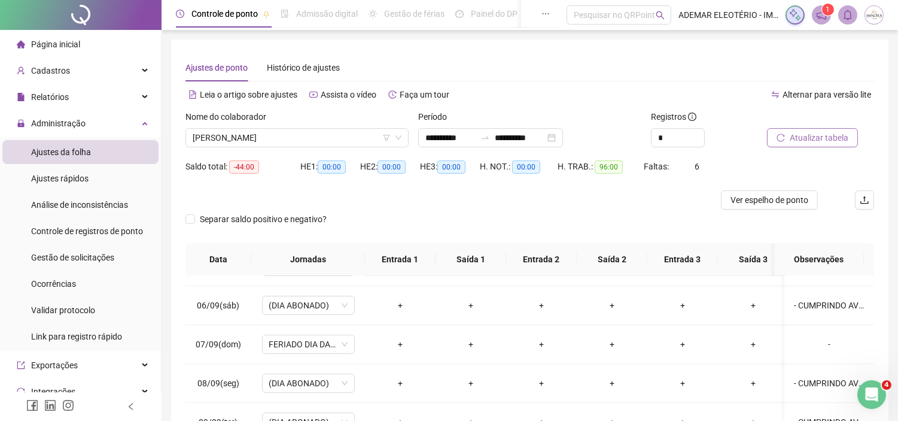
click at [809, 135] on span "Atualizar tabela" at bounding box center [819, 137] width 59 height 13
